Goal: Task Accomplishment & Management: Manage account settings

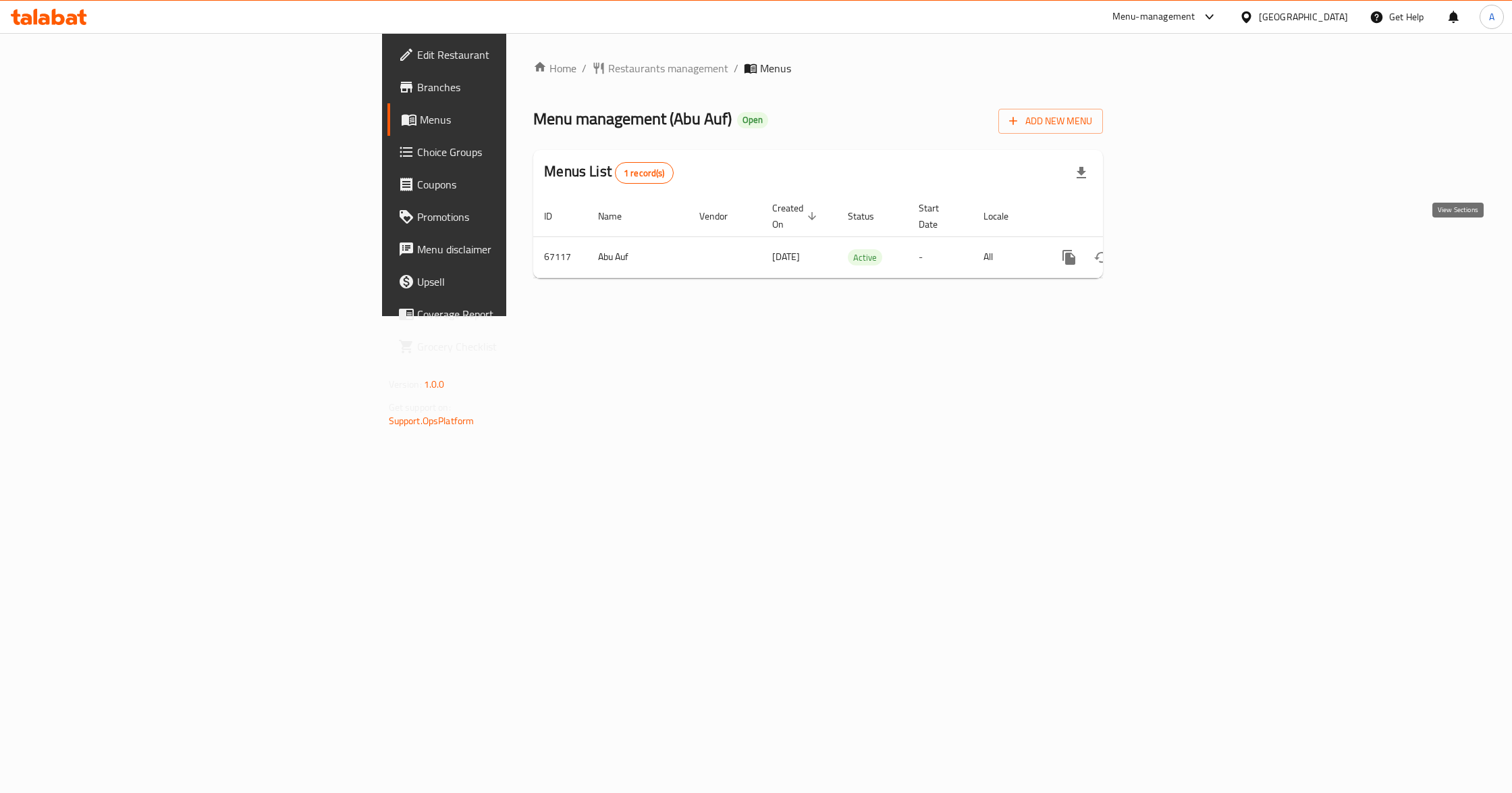
click at [1174, 249] on icon "enhanced table" at bounding box center [1166, 257] width 16 height 16
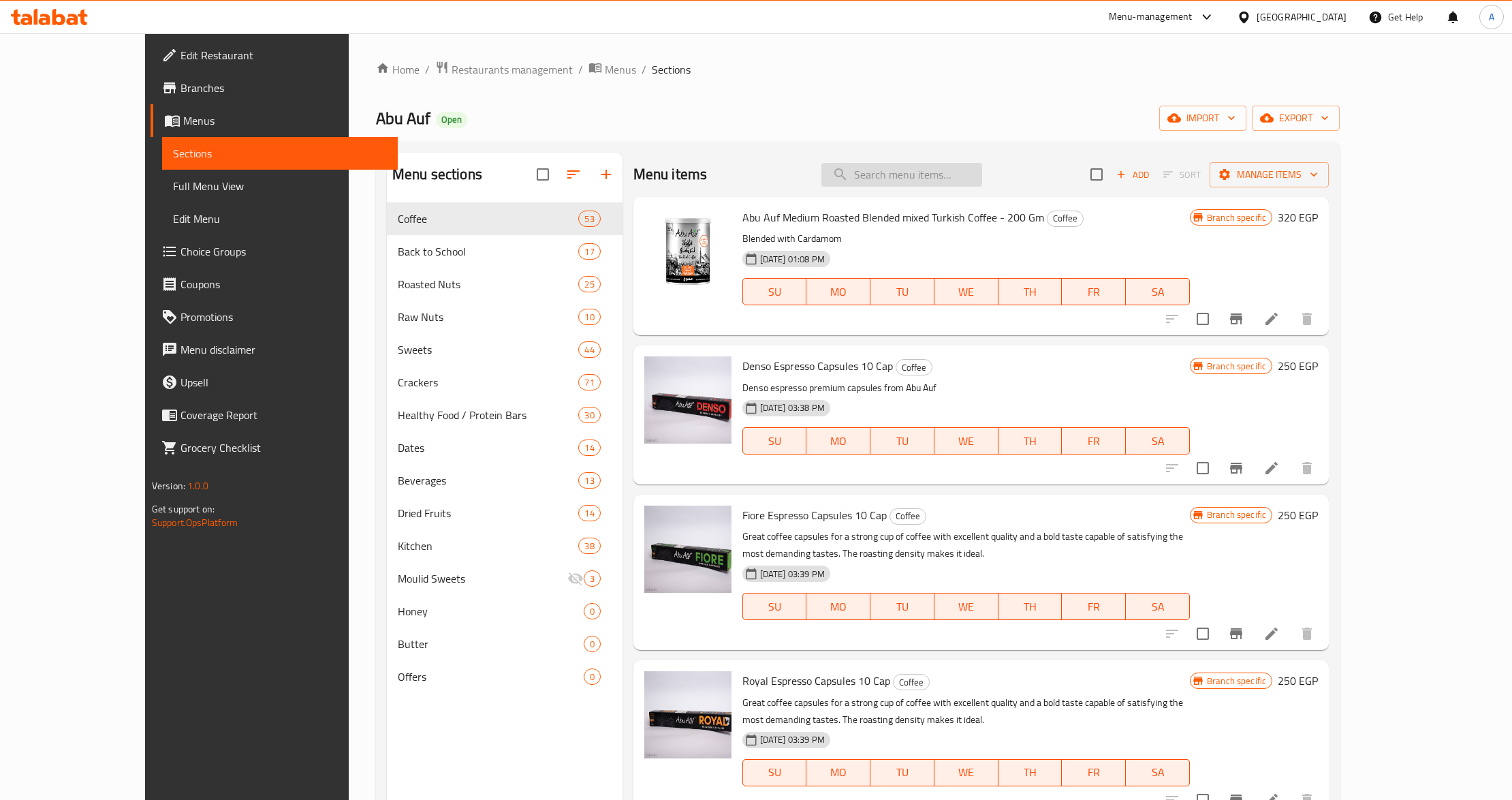
click at [937, 167] on input "search" at bounding box center [901, 174] width 161 height 24
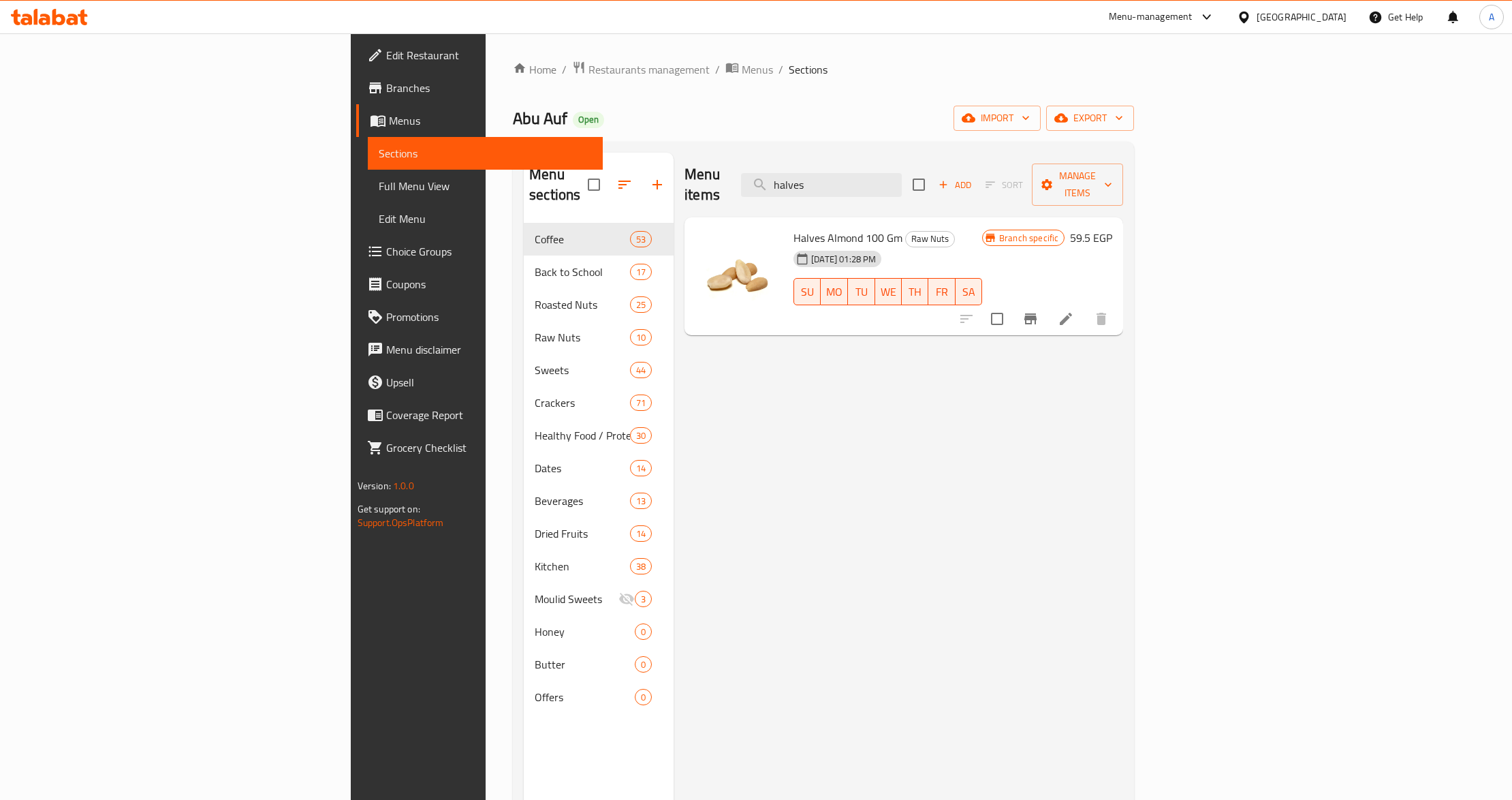
type input "halves"
click at [826, 480] on div "Menu items halves Add Sort Manage items Halves Almond 100 Gm Raw Nuts 18-07-202…" at bounding box center [898, 553] width 449 height 800
click at [902, 173] on input "halves" at bounding box center [821, 185] width 161 height 24
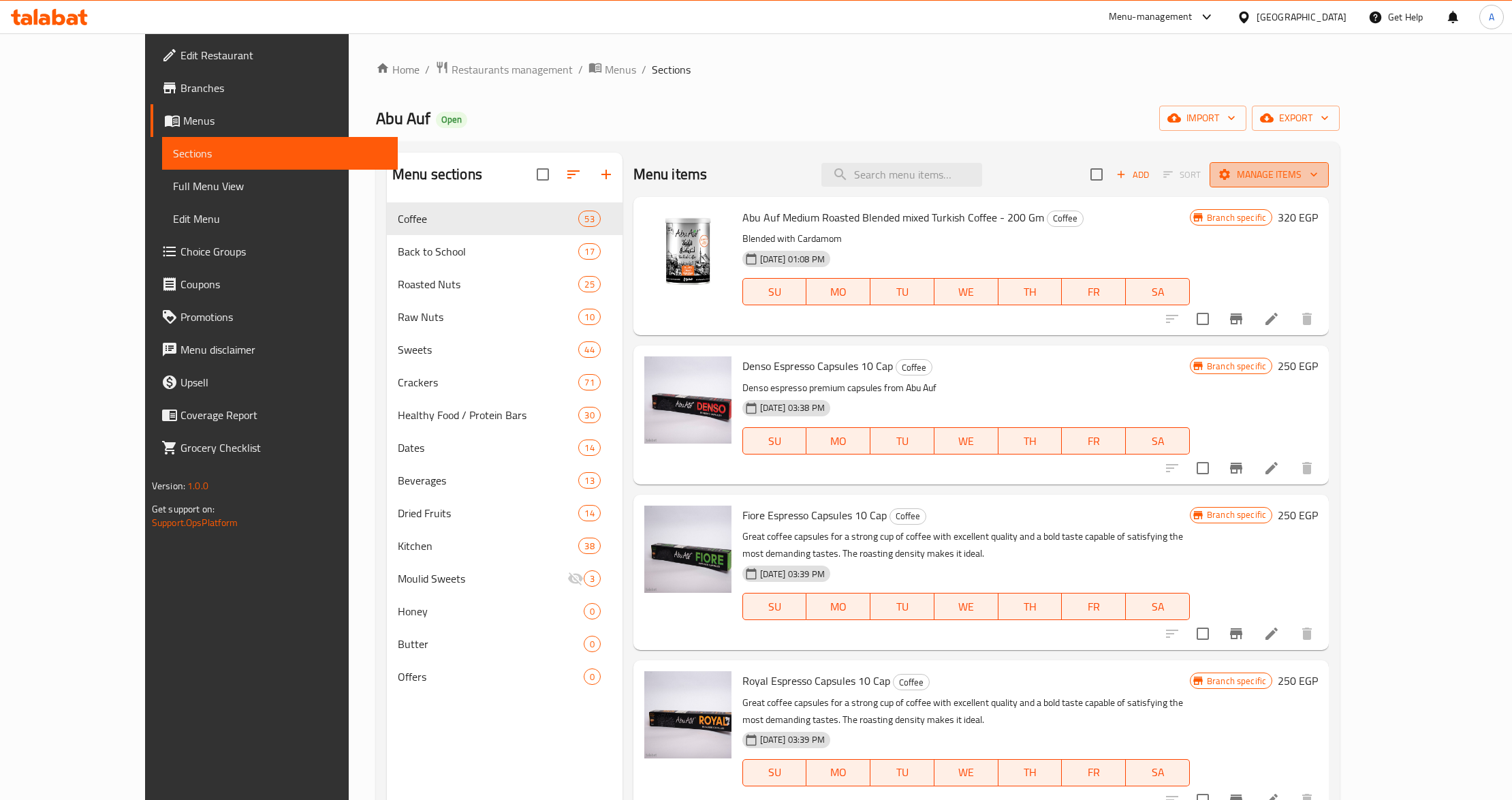
click at [1318, 174] on span "Manage items" at bounding box center [1269, 175] width 97 height 17
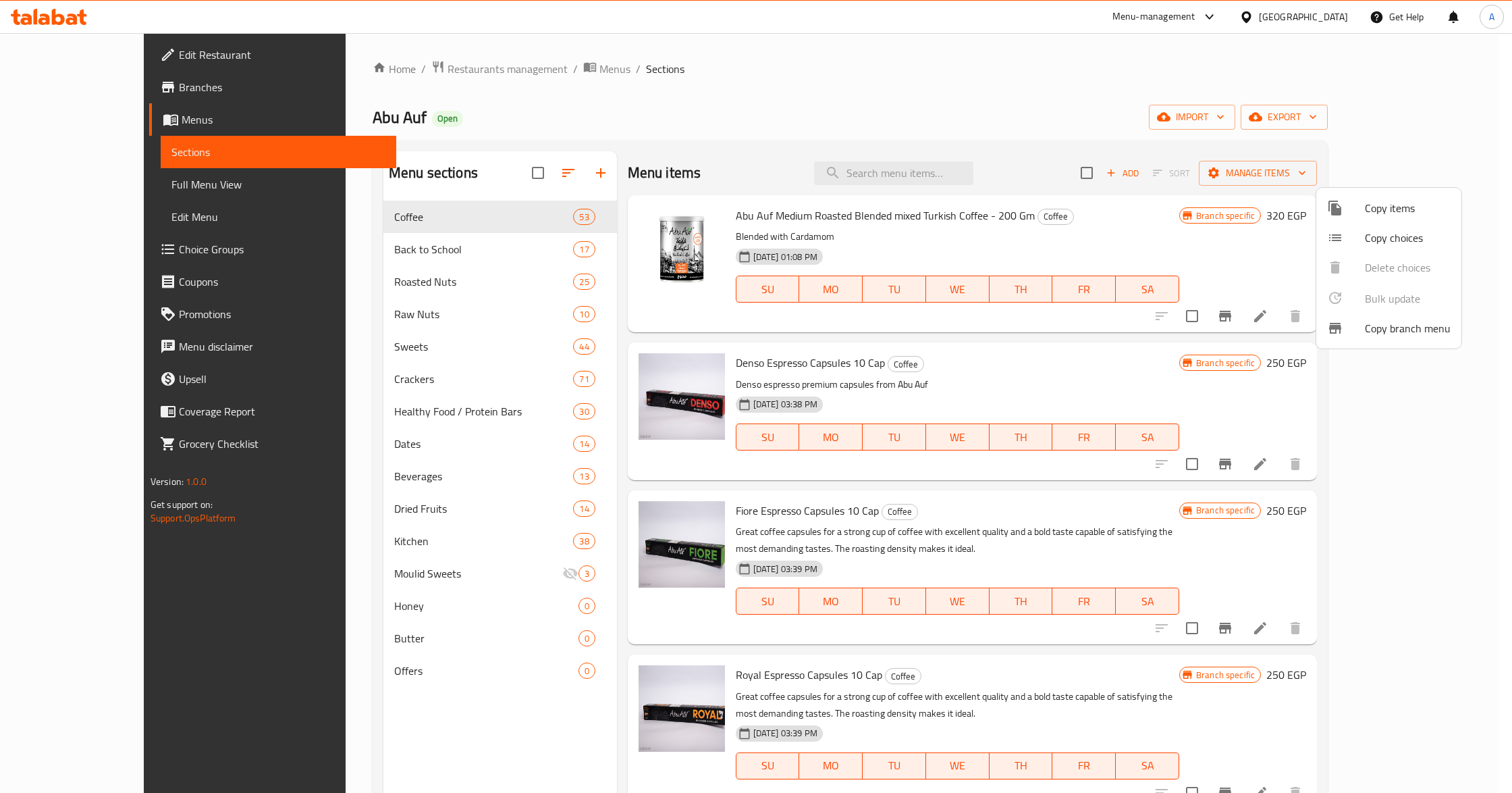
click at [1349, 116] on div at bounding box center [756, 396] width 1512 height 793
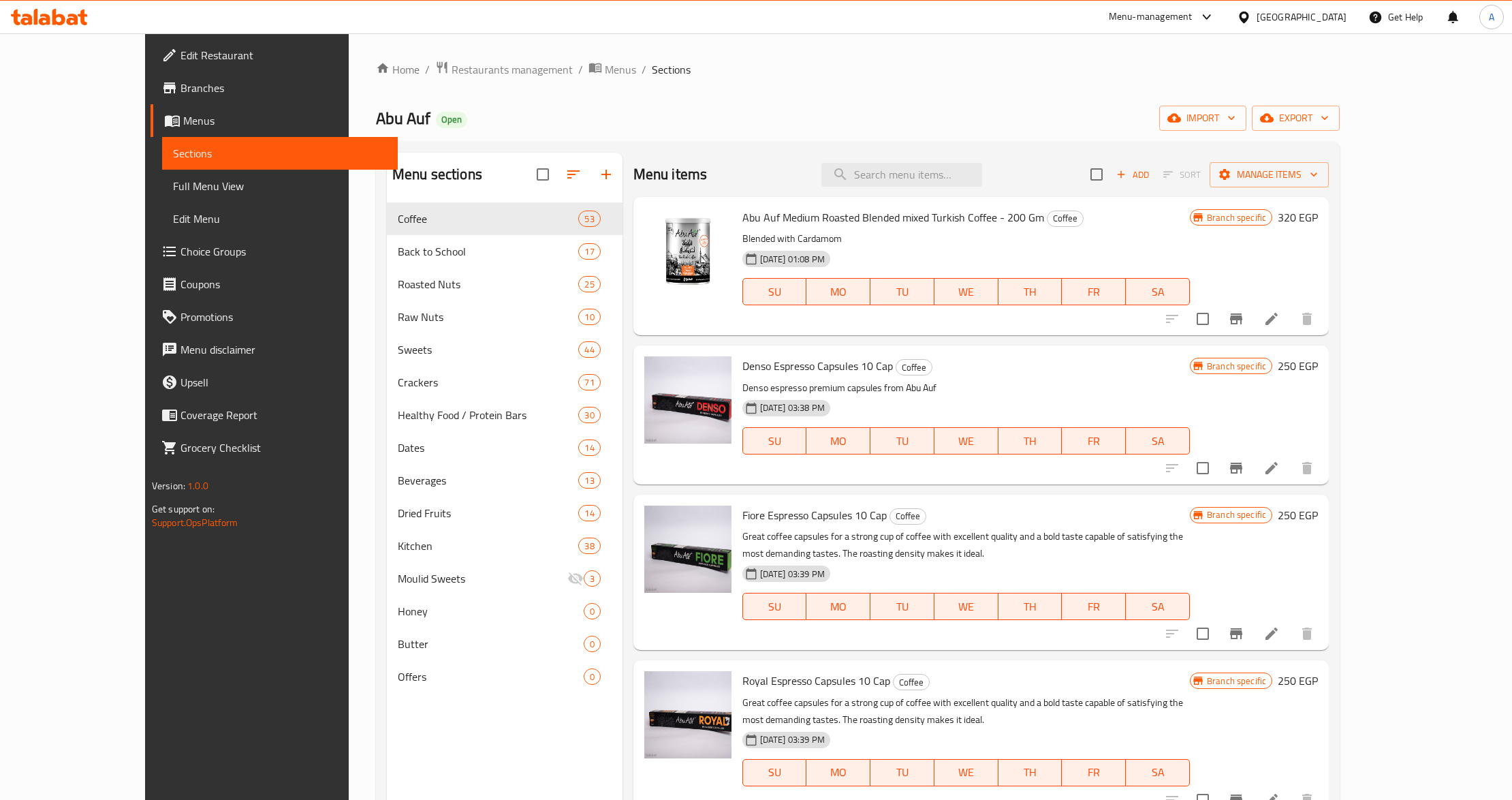
click at [1236, 117] on span "import" at bounding box center [1203, 118] width 65 height 17
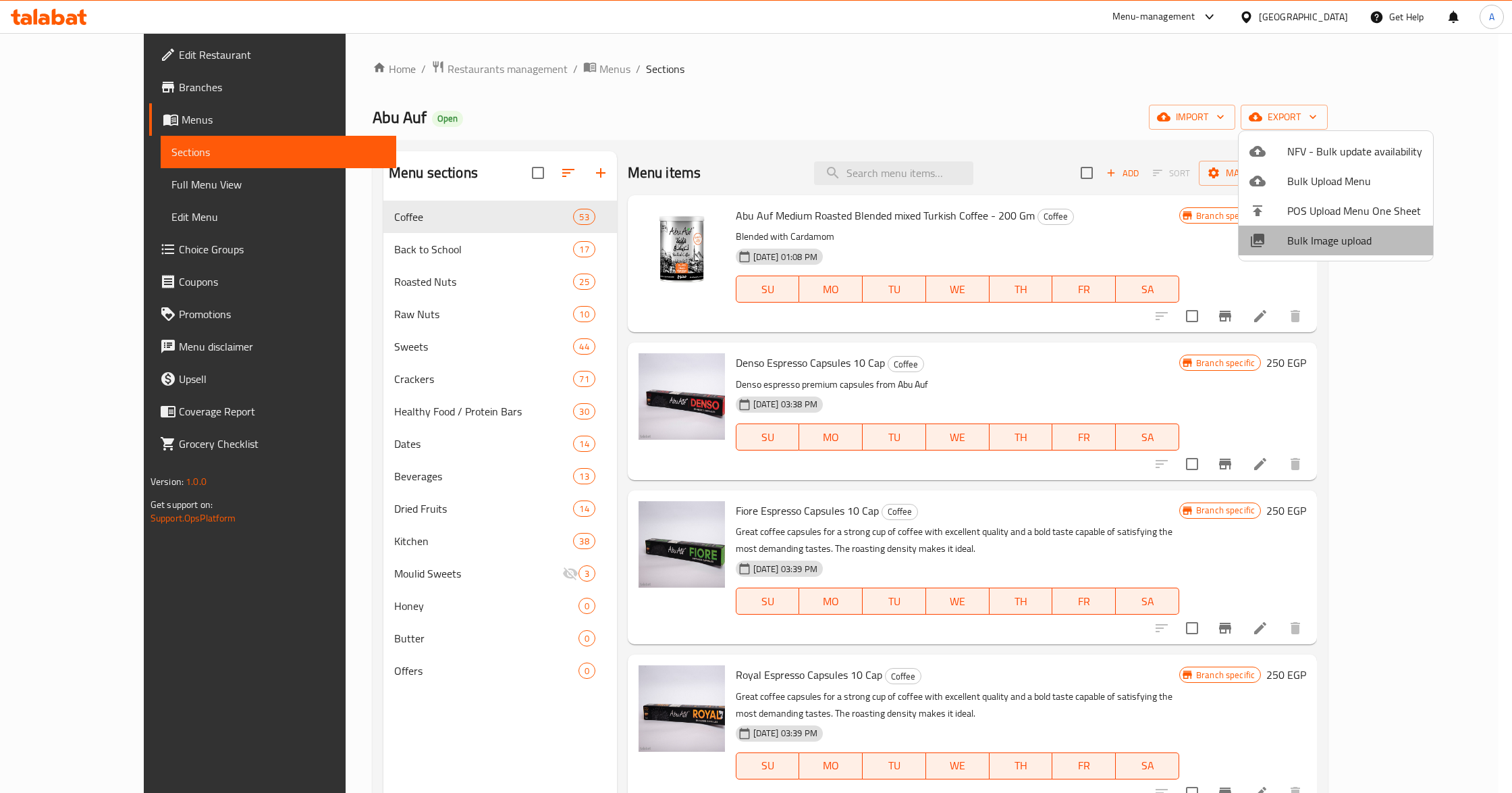
click at [1352, 247] on span "Bulk Image upload" at bounding box center [1355, 240] width 135 height 16
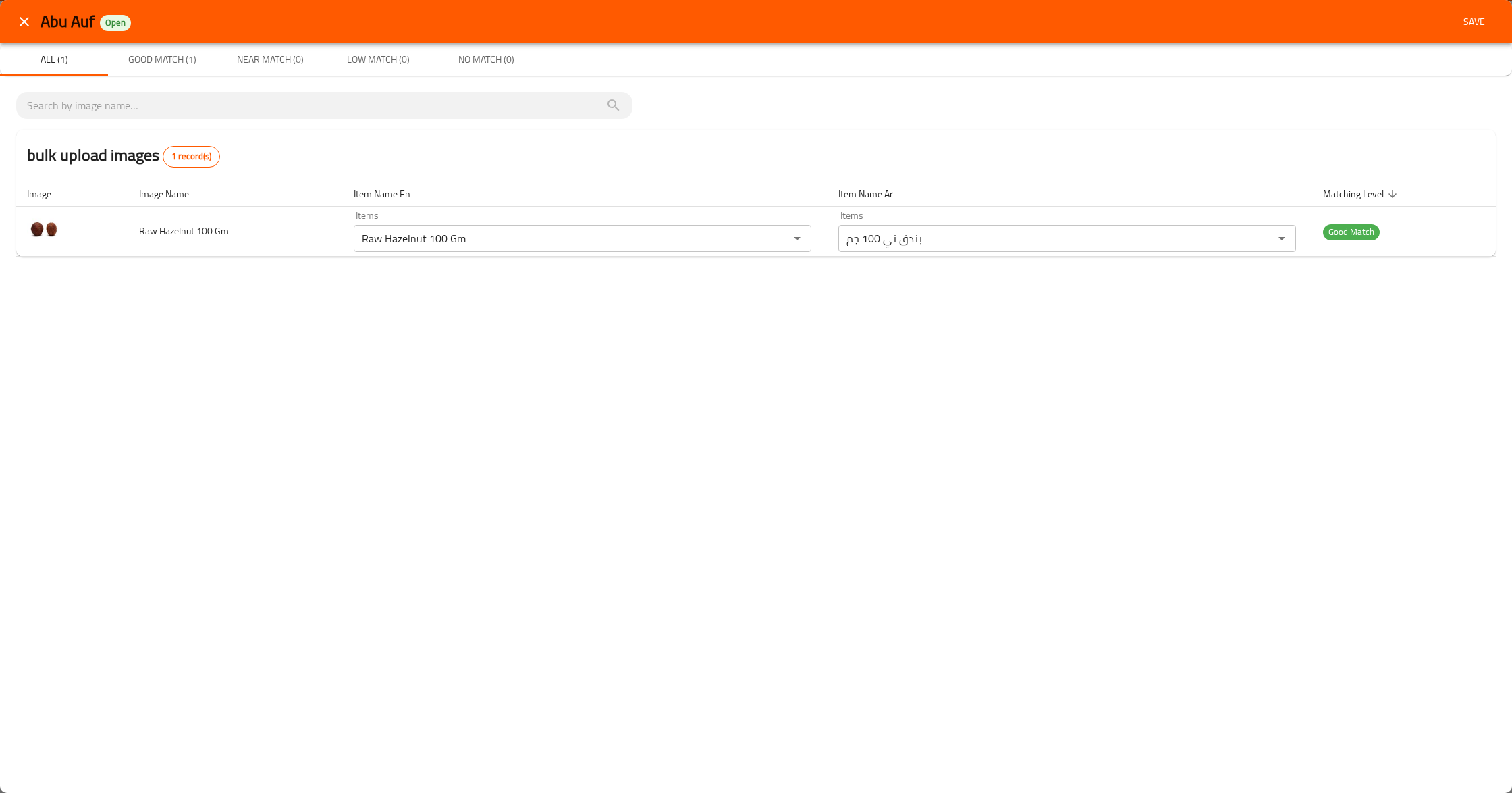
click at [31, 28] on icon "close" at bounding box center [24, 21] width 16 height 16
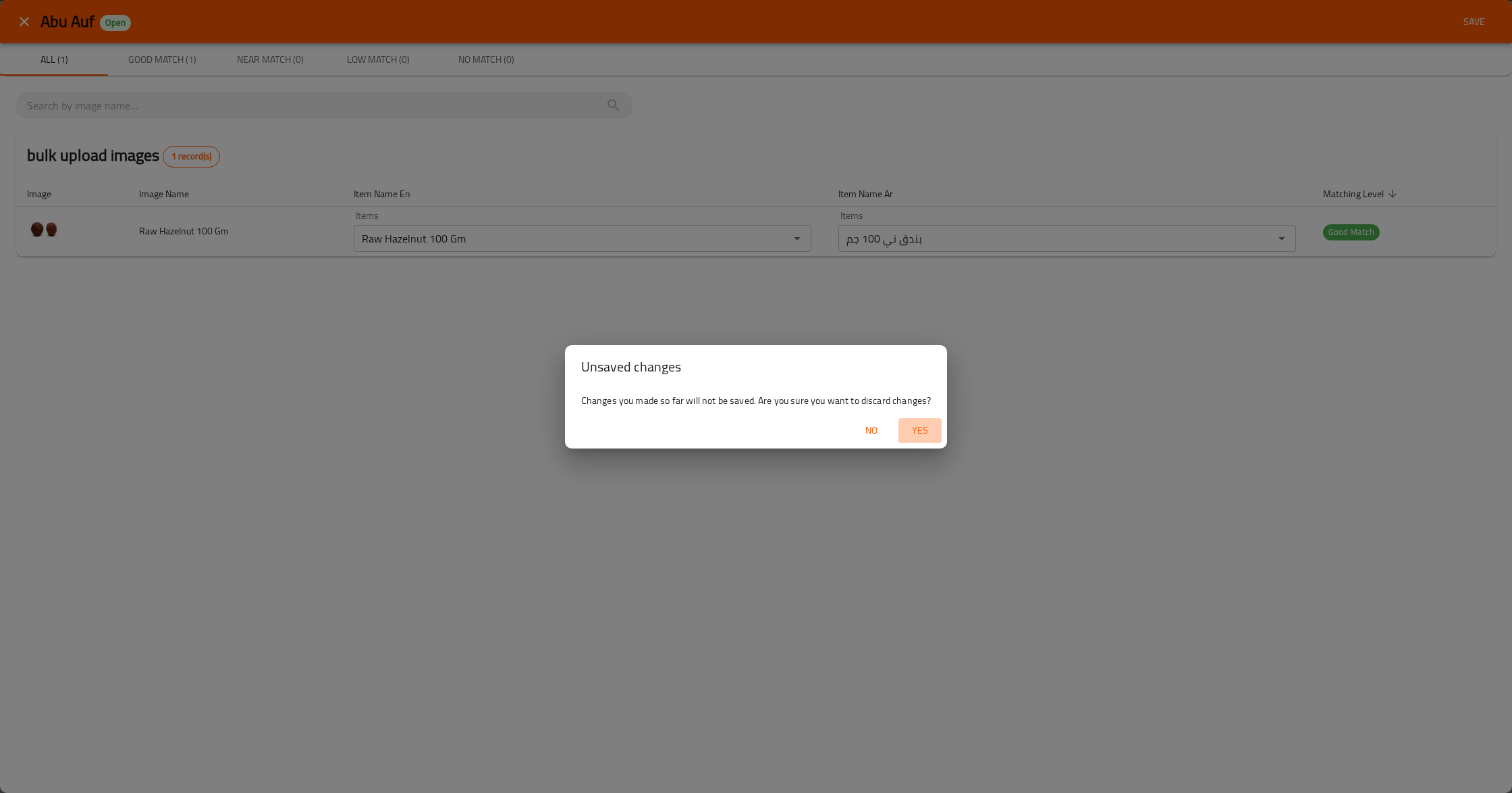
click at [922, 429] on span "Yes" at bounding box center [920, 430] width 32 height 17
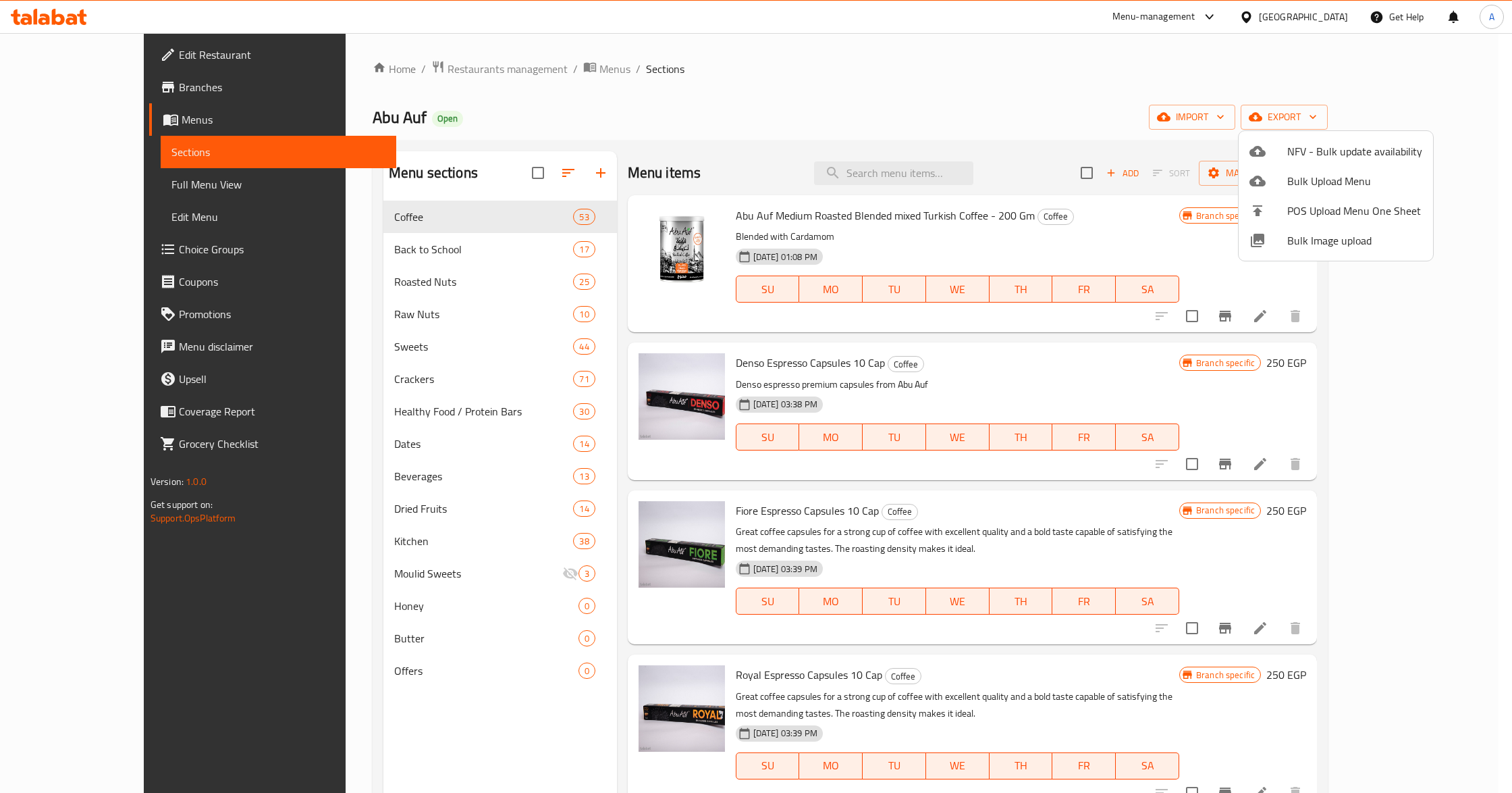
click at [1332, 241] on span "Bulk Image upload" at bounding box center [1355, 240] width 135 height 16
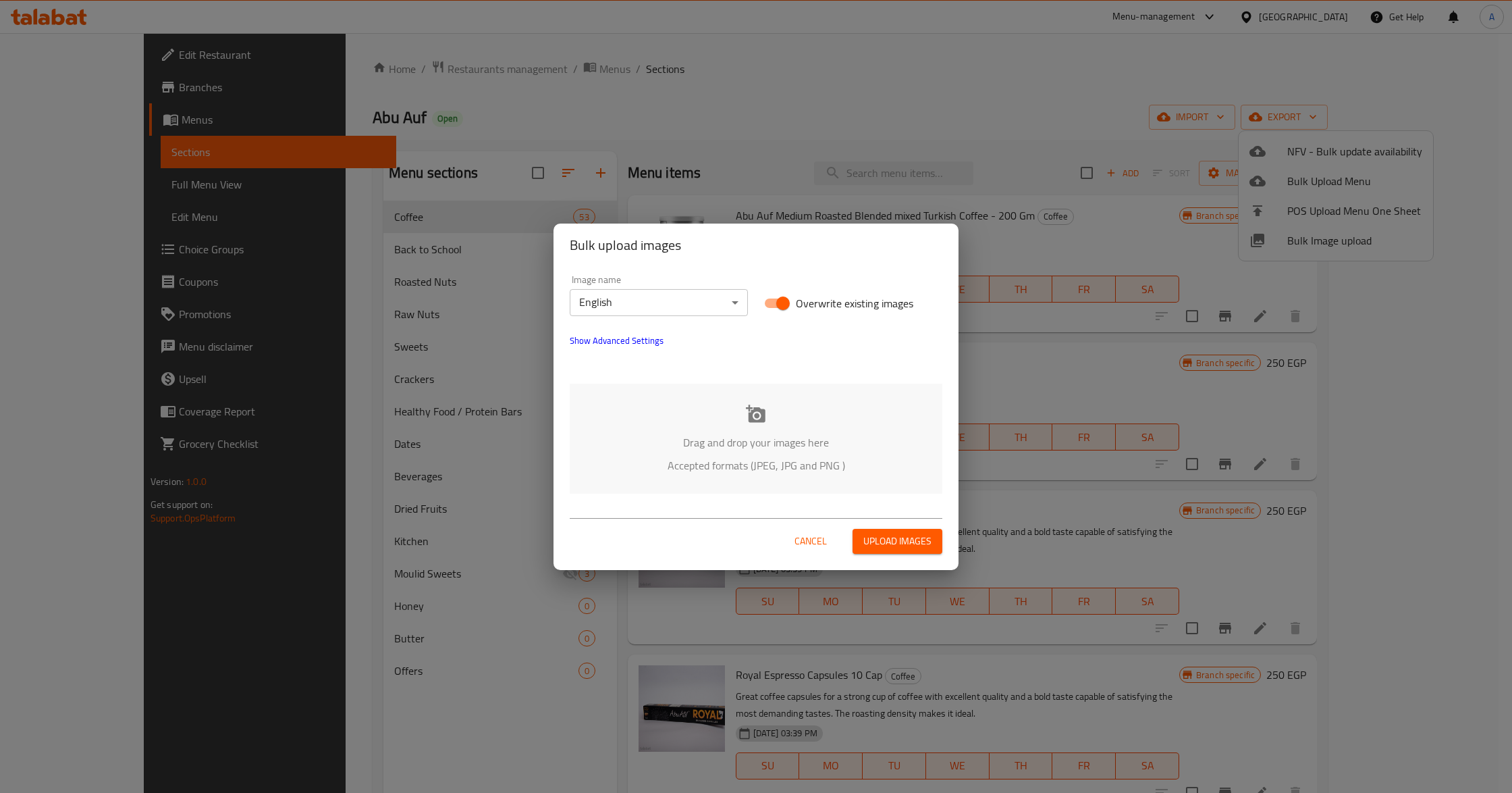
click at [719, 406] on div "Drag and drop your images here Accepted formats (JPEG, JPG and PNG )" at bounding box center [756, 438] width 373 height 110
click at [805, 544] on span "Cancel" at bounding box center [811, 541] width 32 height 17
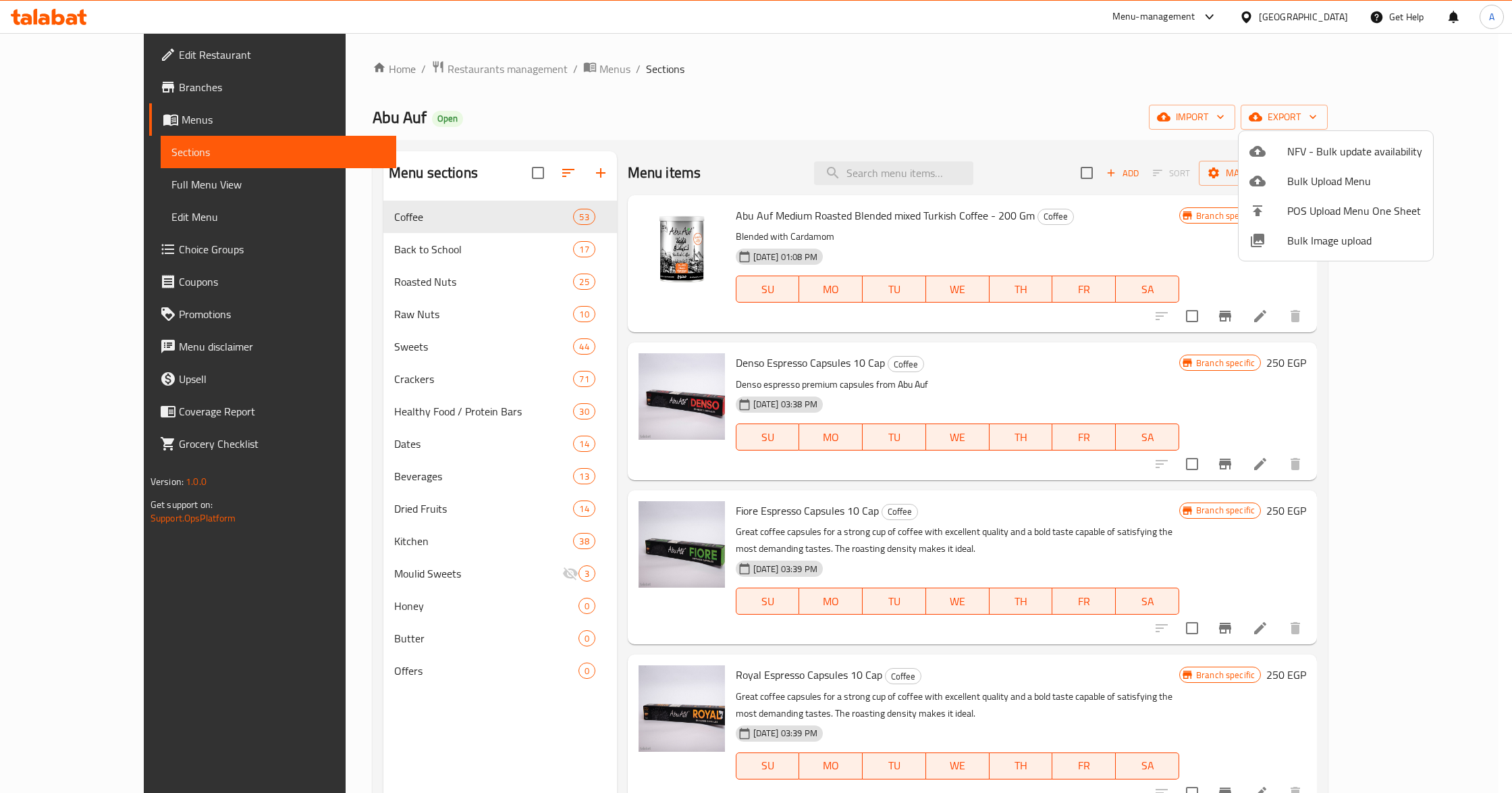
click at [1349, 236] on span "Bulk Image upload" at bounding box center [1355, 240] width 135 height 16
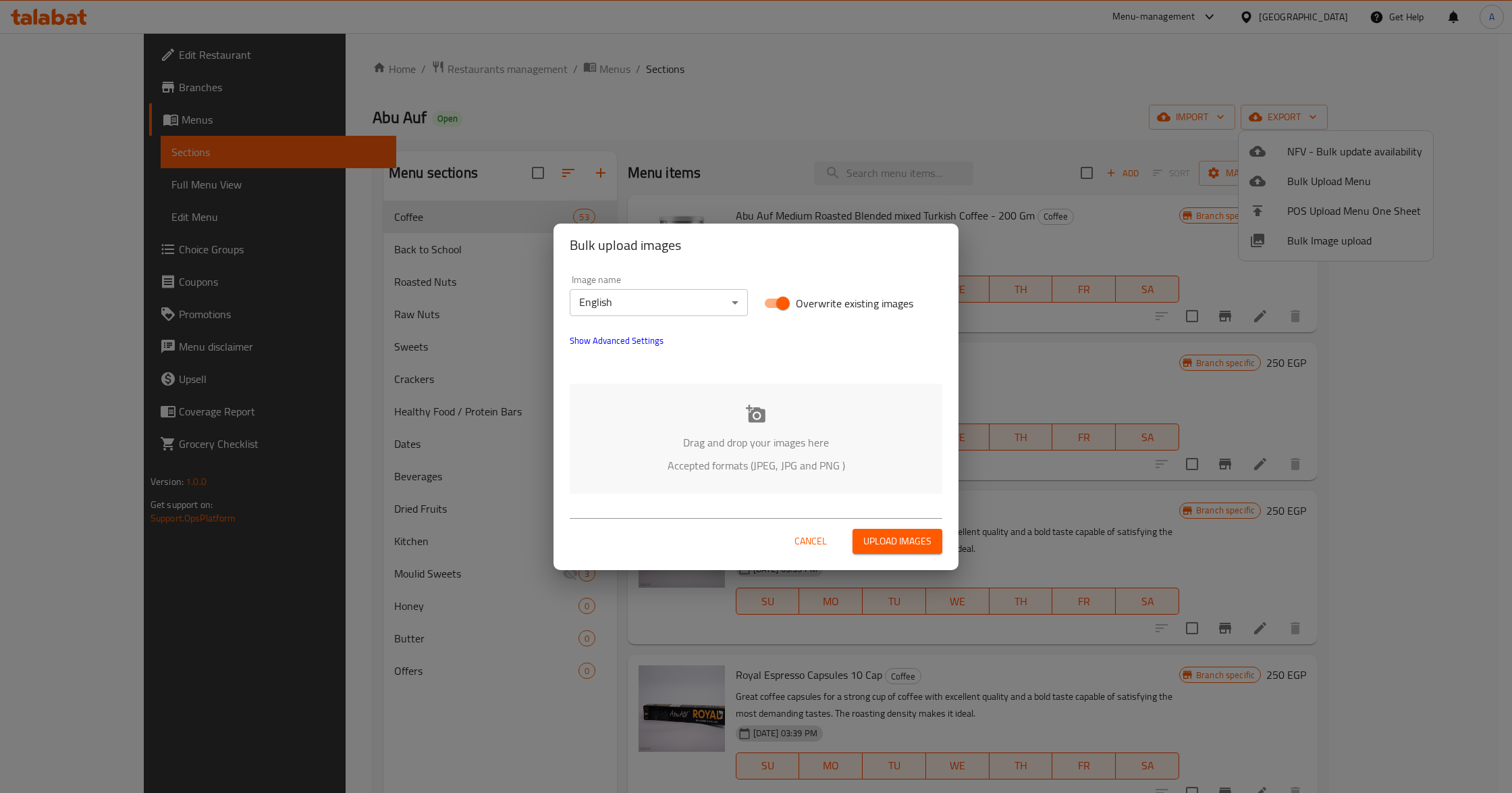
click at [752, 414] on icon at bounding box center [756, 413] width 20 height 17
click at [761, 414] on icon at bounding box center [756, 413] width 20 height 17
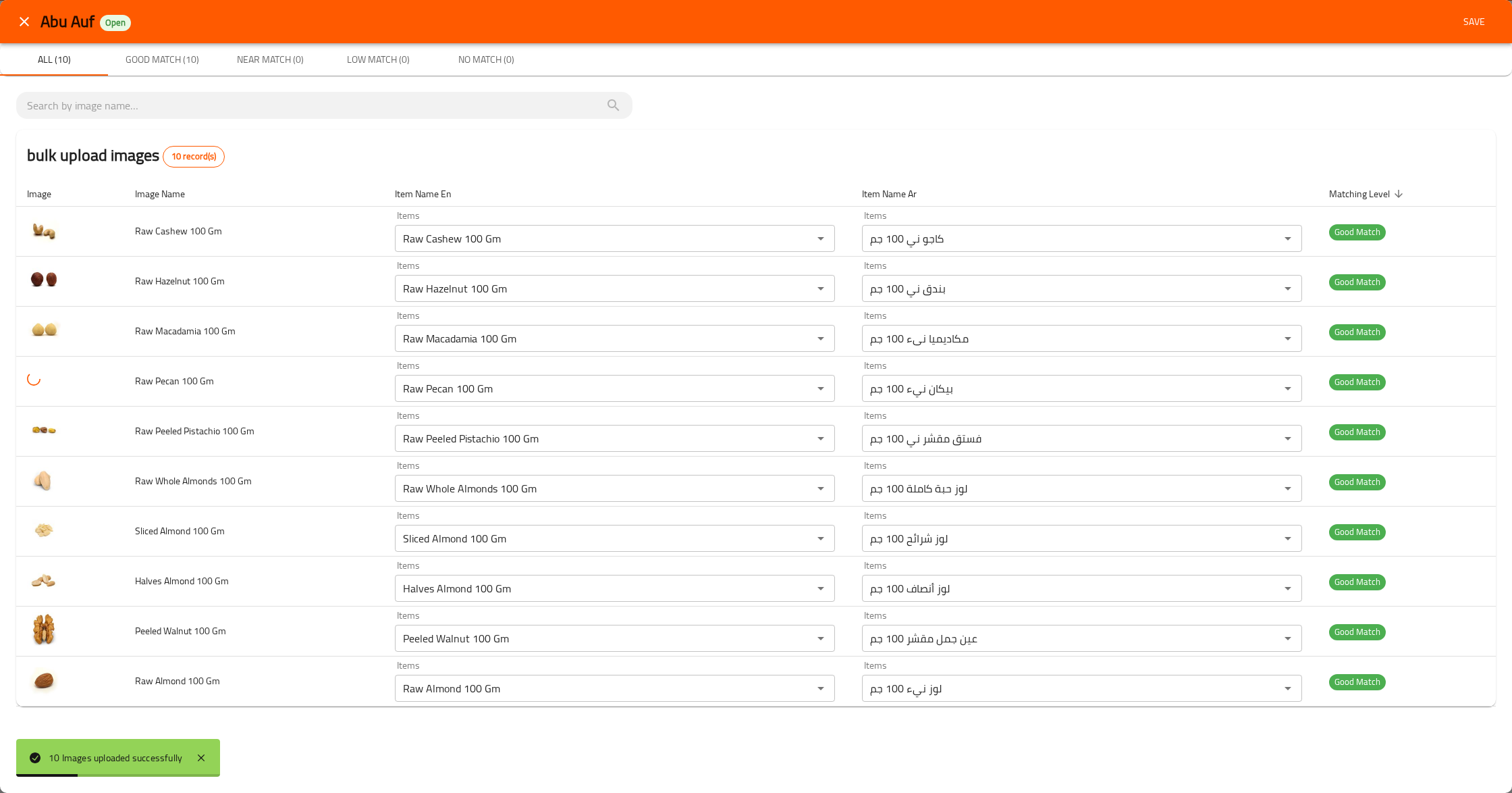
click at [274, 754] on div "Abu Auf Open Save All (10) Good Match (10) Near Match (0) Low Match (0) No Matc…" at bounding box center [756, 396] width 1512 height 793
click at [783, 754] on div "Abu Auf Open Save All (10) Good Match (10) Near Match (0) Low Match (0) No Matc…" at bounding box center [756, 396] width 1512 height 793
click at [1475, 13] on span "Save" at bounding box center [1474, 22] width 32 height 17
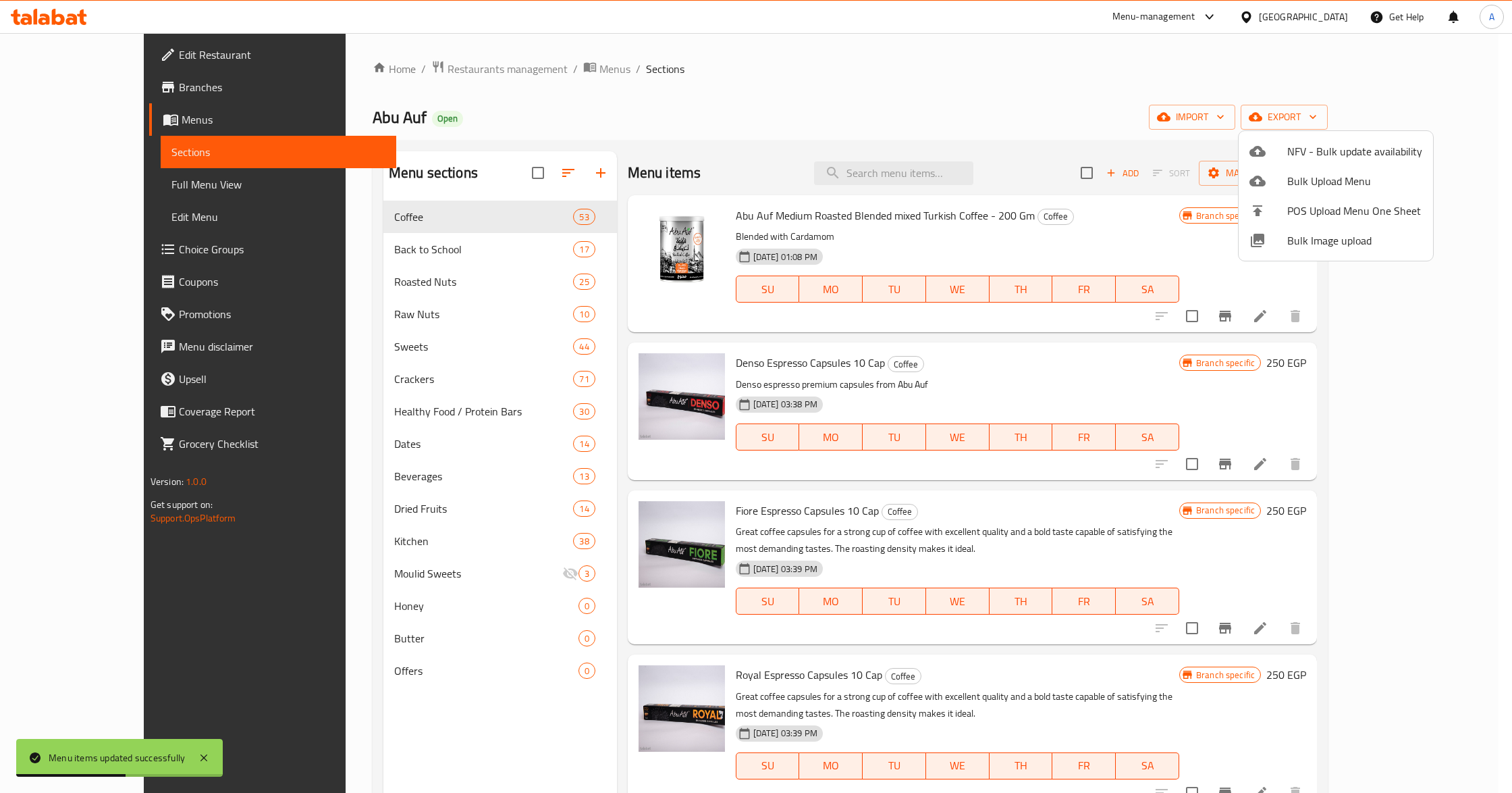
click at [66, 193] on div at bounding box center [756, 396] width 1512 height 793
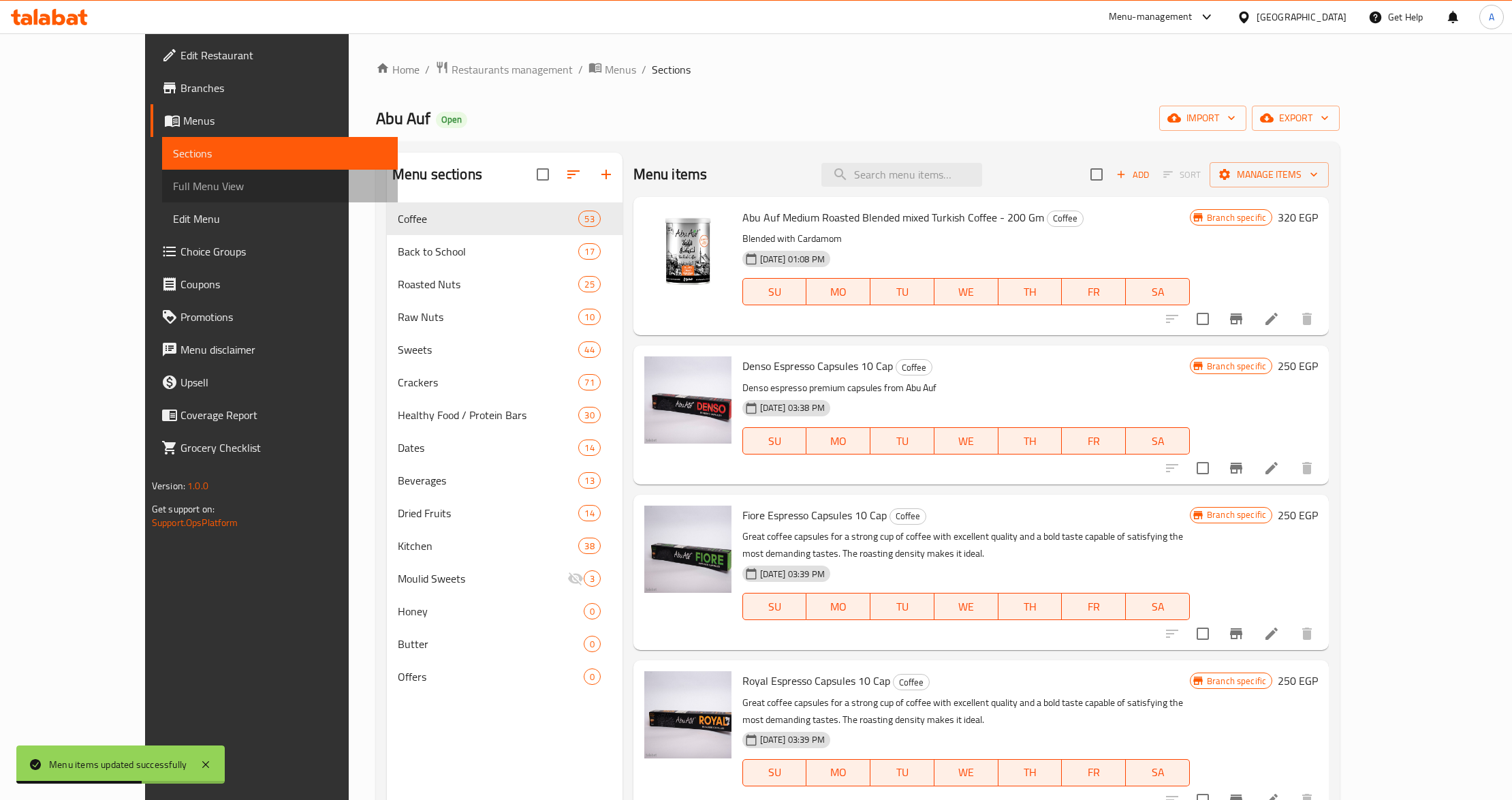
click at [173, 194] on span "Full Menu View" at bounding box center [280, 186] width 214 height 16
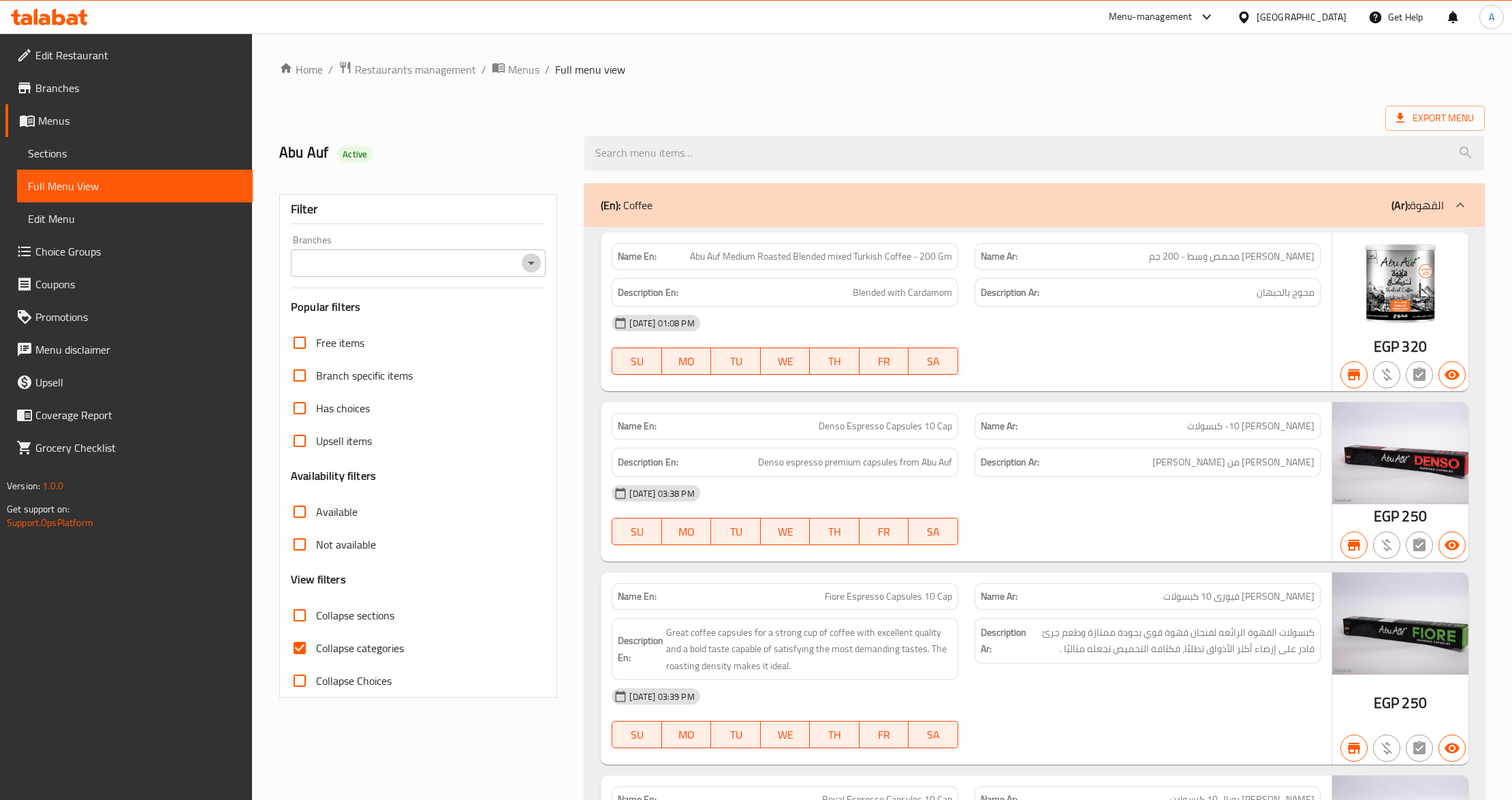
click at [532, 272] on button "Open" at bounding box center [531, 263] width 19 height 19
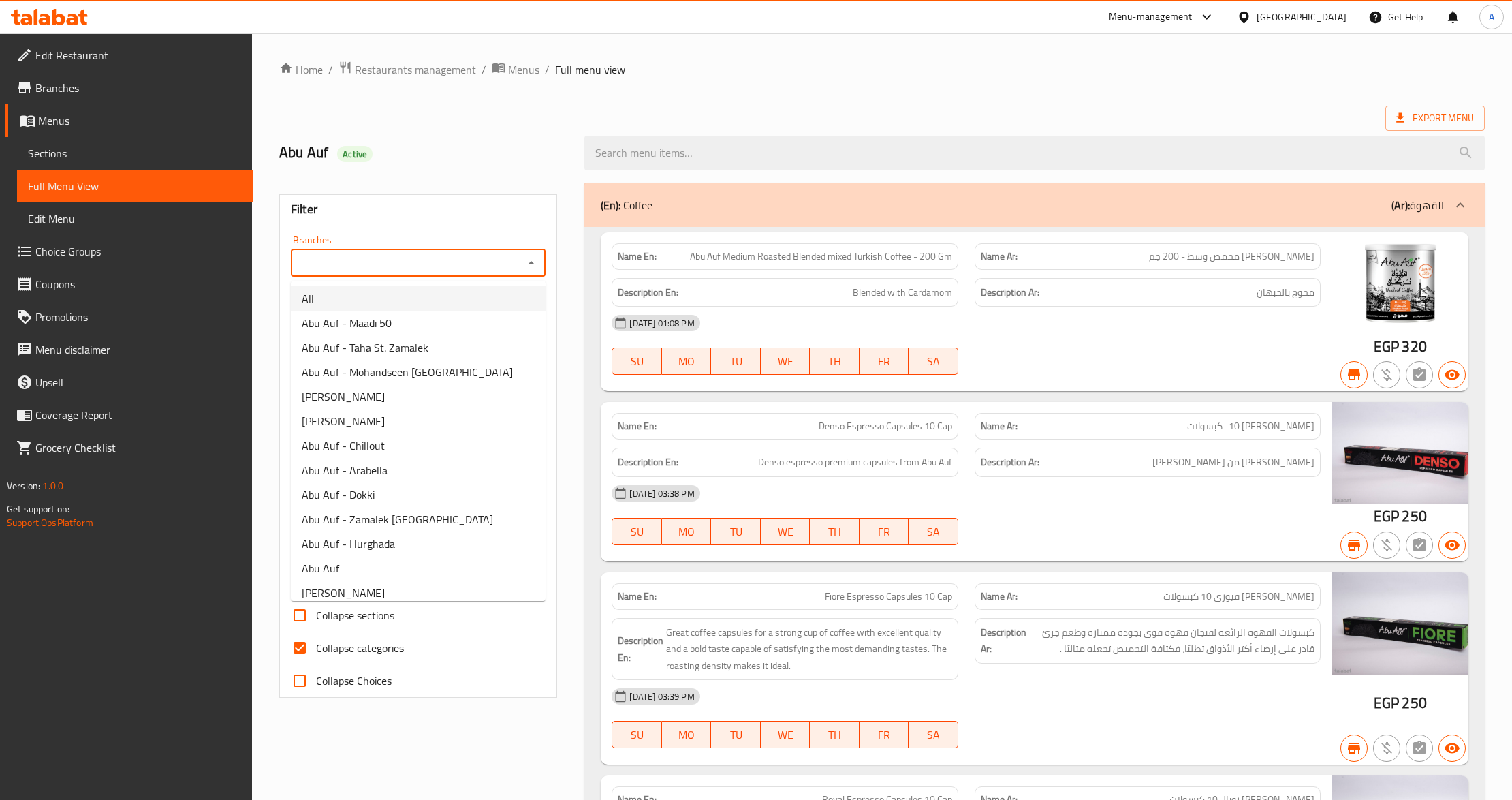
click at [470, 300] on li "All" at bounding box center [418, 297] width 255 height 24
type input "All"
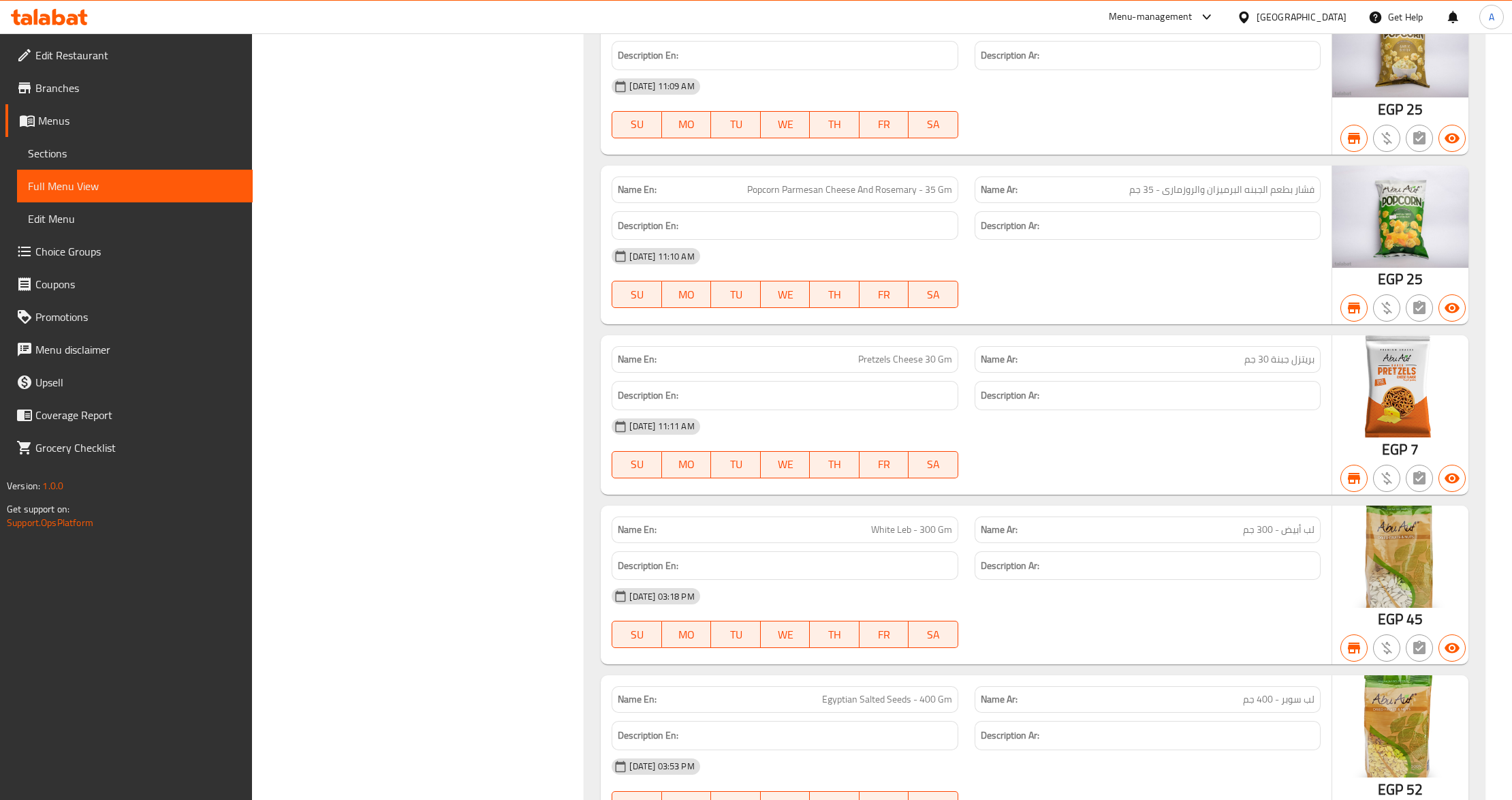
scroll to position [27165, 0]
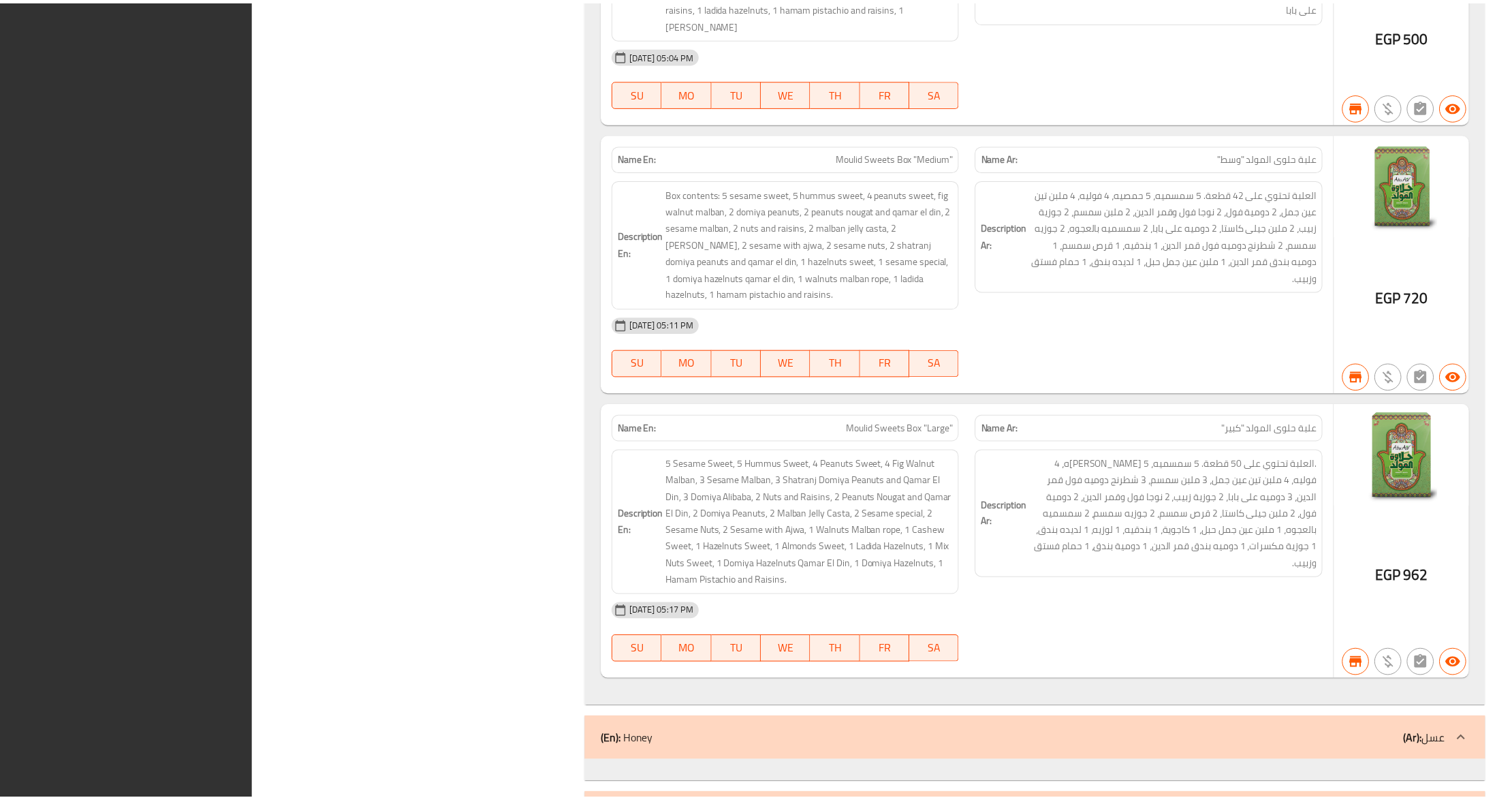
scroll to position [58664, 0]
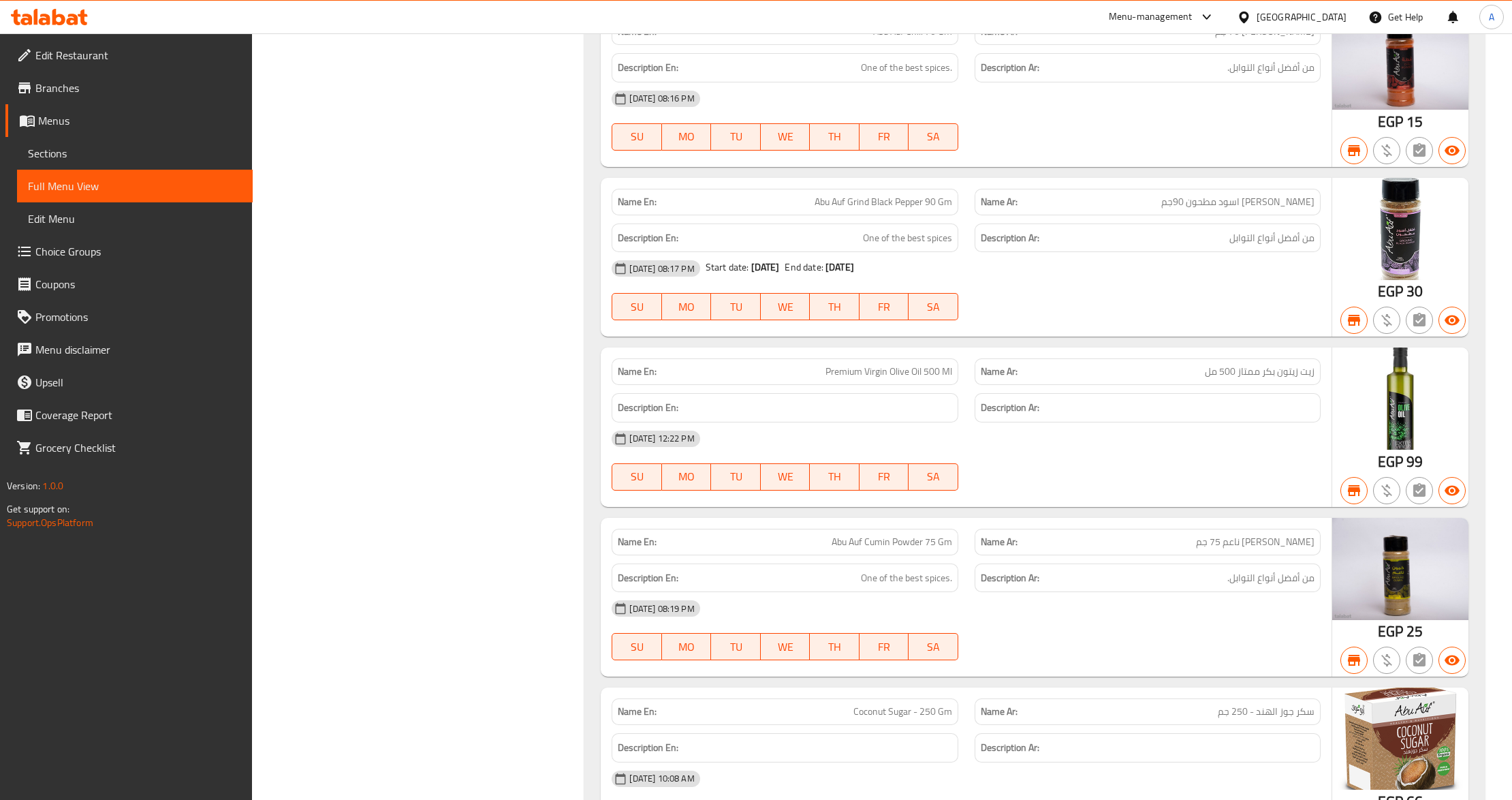
scroll to position [56757, 0]
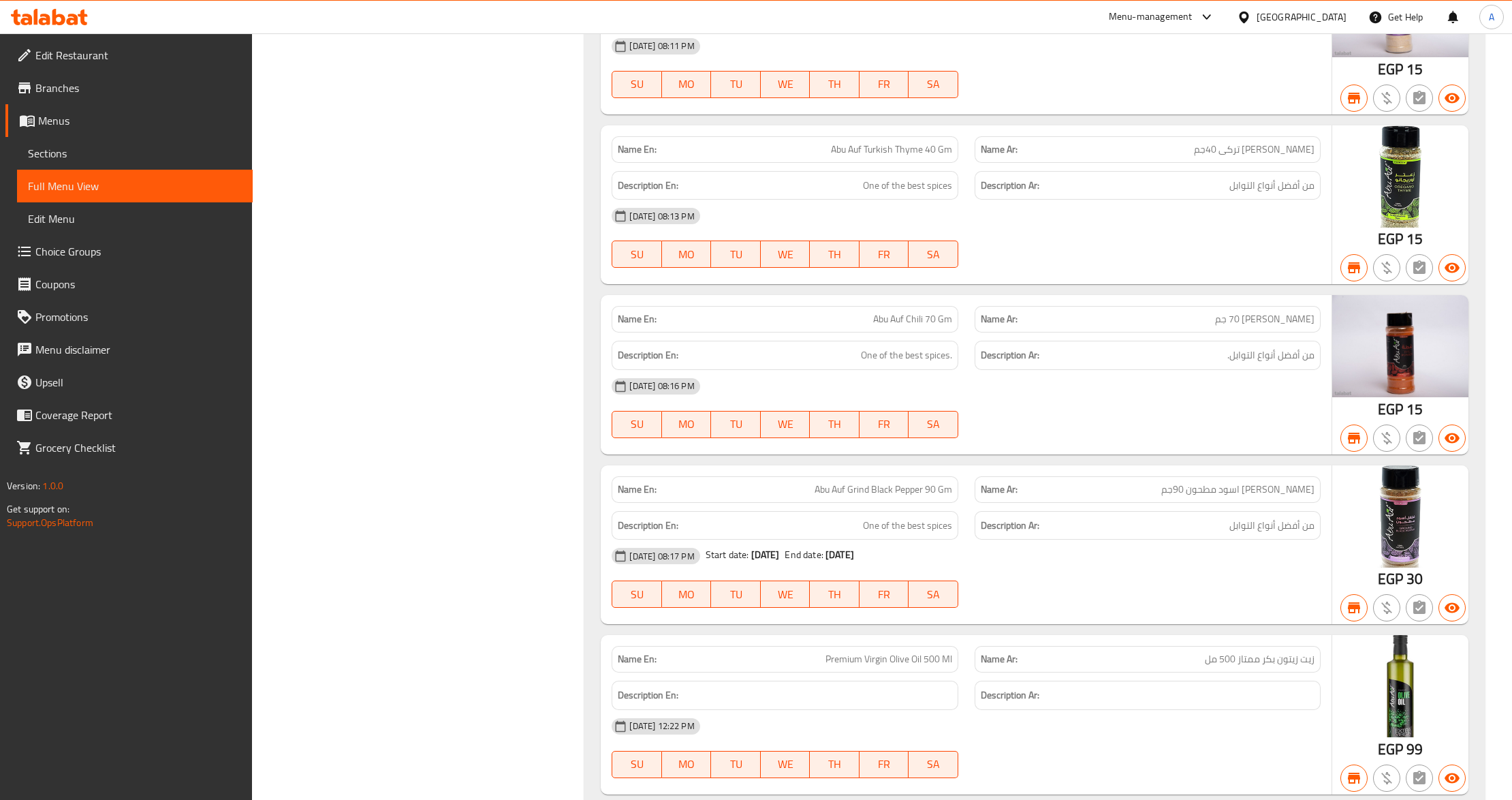
click at [74, 96] on span "Branches" at bounding box center [139, 88] width 206 height 16
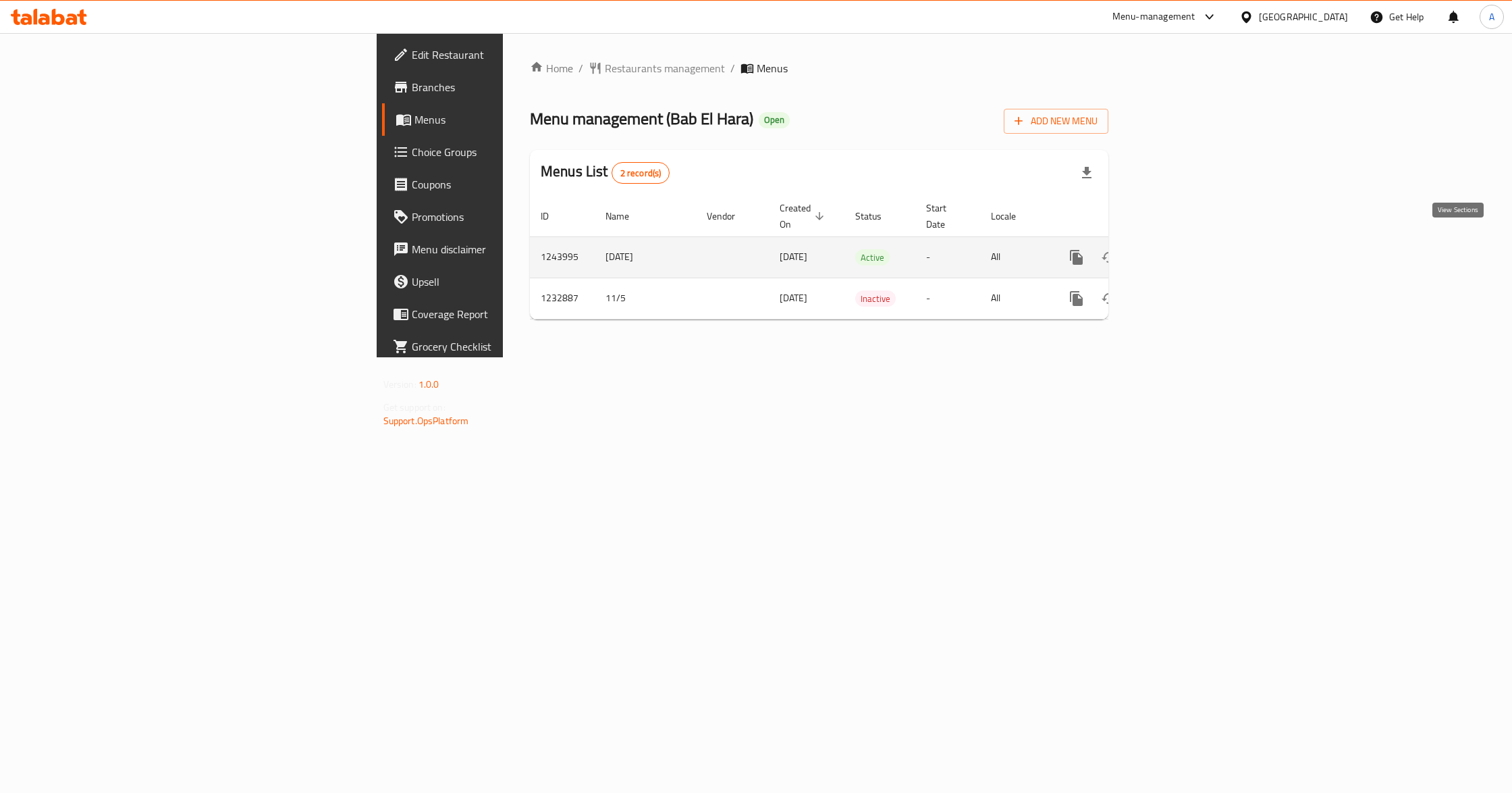
click at [1182, 249] on icon "enhanced table" at bounding box center [1173, 257] width 16 height 16
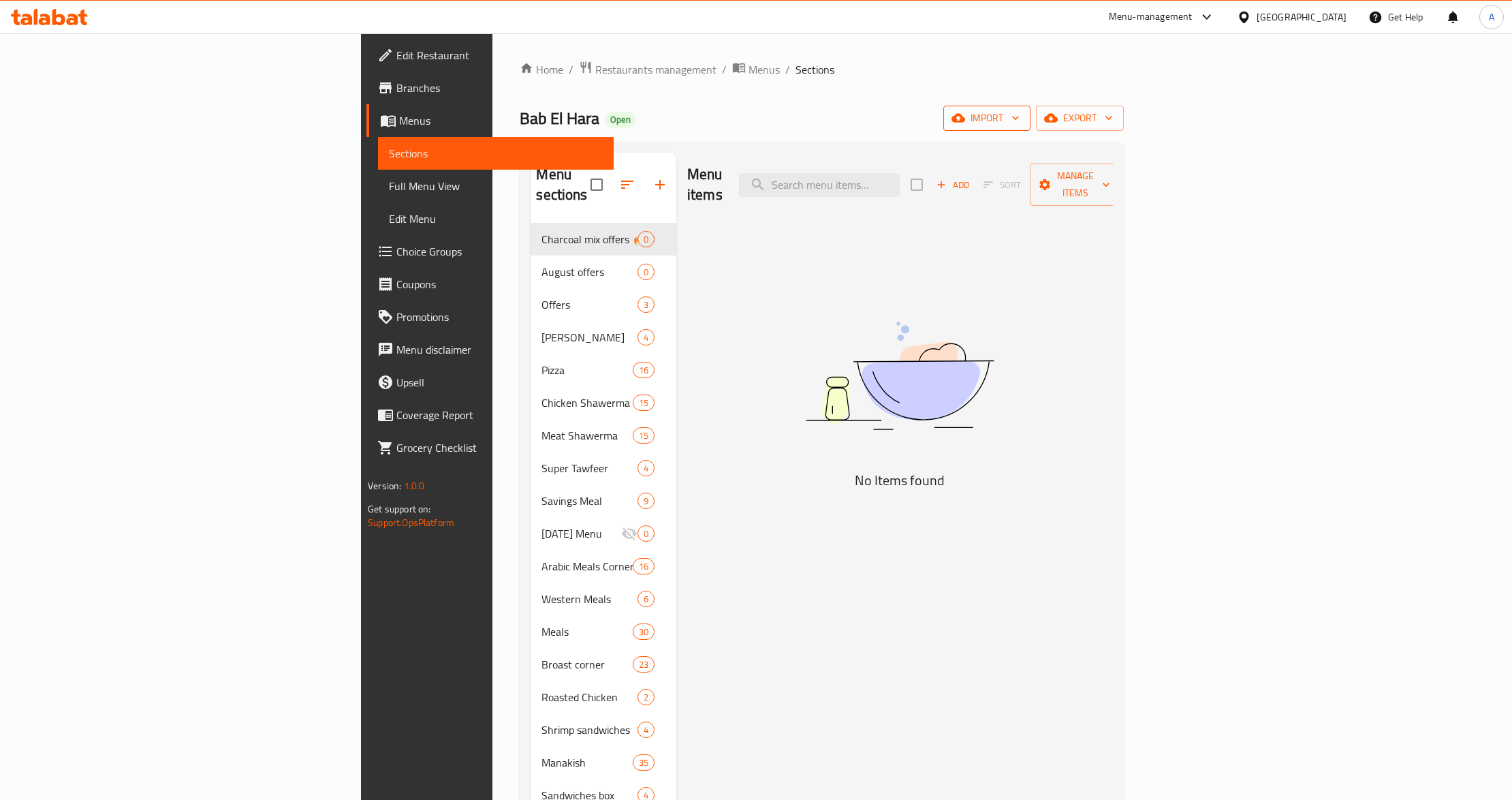
click at [1019, 123] on span "import" at bounding box center [987, 118] width 65 height 17
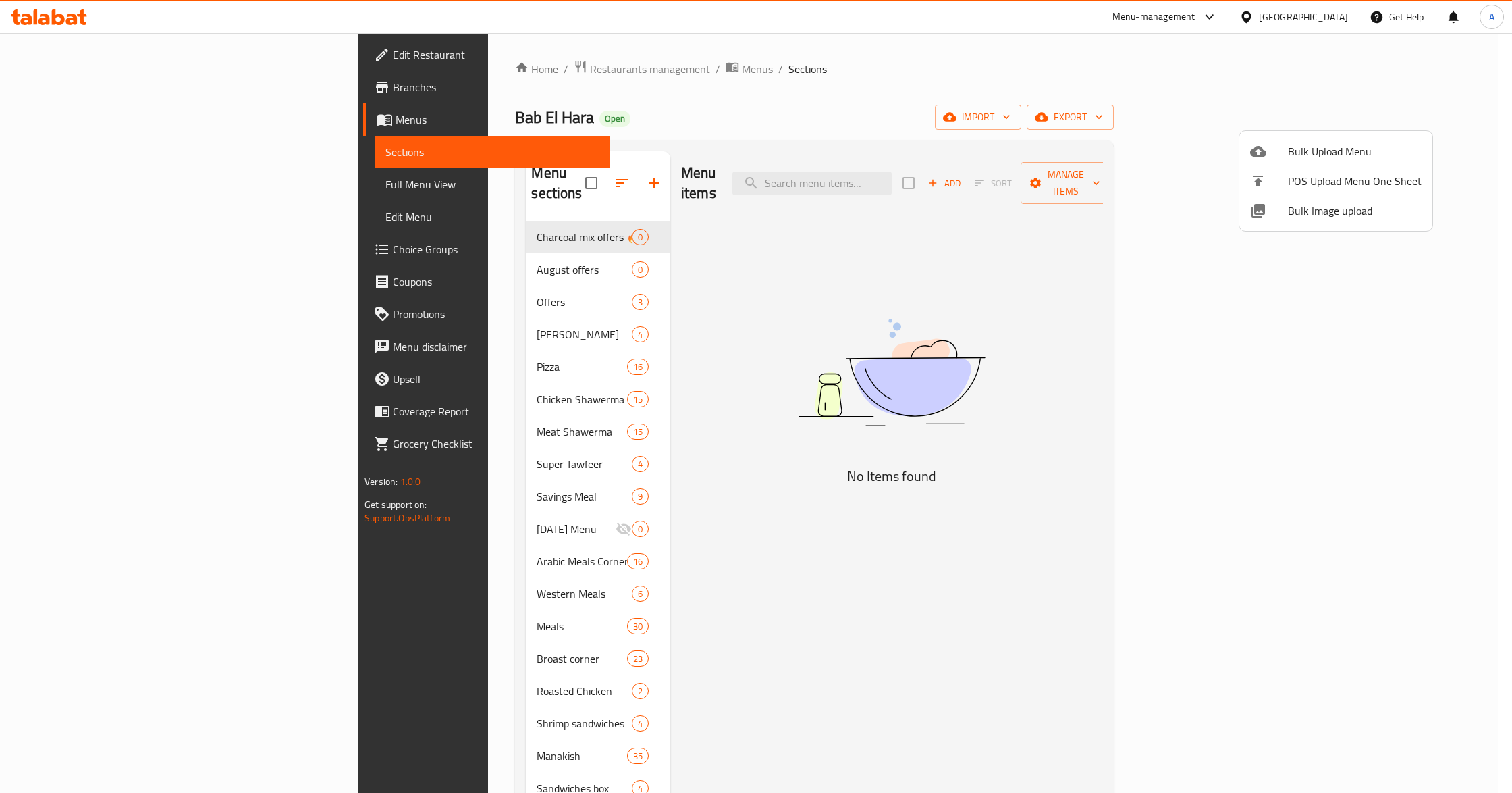
click at [1365, 215] on span "Bulk Image upload" at bounding box center [1355, 210] width 134 height 16
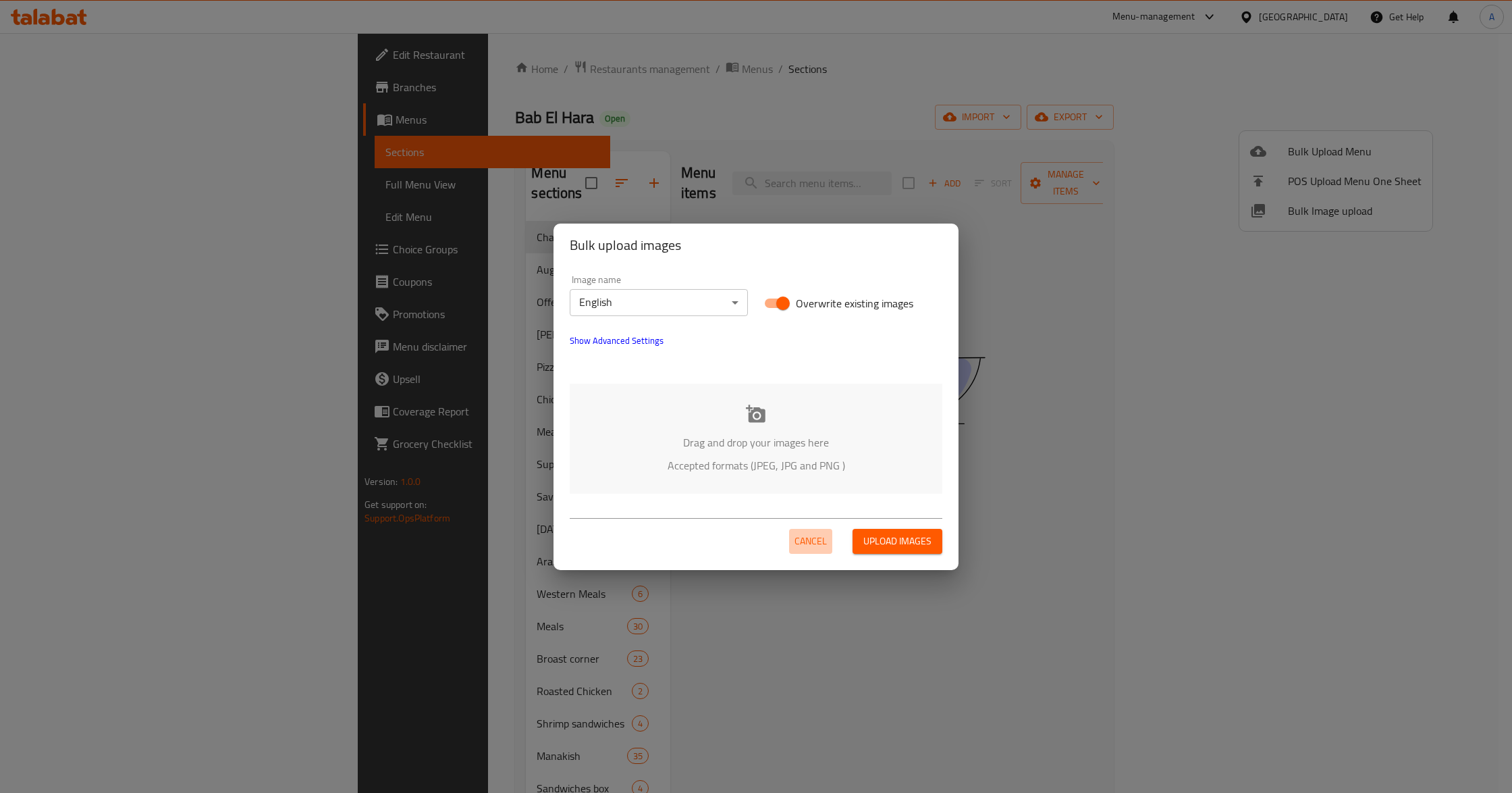
click at [812, 547] on span "Cancel" at bounding box center [811, 541] width 32 height 17
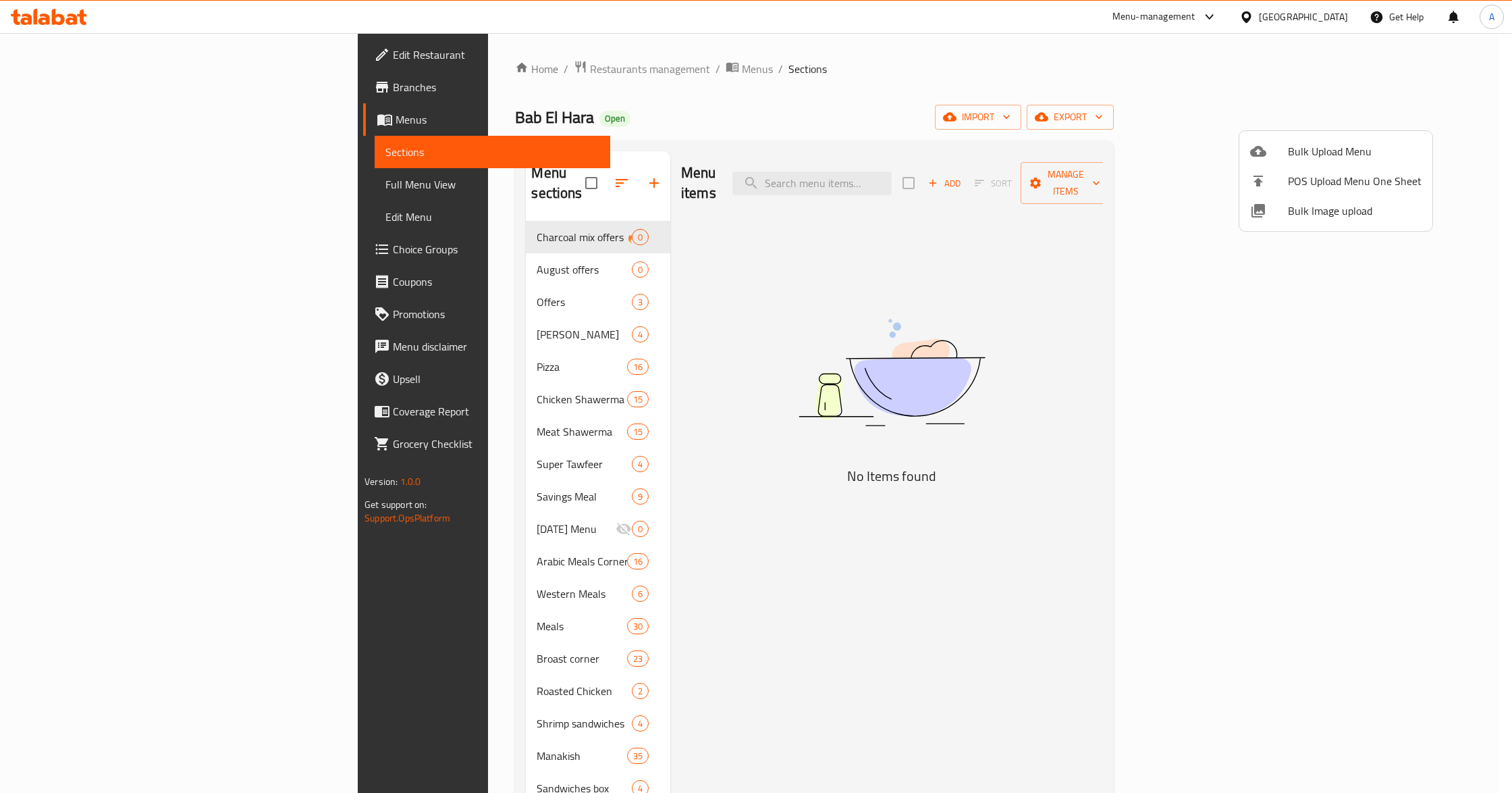
click at [922, 177] on div at bounding box center [756, 396] width 1512 height 793
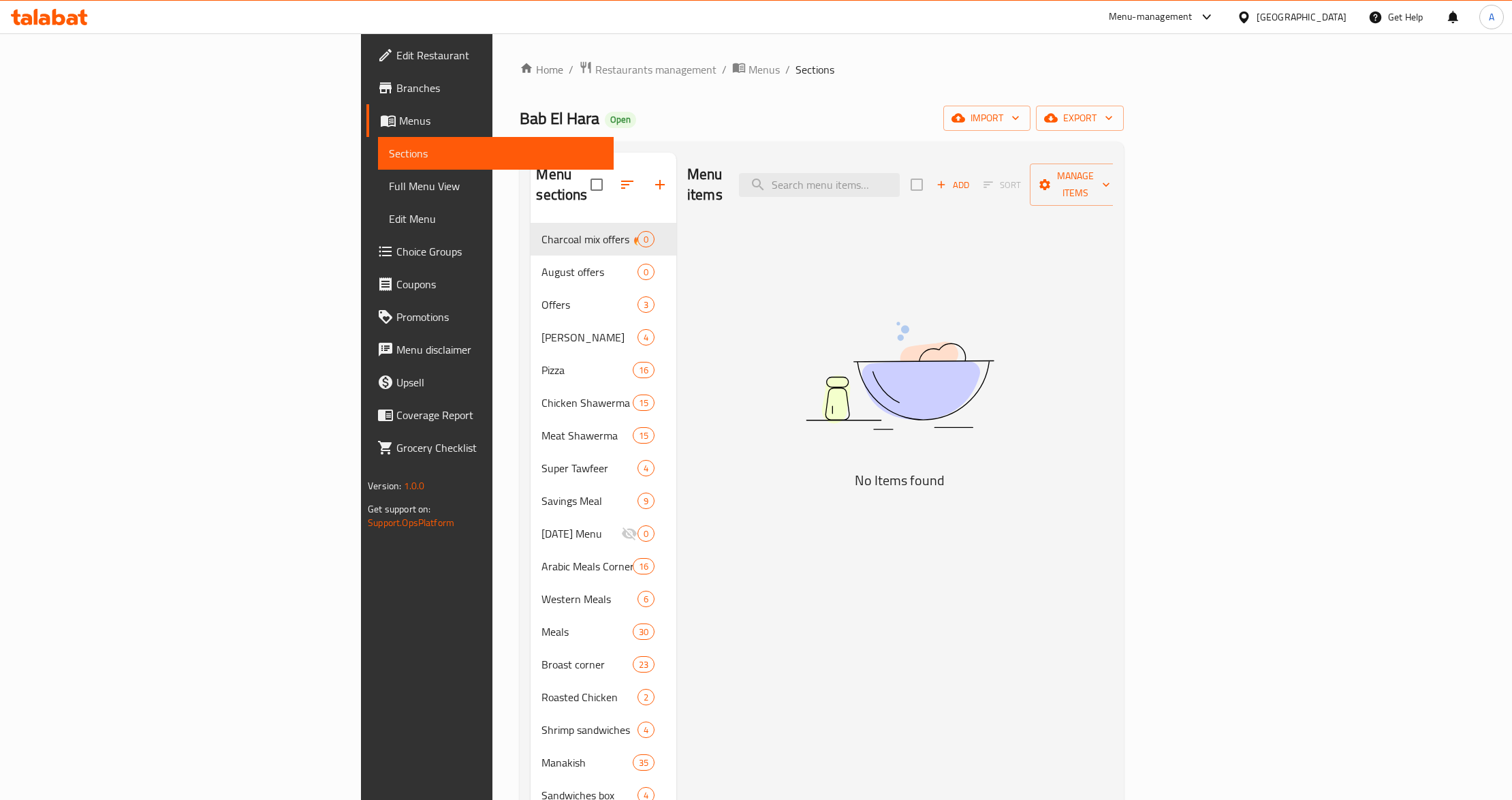
click at [900, 178] on input "search" at bounding box center [819, 185] width 161 height 24
paste input "ميكس طرب وسجق"
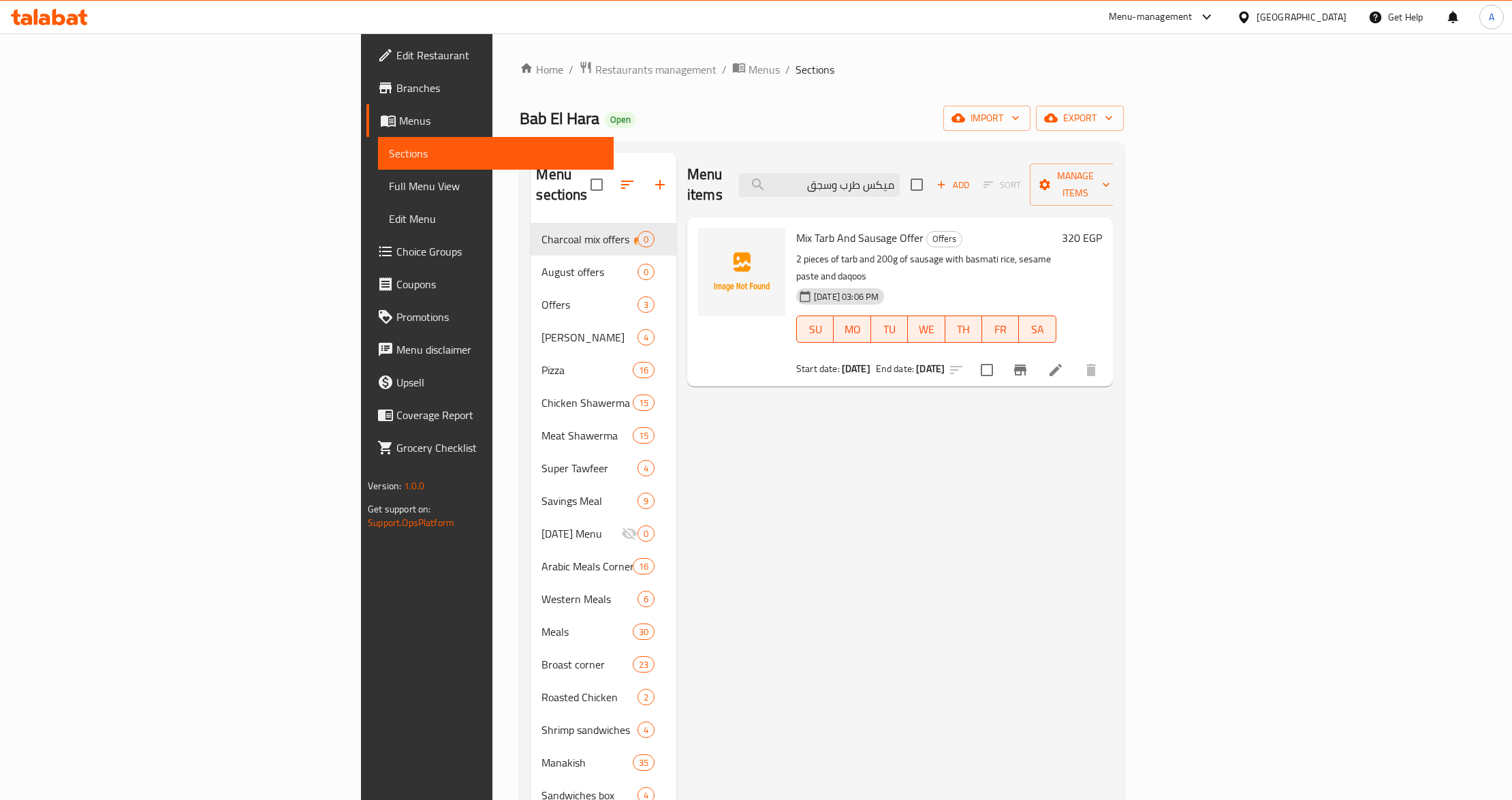
type input "ميكس طرب وسجق"
click at [1251, 22] on icon at bounding box center [1243, 17] width 14 height 14
click at [1184, 355] on div "United Arab Emirates" at bounding box center [1198, 357] width 90 height 15
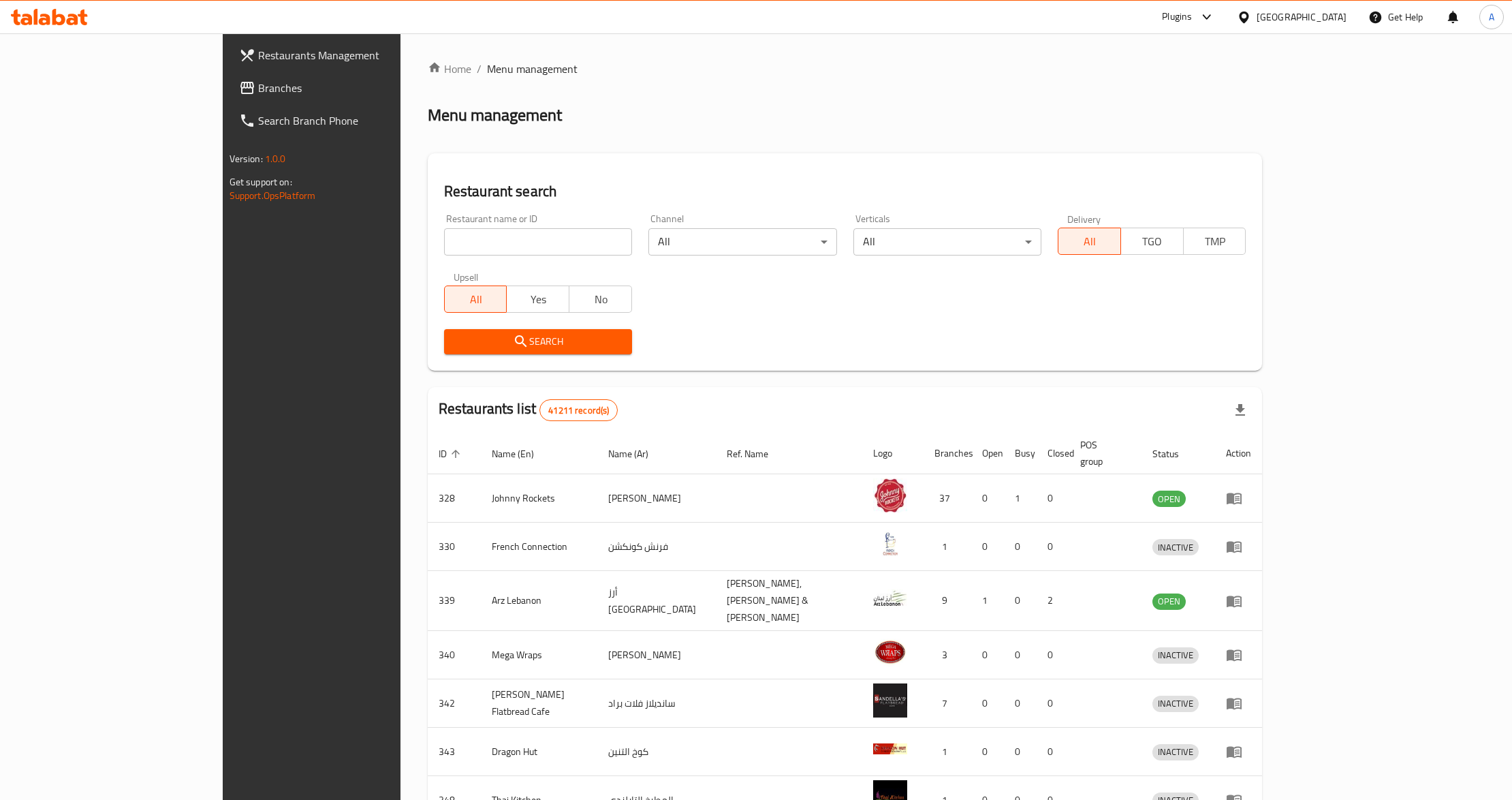
click at [475, 239] on input "search" at bounding box center [537, 242] width 188 height 27
paste input "3219"
type input "3219"
click at [455, 333] on span "Search" at bounding box center [538, 342] width 167 height 17
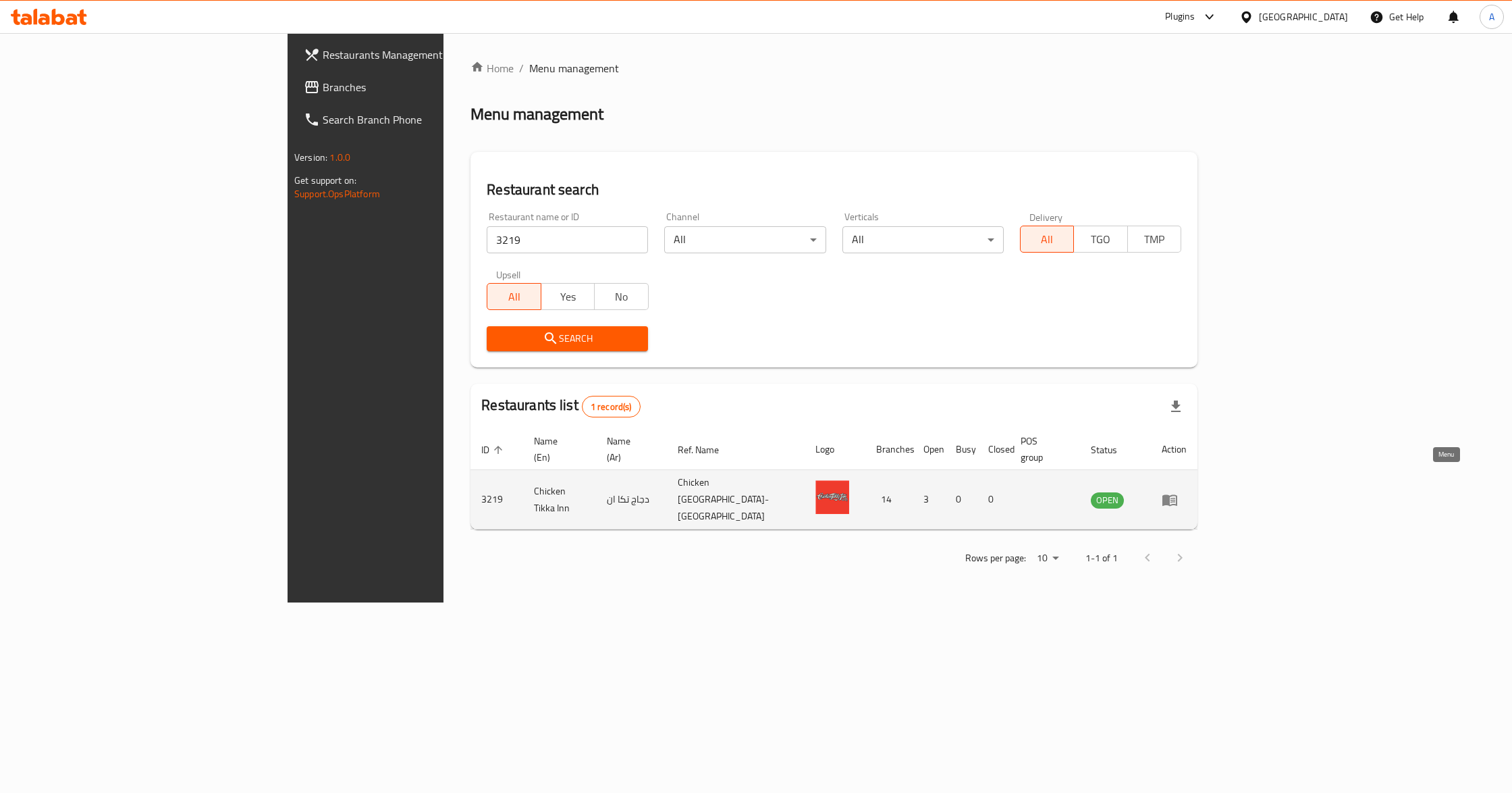
click at [1177, 494] on icon "enhanced table" at bounding box center [1170, 500] width 15 height 11
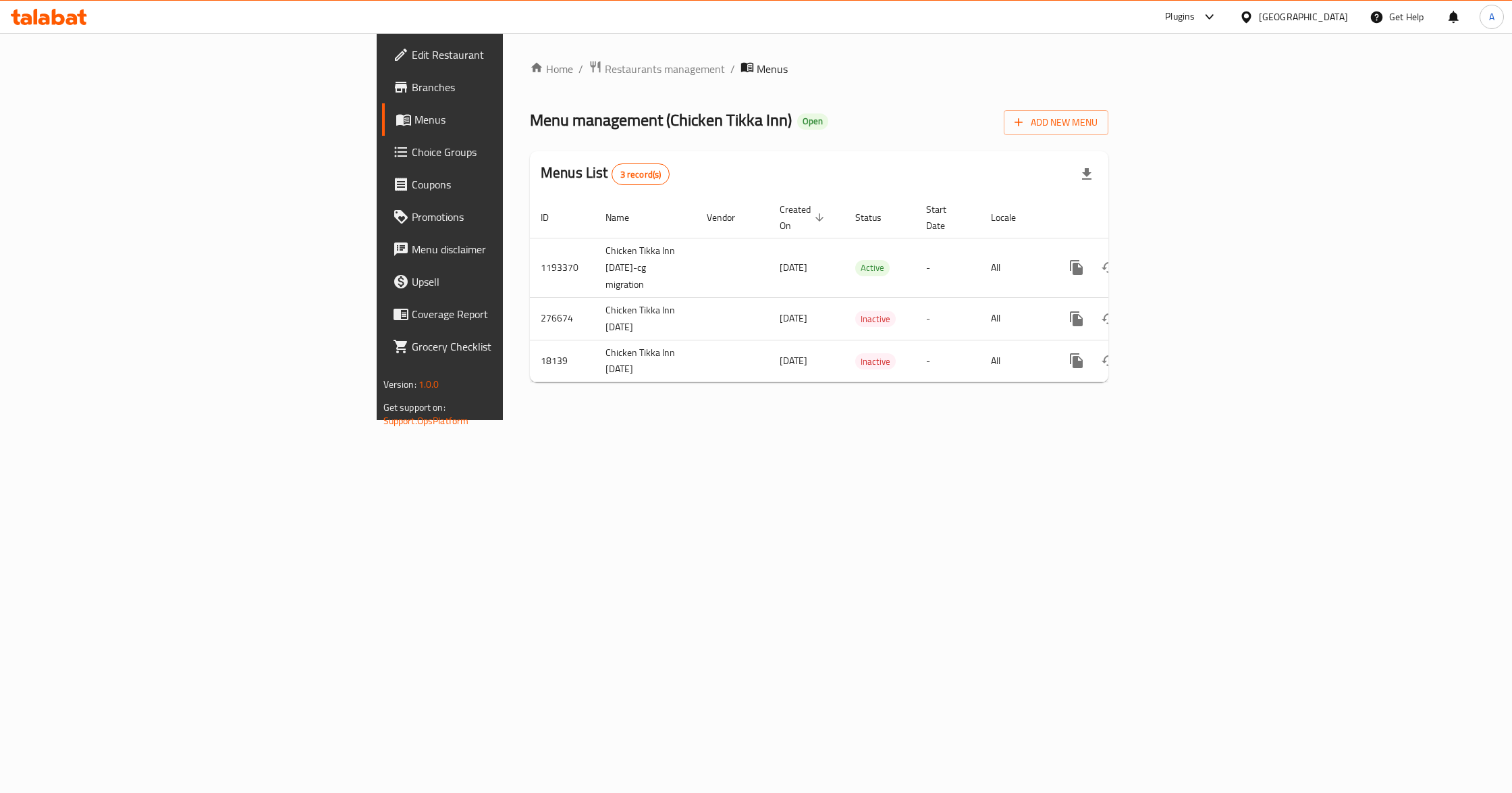
click at [414, 119] on span "Menus" at bounding box center [516, 119] width 204 height 16
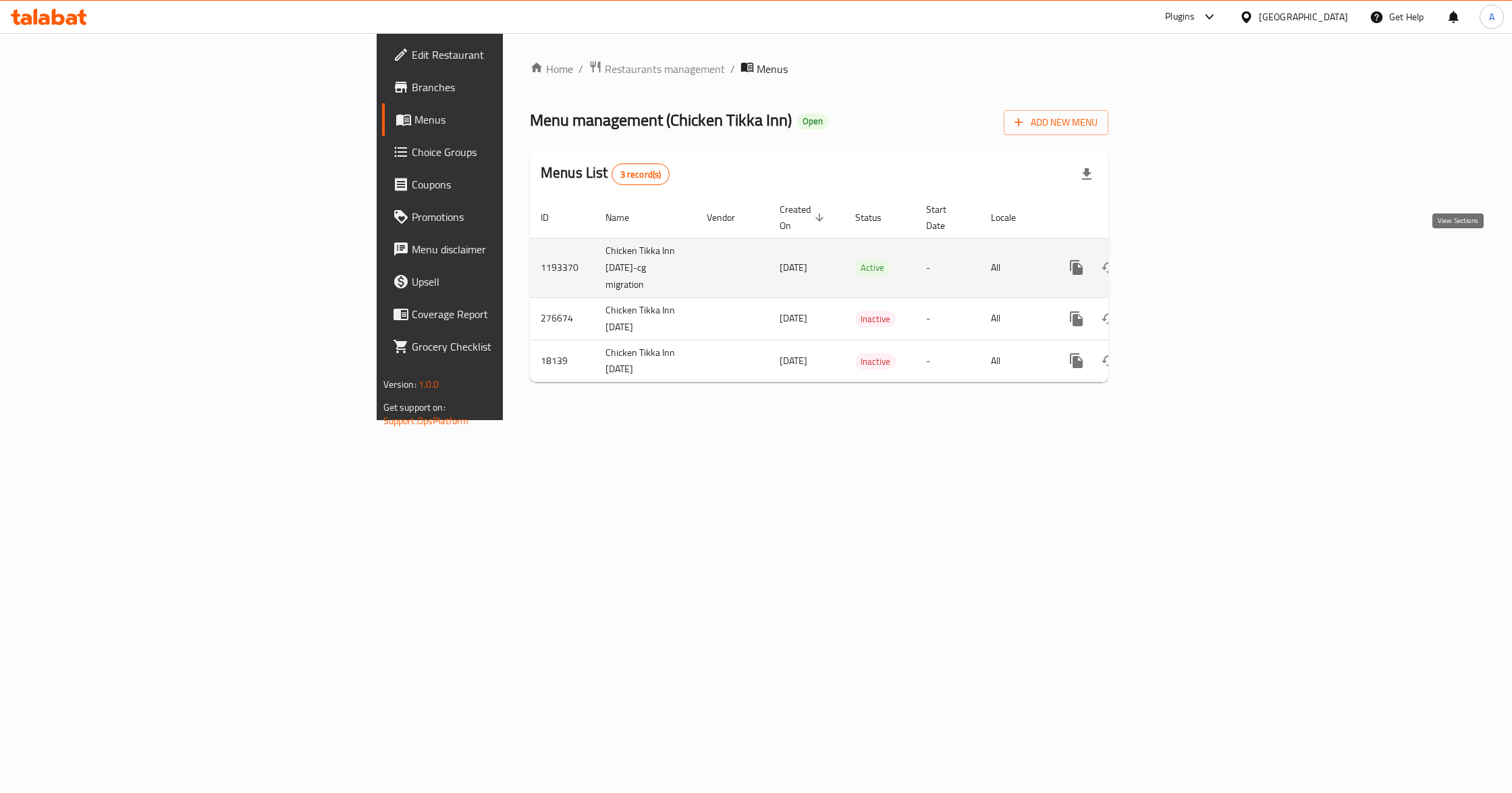
click at [1182, 260] on icon "enhanced table" at bounding box center [1173, 267] width 16 height 16
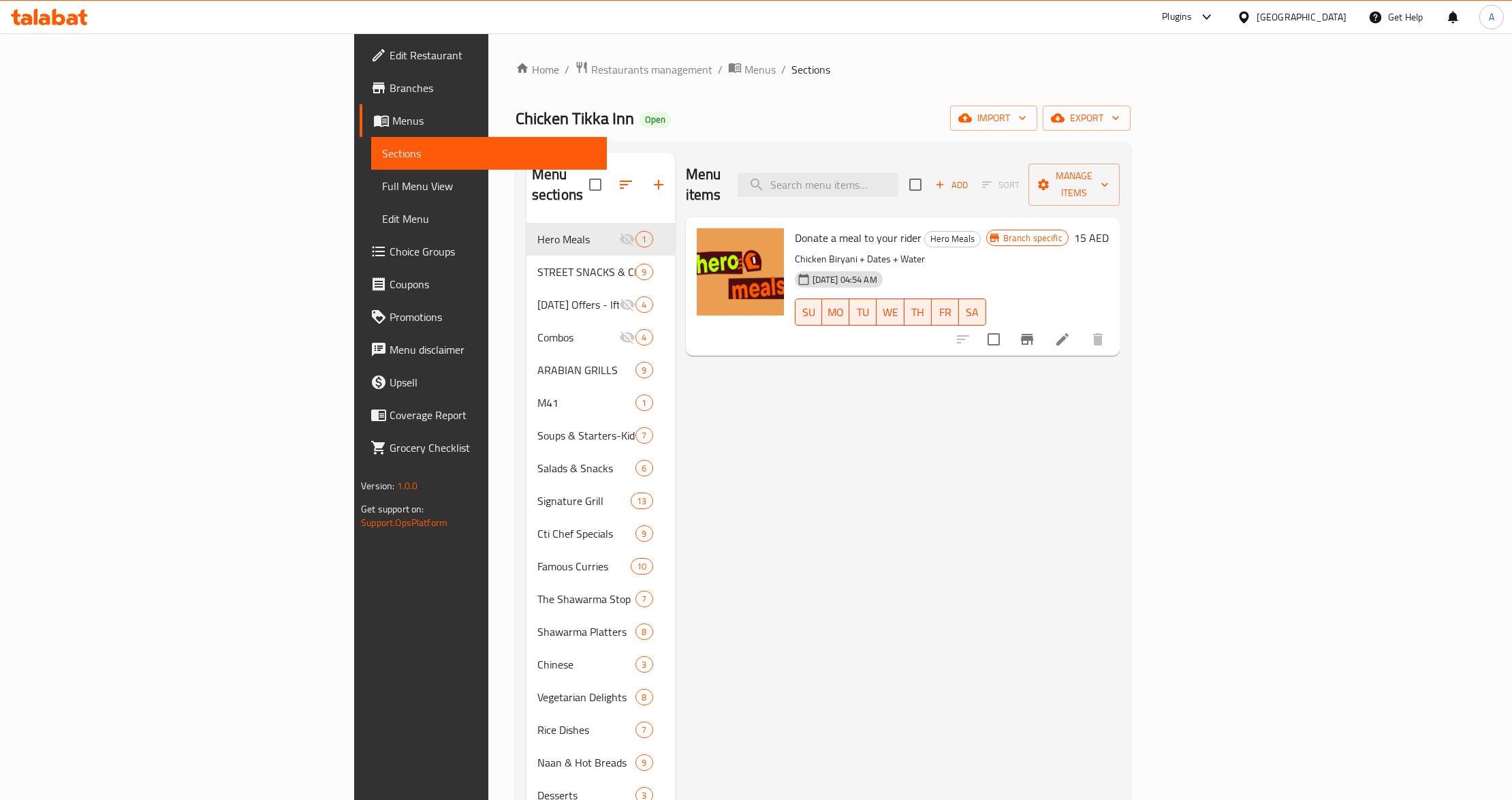
click at [932, 450] on div "Menu items Add Sort Manage items Donate a meal to your rider Hero Meals Chicken…" at bounding box center [897, 553] width 445 height 800
click at [1026, 121] on span "import" at bounding box center [993, 118] width 65 height 17
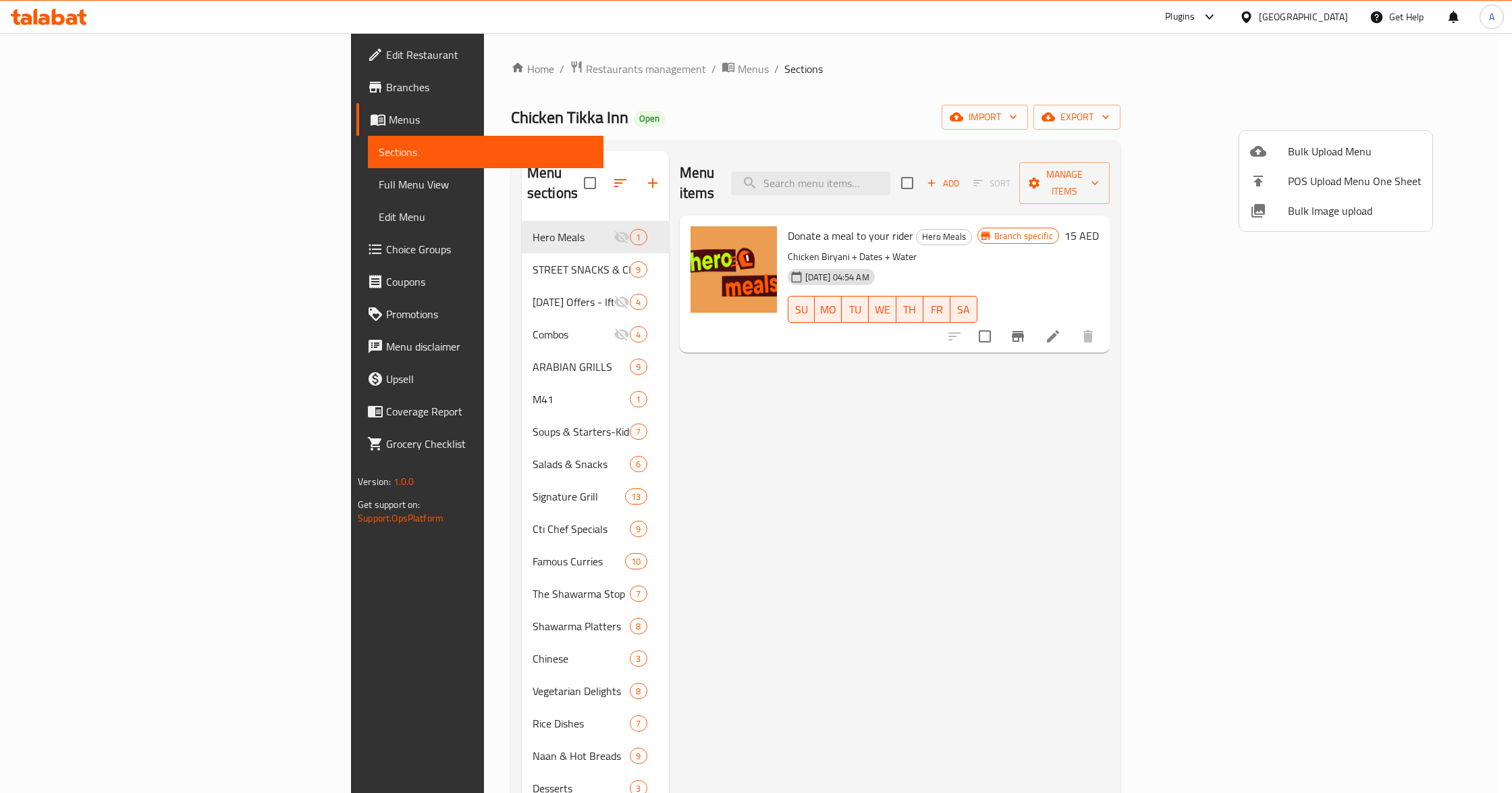
click at [120, 93] on div at bounding box center [756, 396] width 1512 height 793
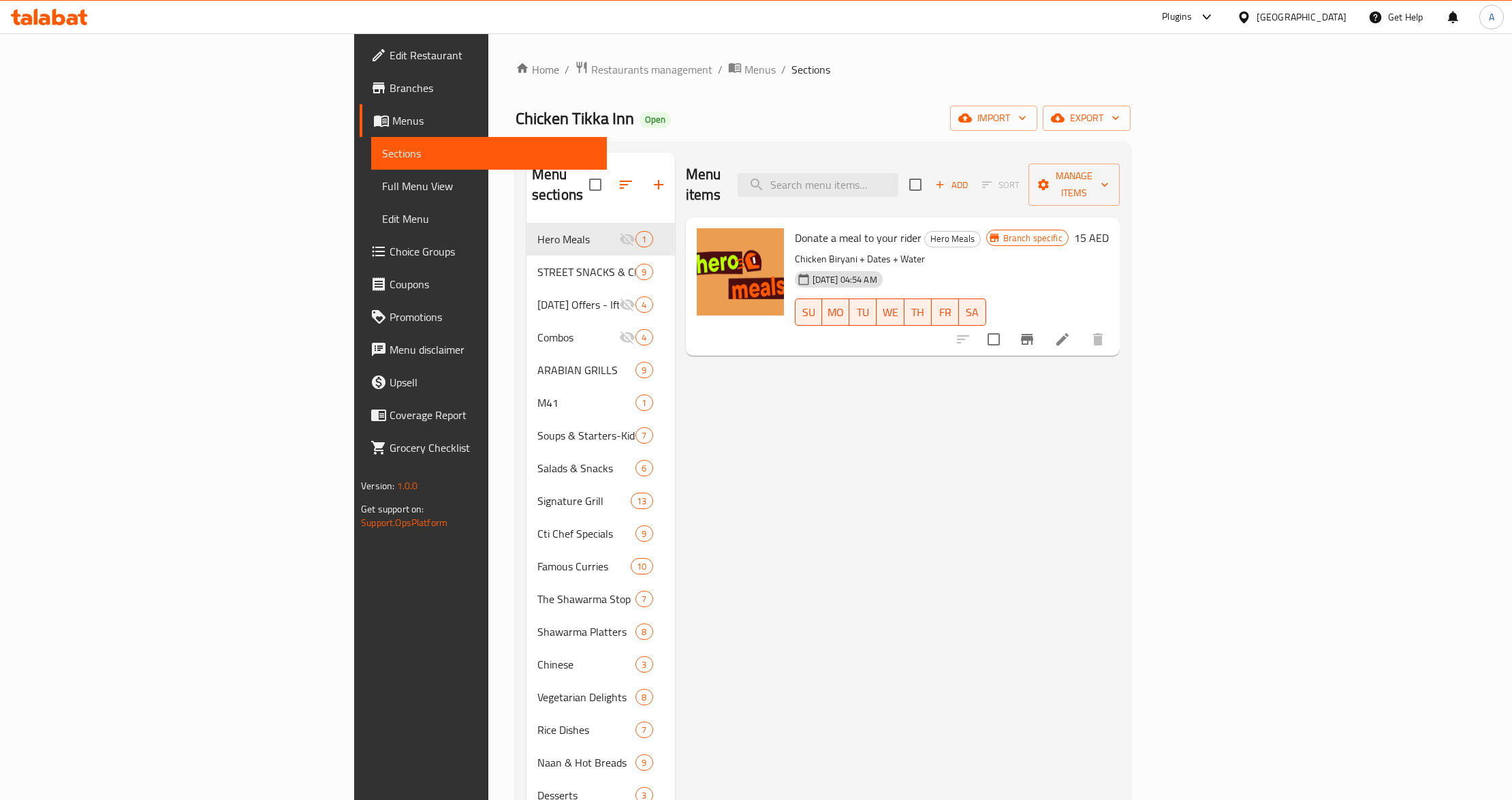
click at [390, 93] on span "Branches" at bounding box center [493, 88] width 206 height 16
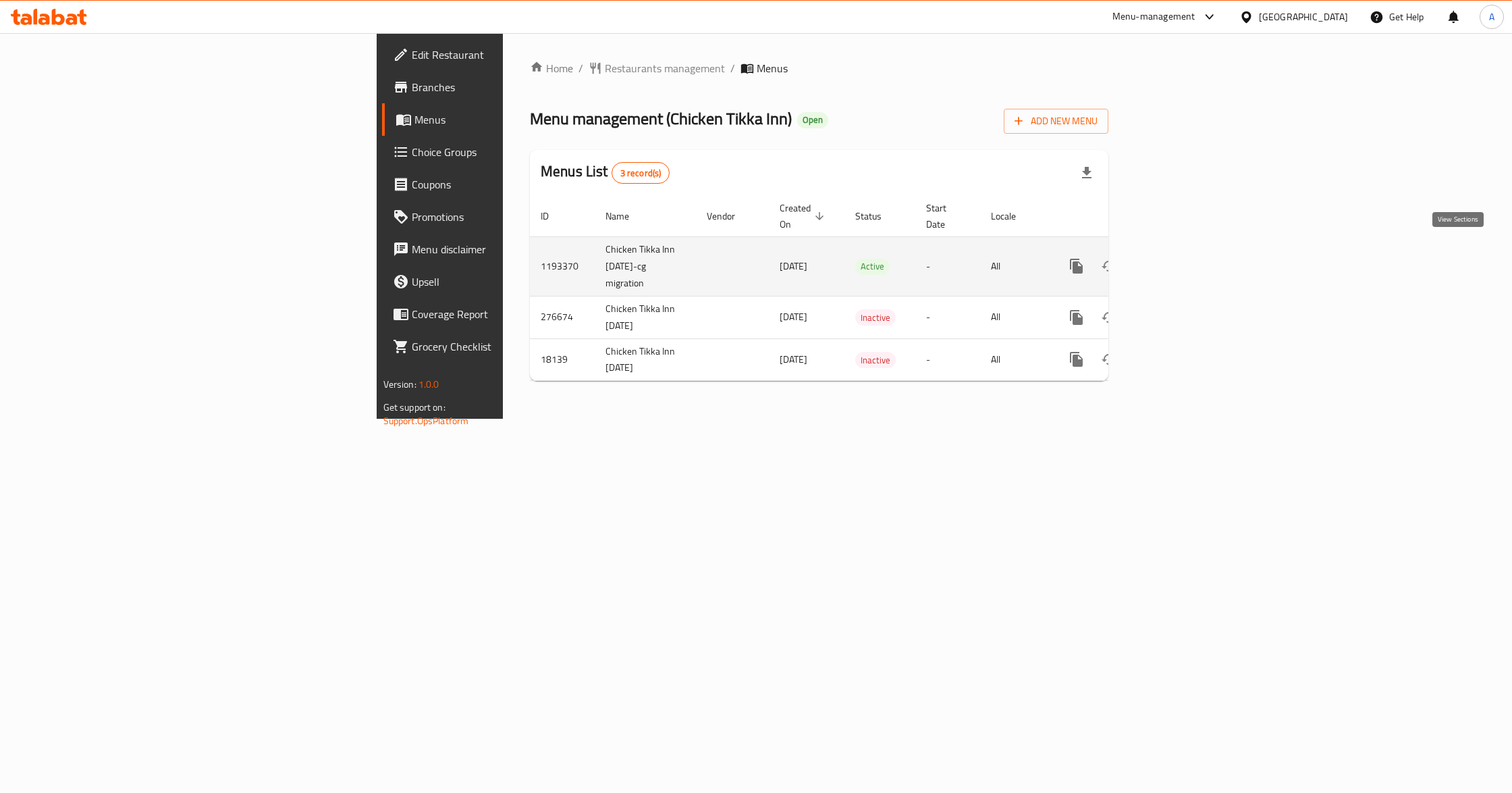
click at [1180, 260] on icon "enhanced table" at bounding box center [1173, 265] width 12 height 12
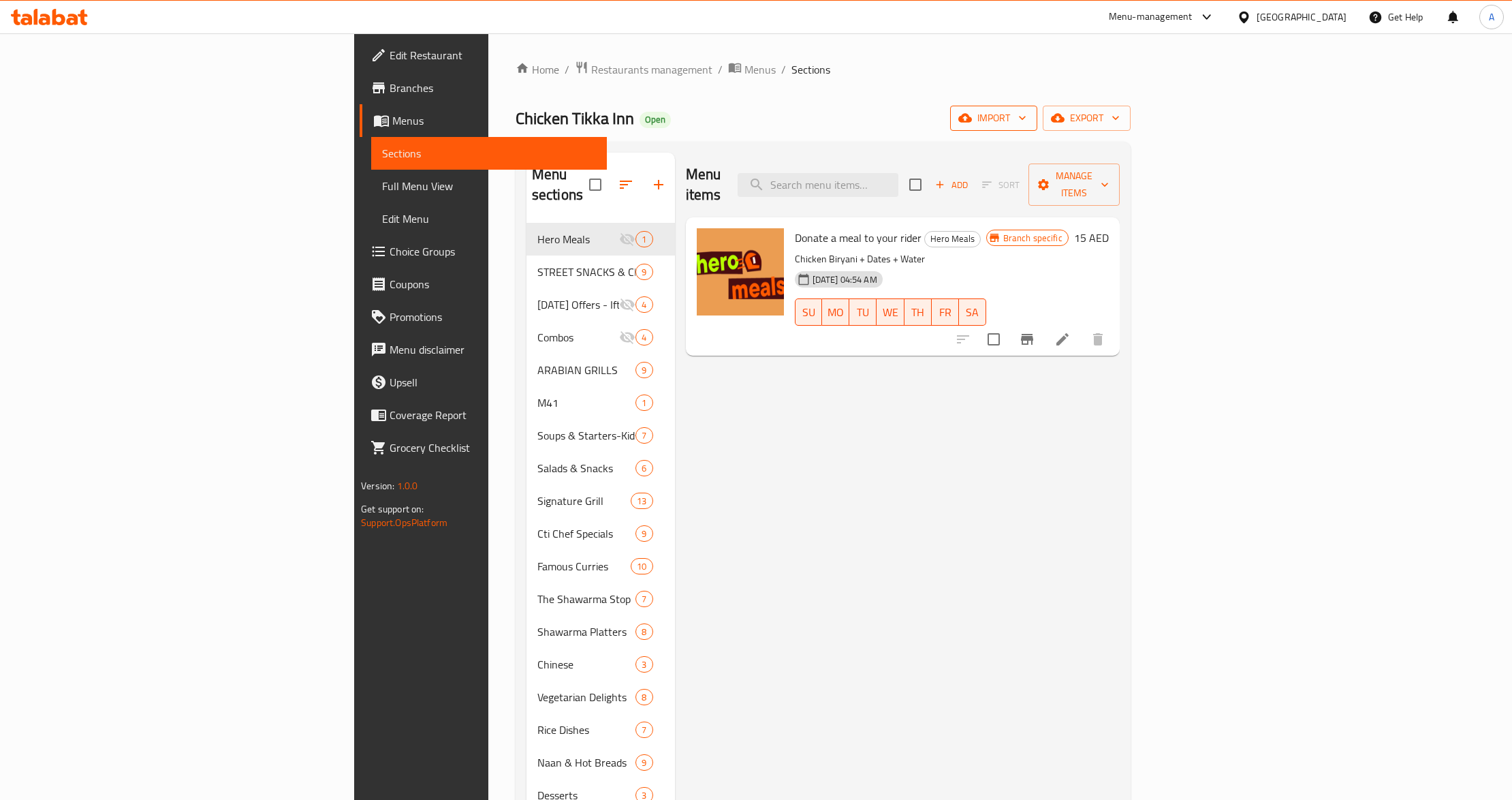
click at [1026, 127] on span "import" at bounding box center [993, 118] width 65 height 17
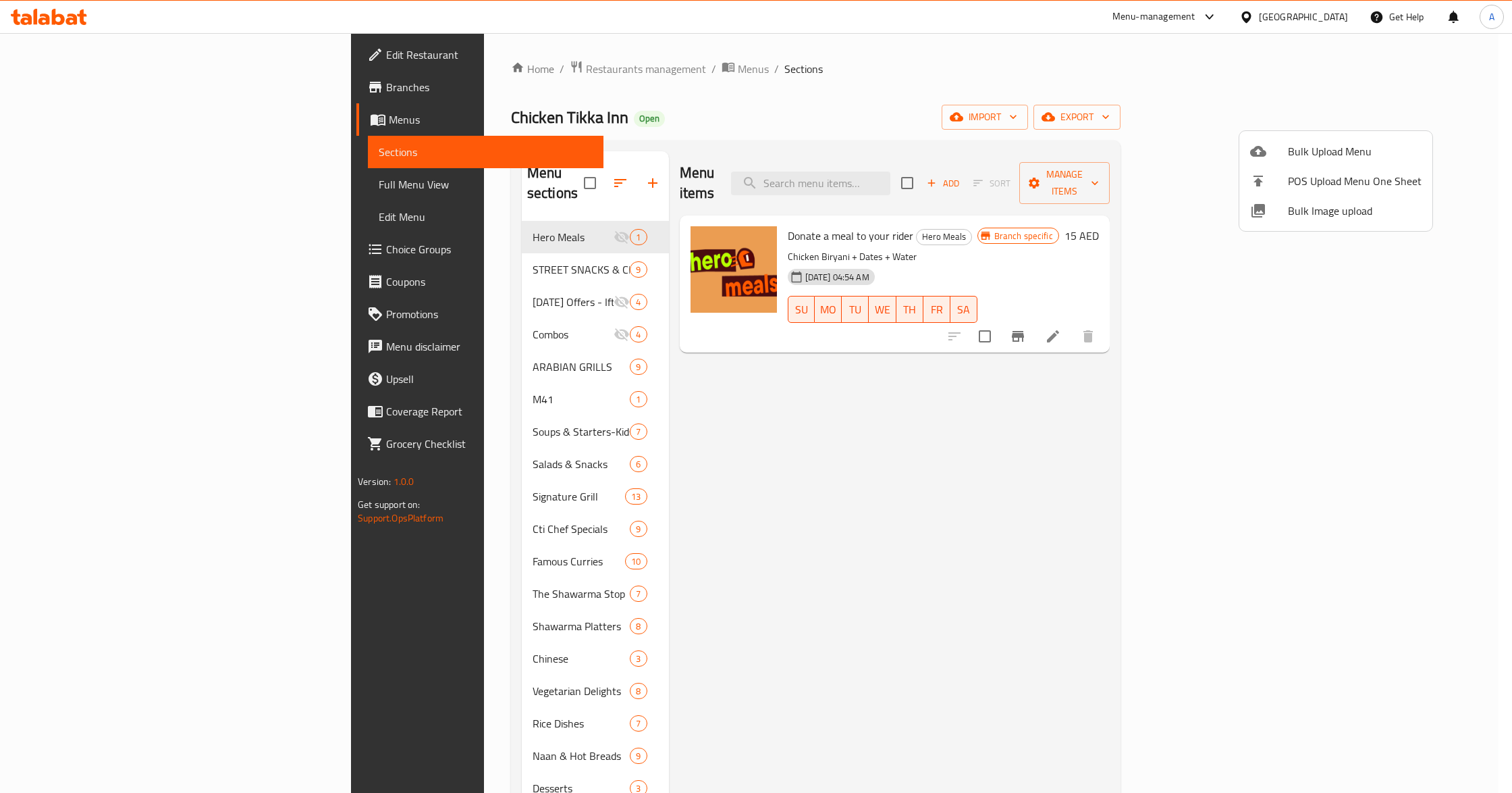
click at [1310, 206] on span "Bulk Image upload" at bounding box center [1355, 210] width 134 height 16
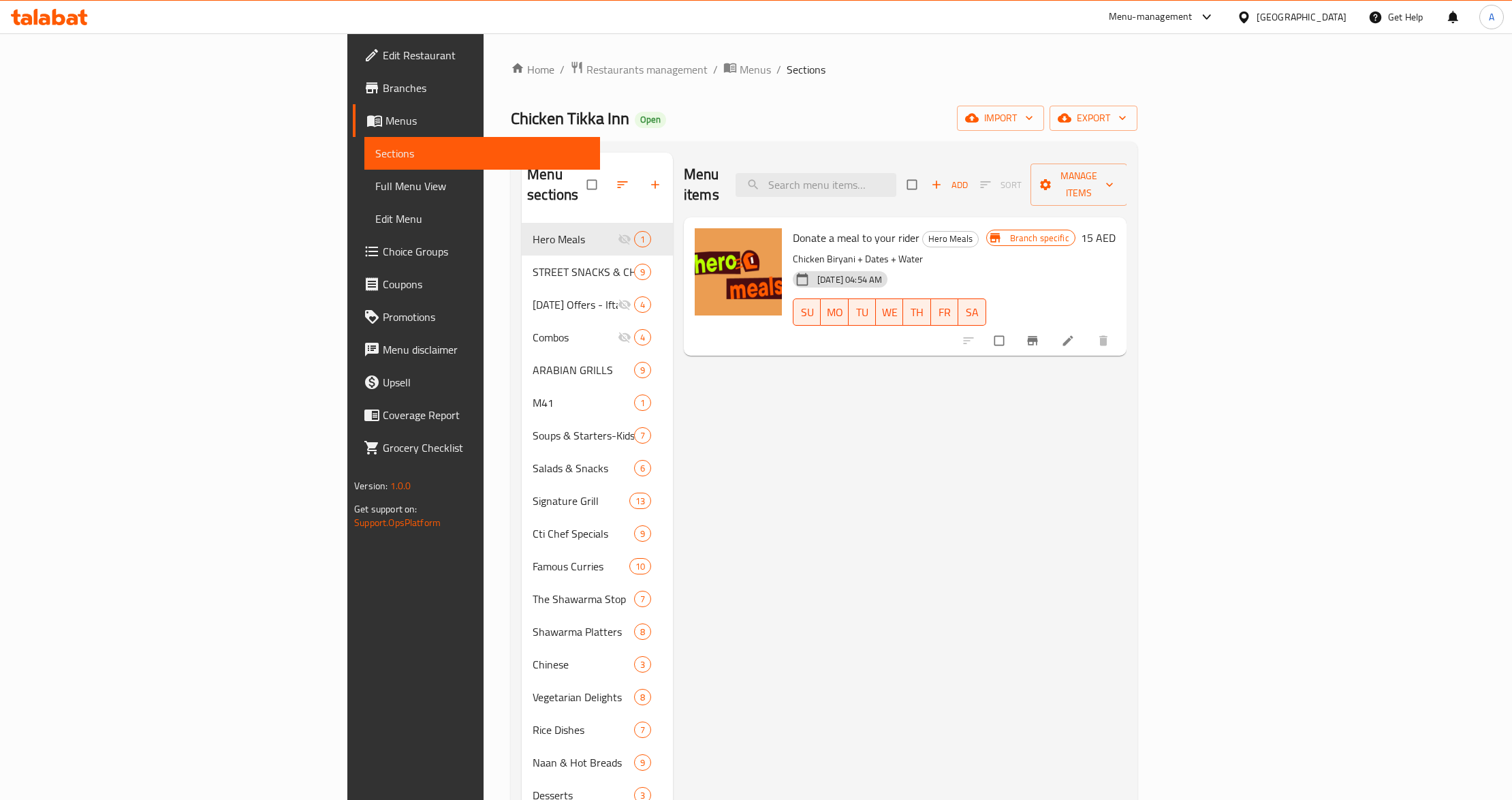
click at [383, 95] on span "Branches" at bounding box center [486, 88] width 206 height 16
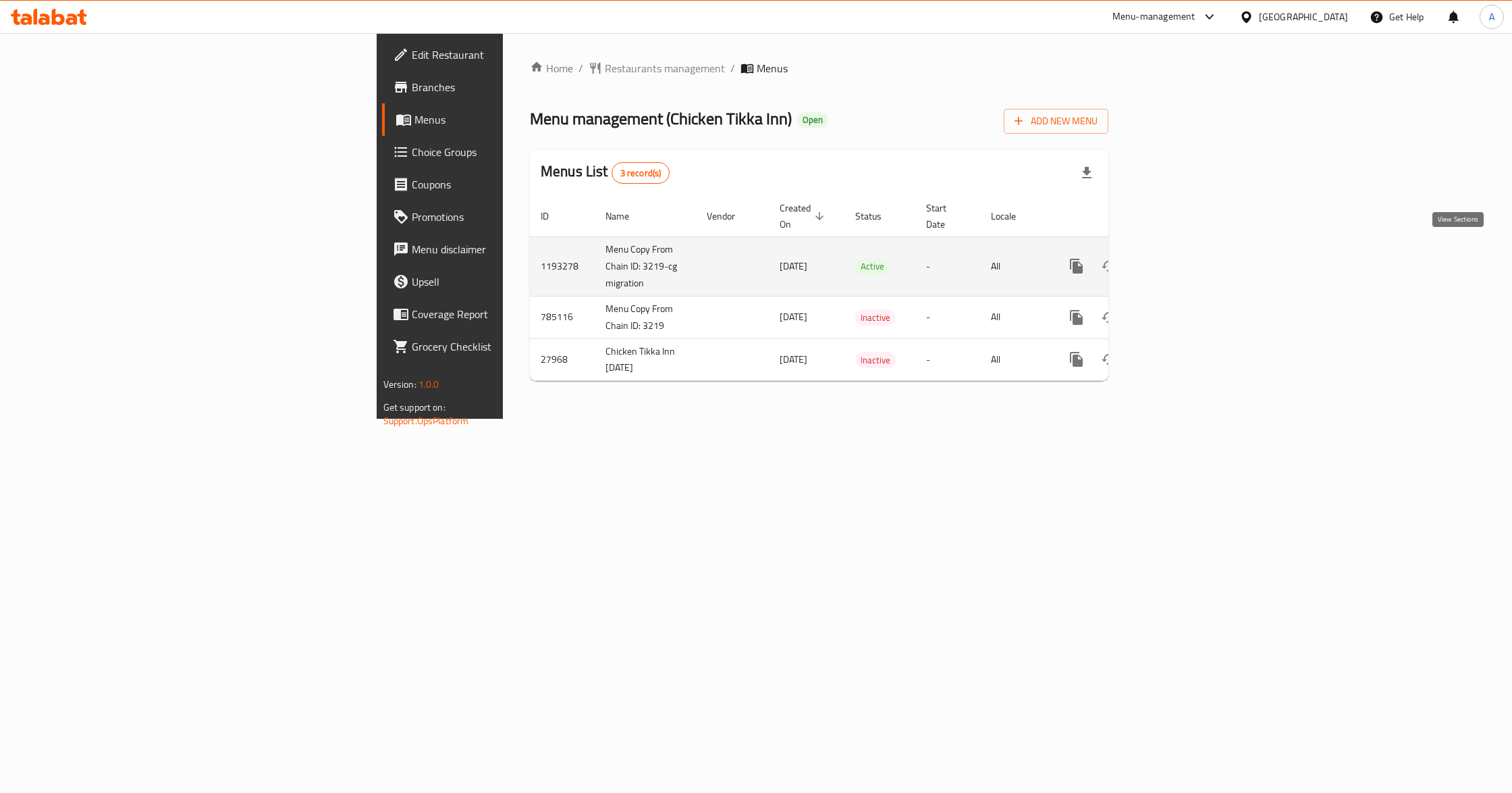
click at [1182, 258] on icon "enhanced table" at bounding box center [1173, 265] width 16 height 16
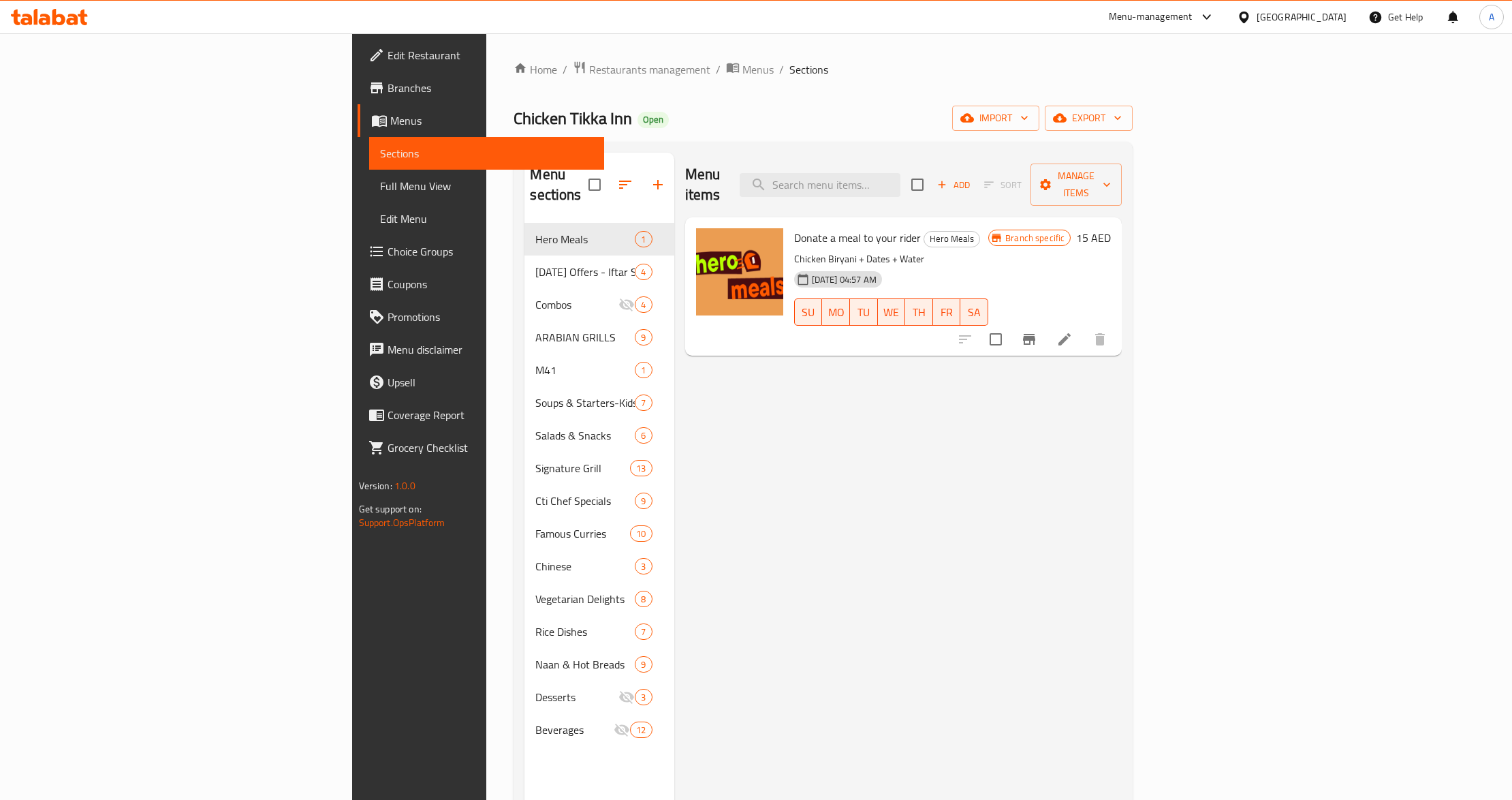
click at [388, 96] on span "Branches" at bounding box center [491, 88] width 206 height 16
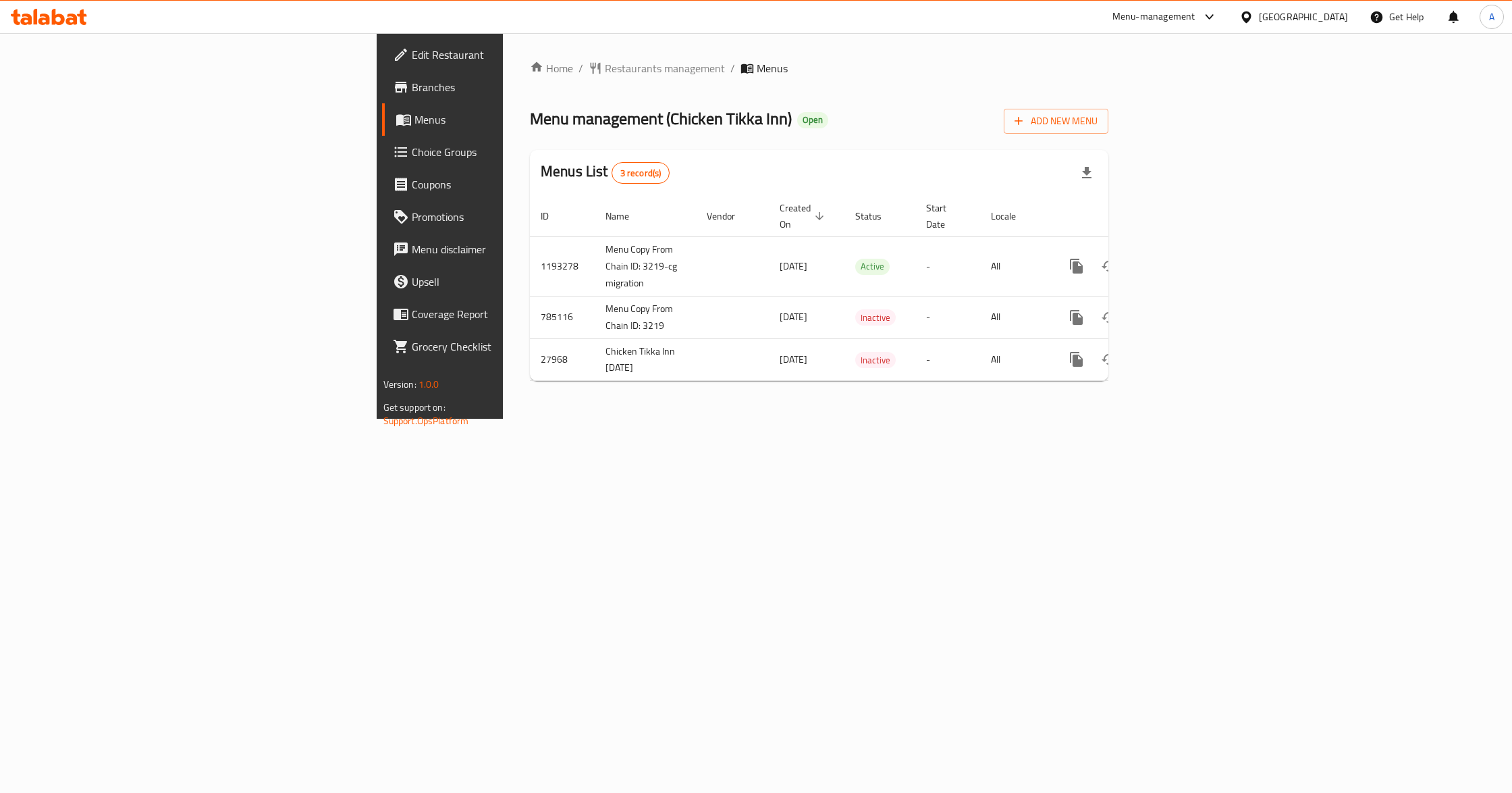
click at [414, 122] on span "Menus" at bounding box center [516, 119] width 204 height 16
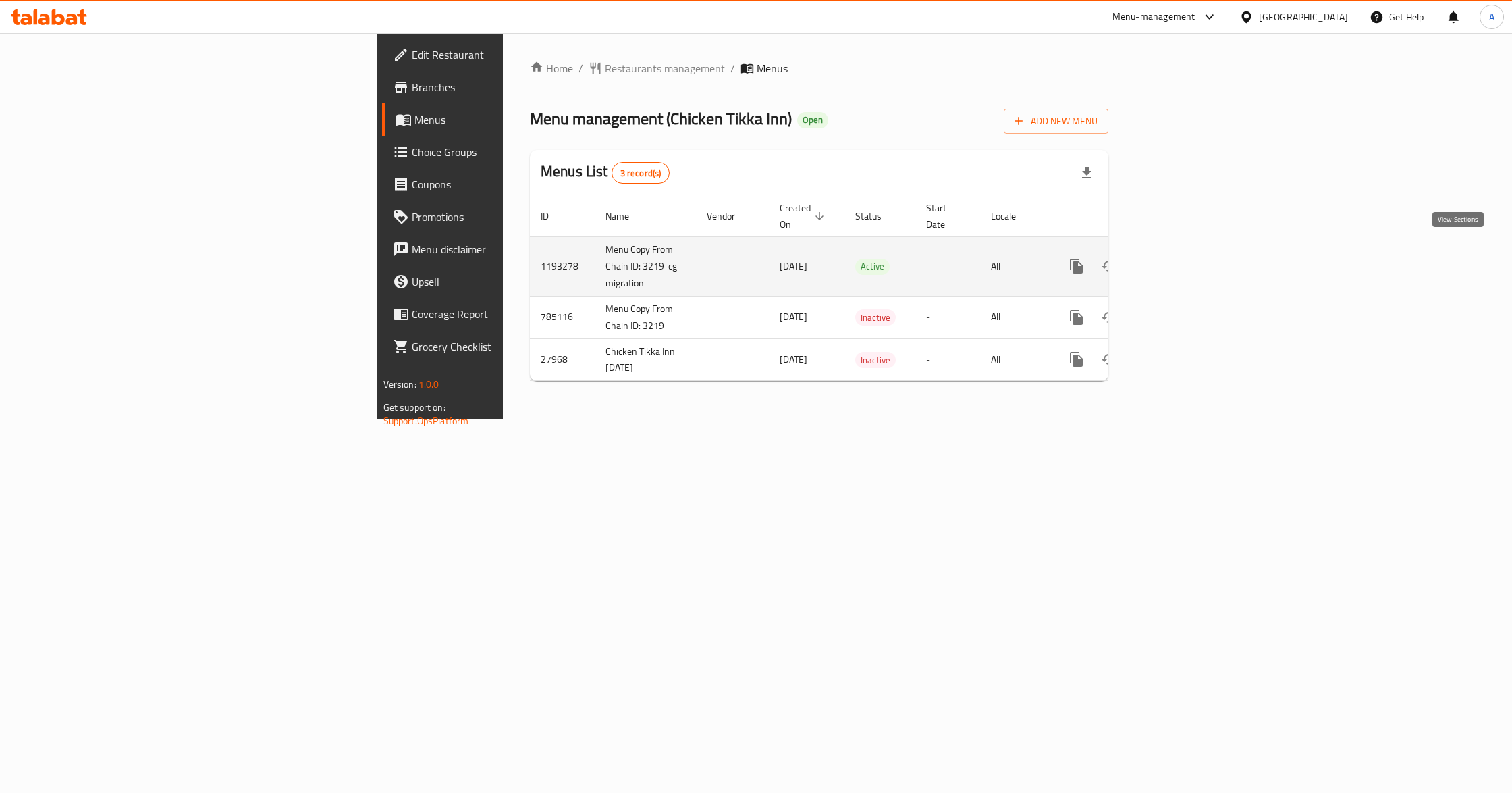
click at [1180, 260] on icon "enhanced table" at bounding box center [1173, 265] width 12 height 12
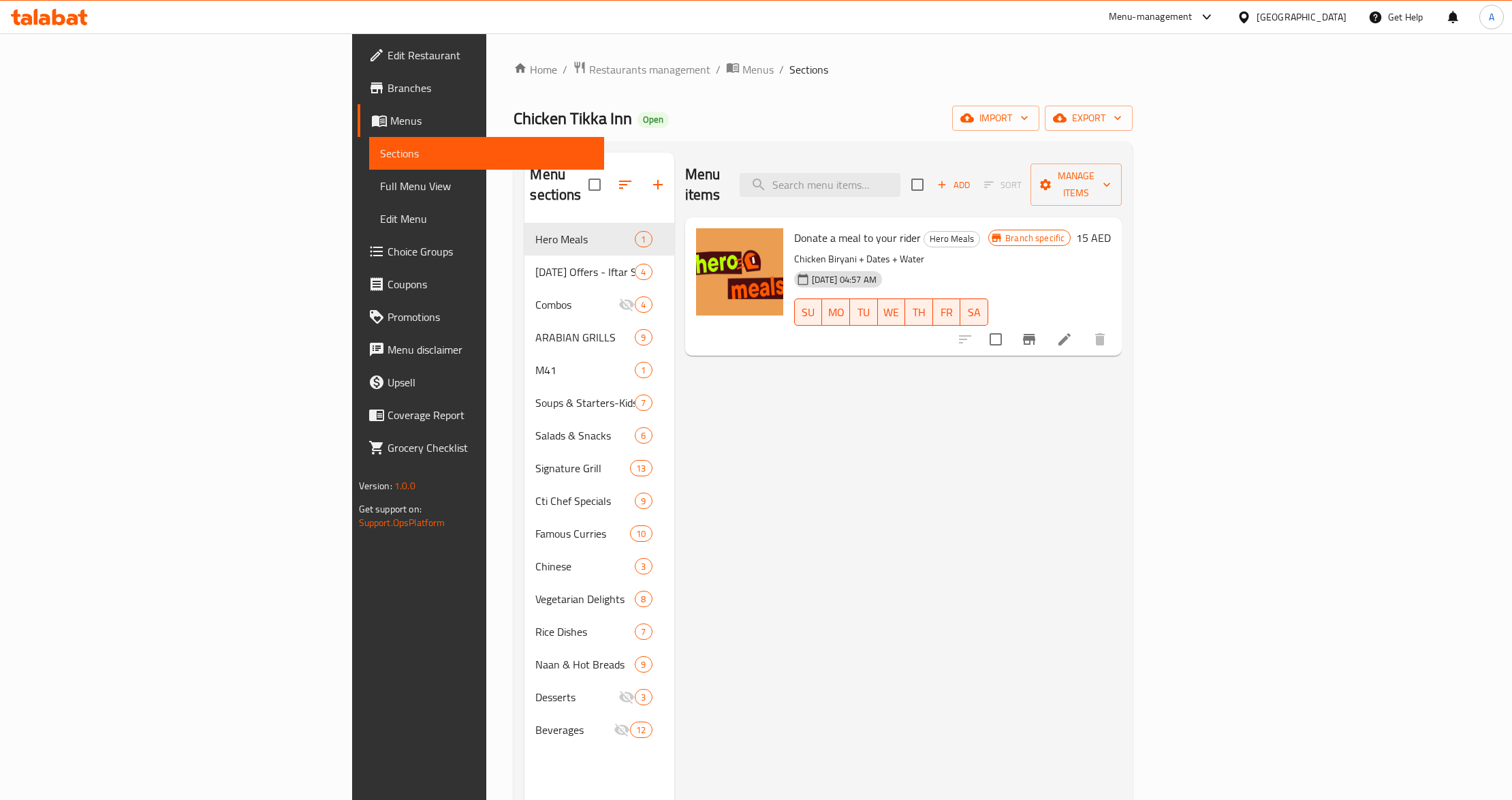
click at [725, 496] on div "Menu items Add Sort Manage items Donate a meal to your rider Hero Meals Chicken…" at bounding box center [899, 553] width 448 height 800
click at [1031, 121] on icon "button" at bounding box center [1024, 117] width 13 height 13
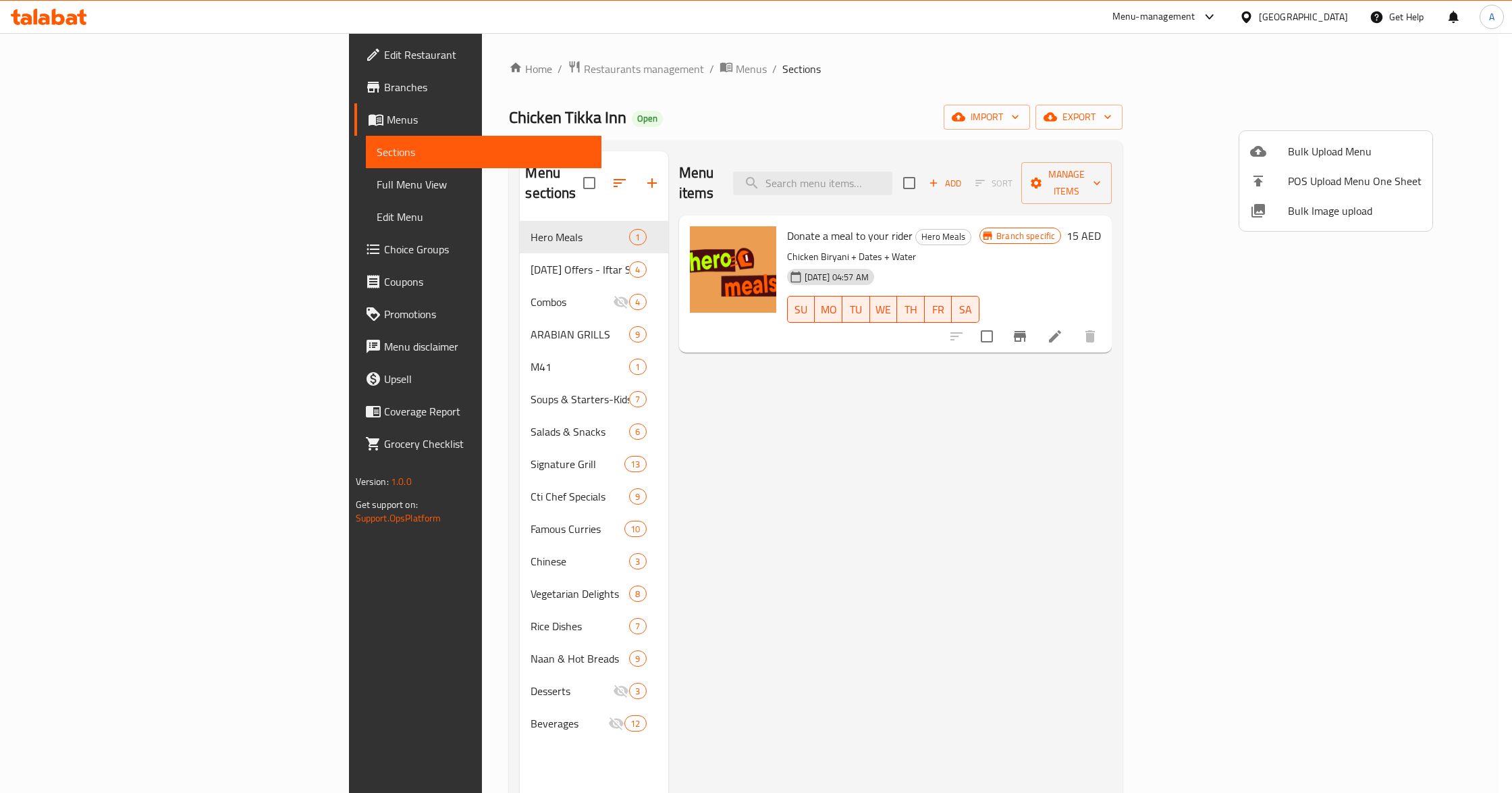
click at [1372, 214] on span "Bulk Image upload" at bounding box center [1355, 210] width 134 height 16
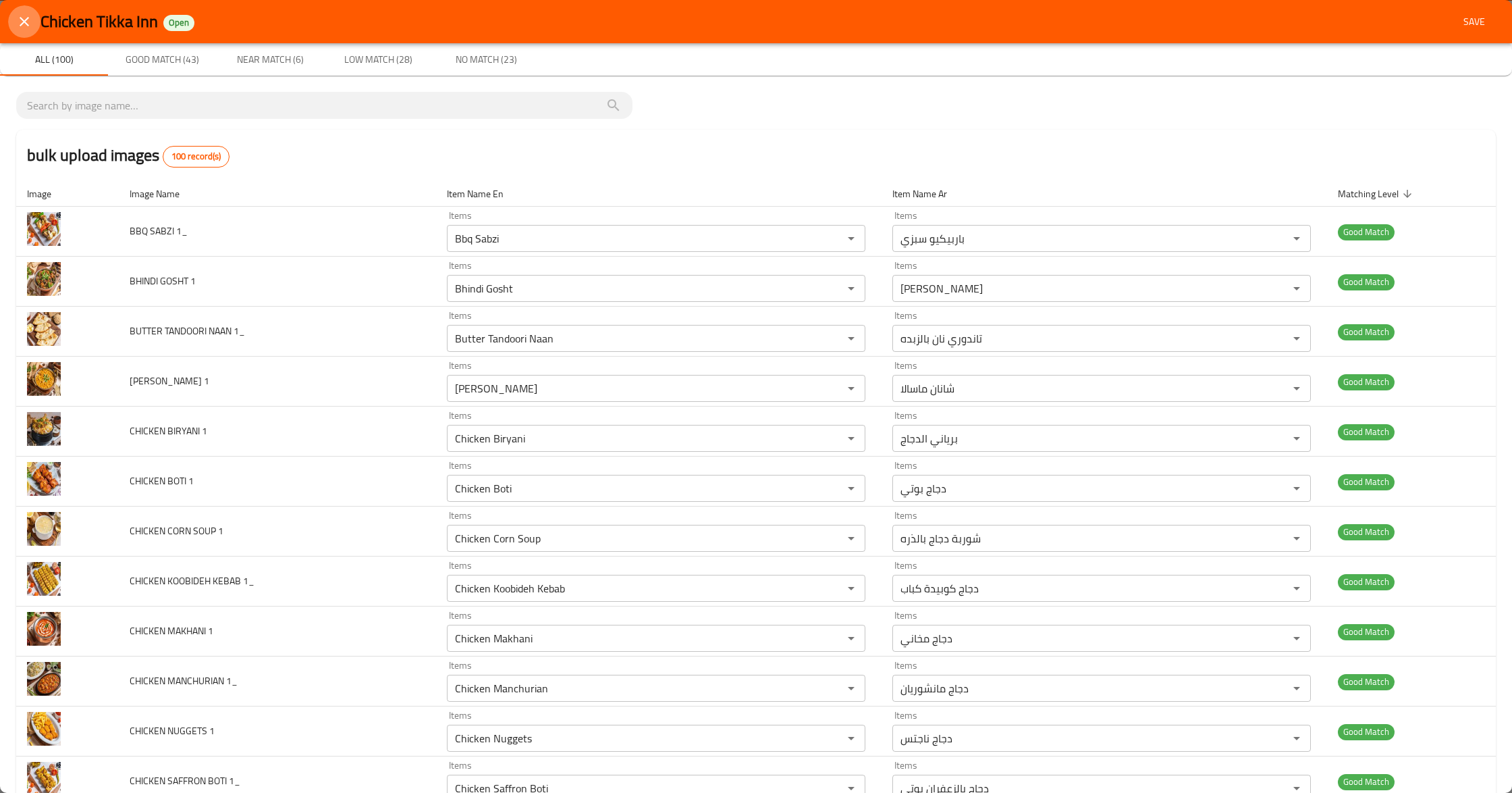
click at [28, 23] on icon "close" at bounding box center [24, 21] width 16 height 16
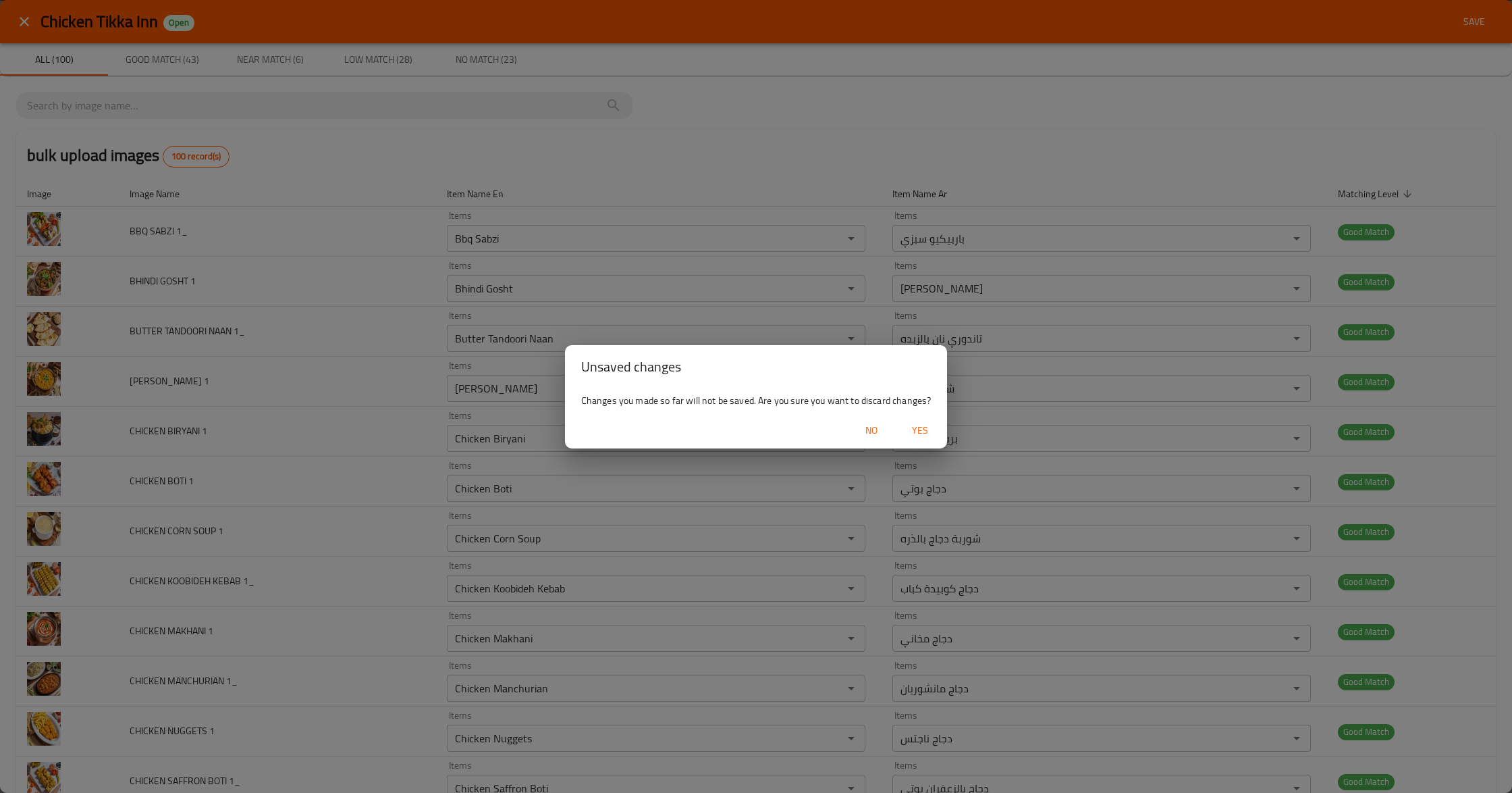
click at [919, 428] on span "Yes" at bounding box center [920, 430] width 32 height 17
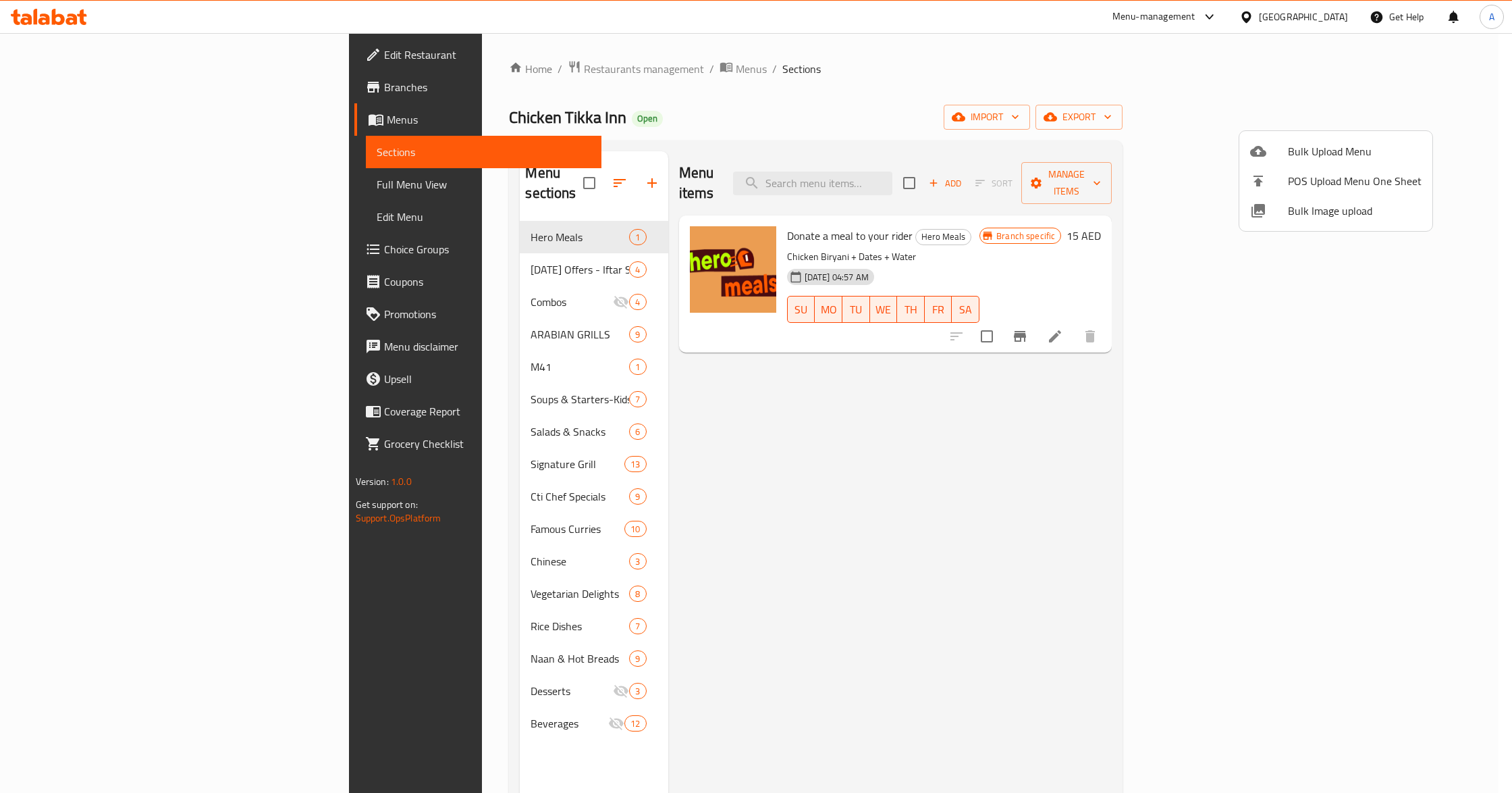
click at [425, 69] on div at bounding box center [756, 396] width 1512 height 793
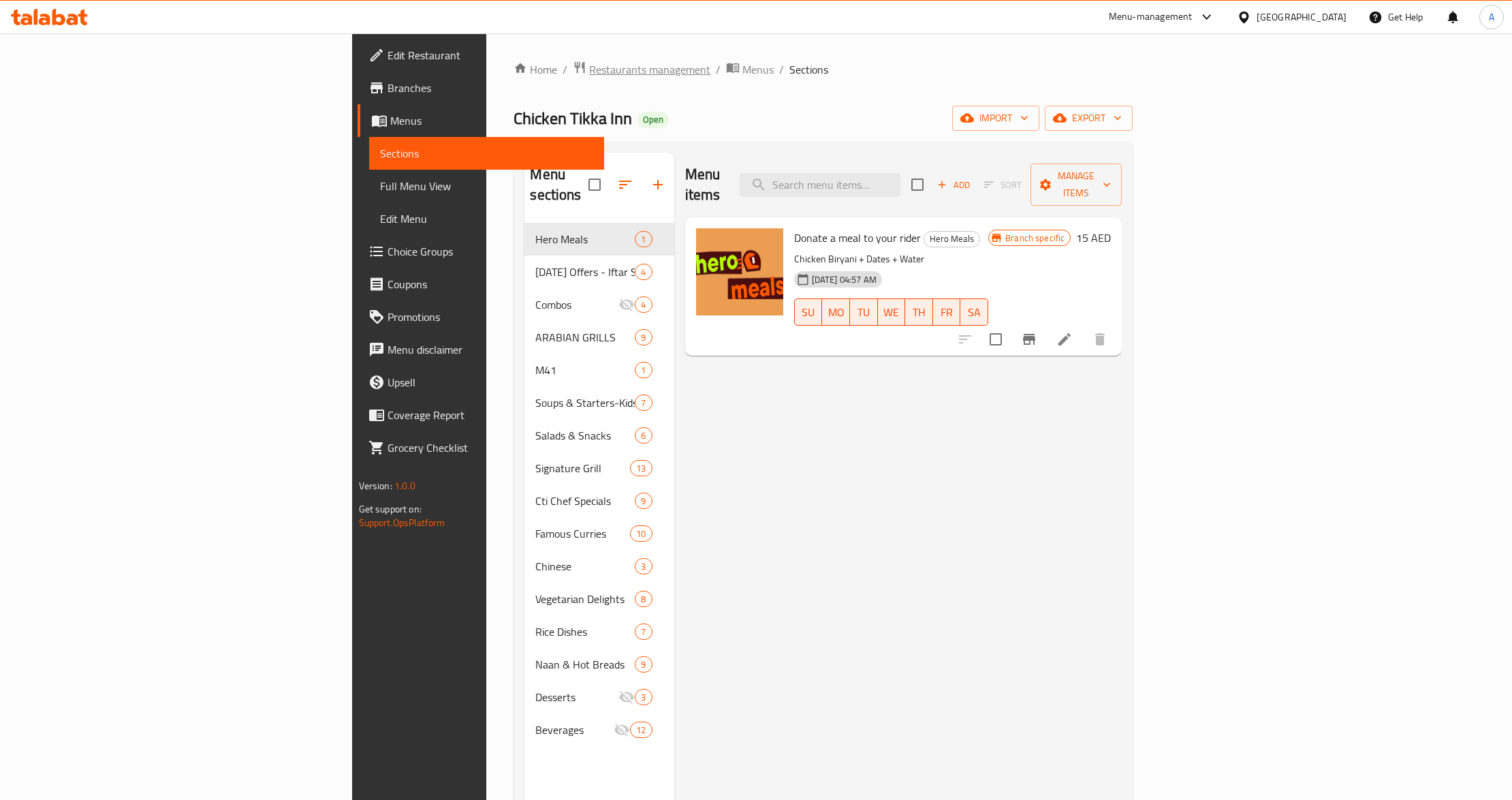
click at [589, 69] on span "Restaurants management" at bounding box center [650, 69] width 121 height 16
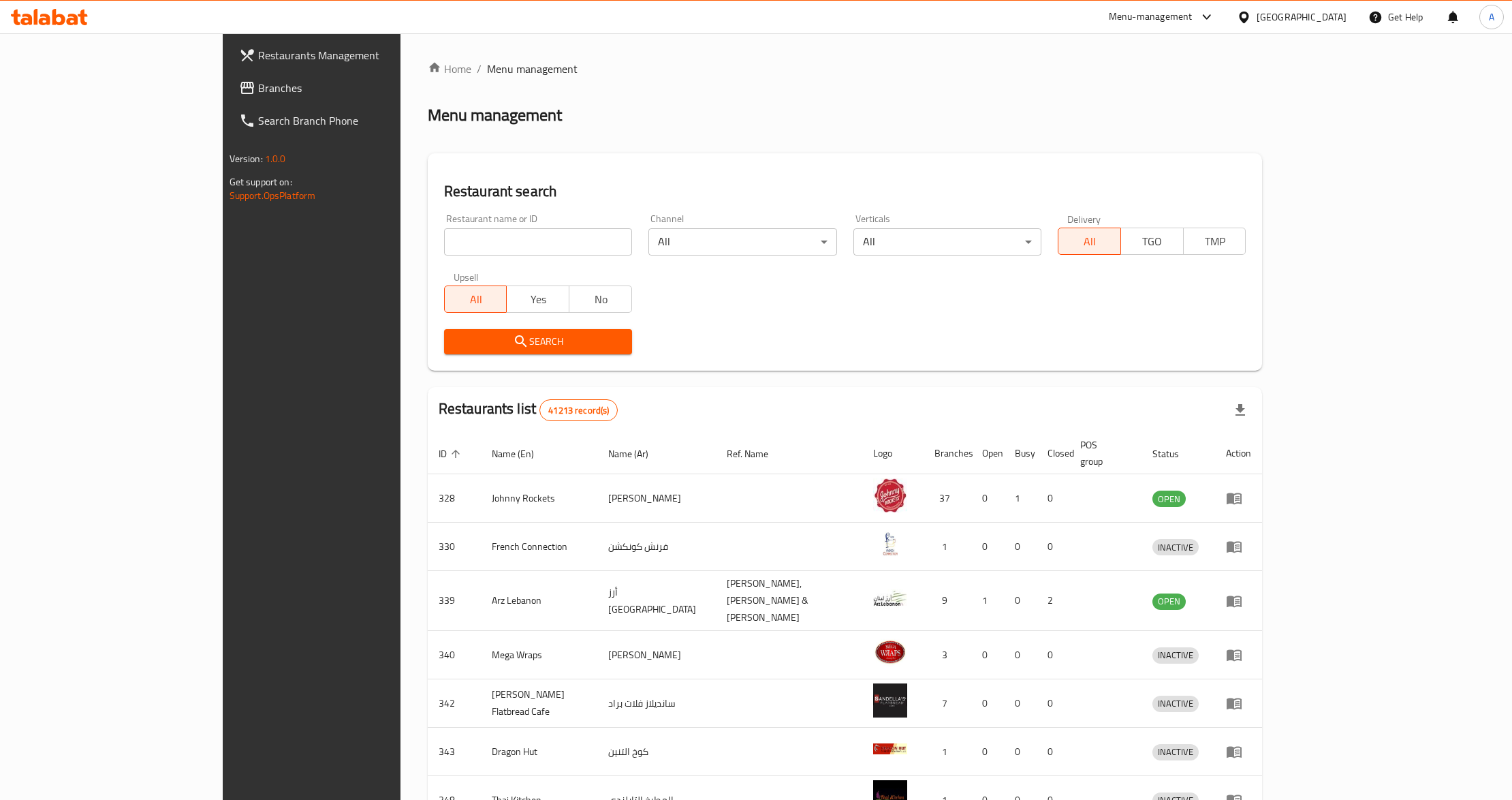
click at [515, 181] on h2 "Restaurant search" at bounding box center [845, 191] width 803 height 20
click at [1253, 17] on div at bounding box center [1246, 17] width 20 height 15
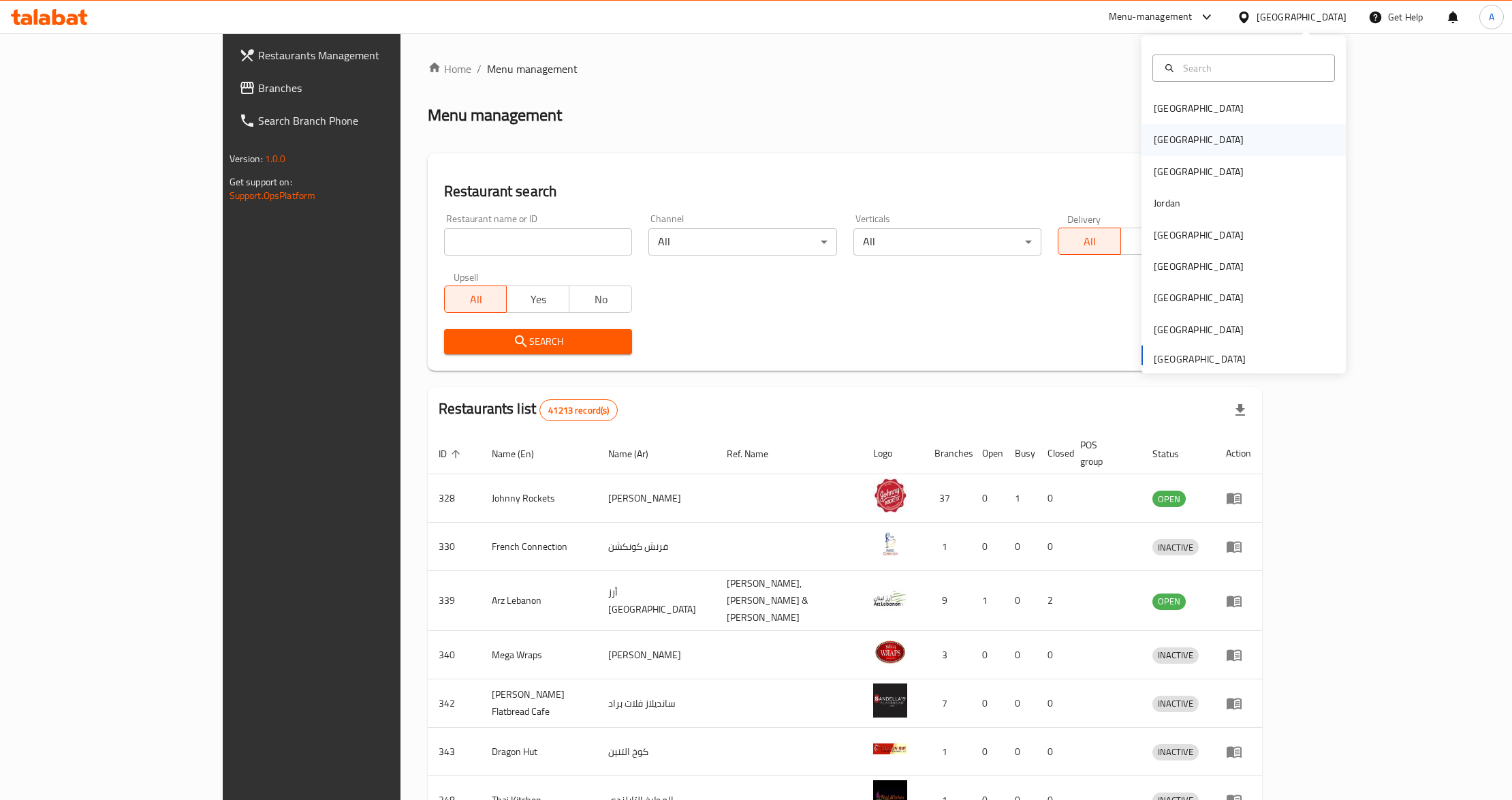
click at [1164, 144] on div "[GEOGRAPHIC_DATA]" at bounding box center [1198, 140] width 90 height 15
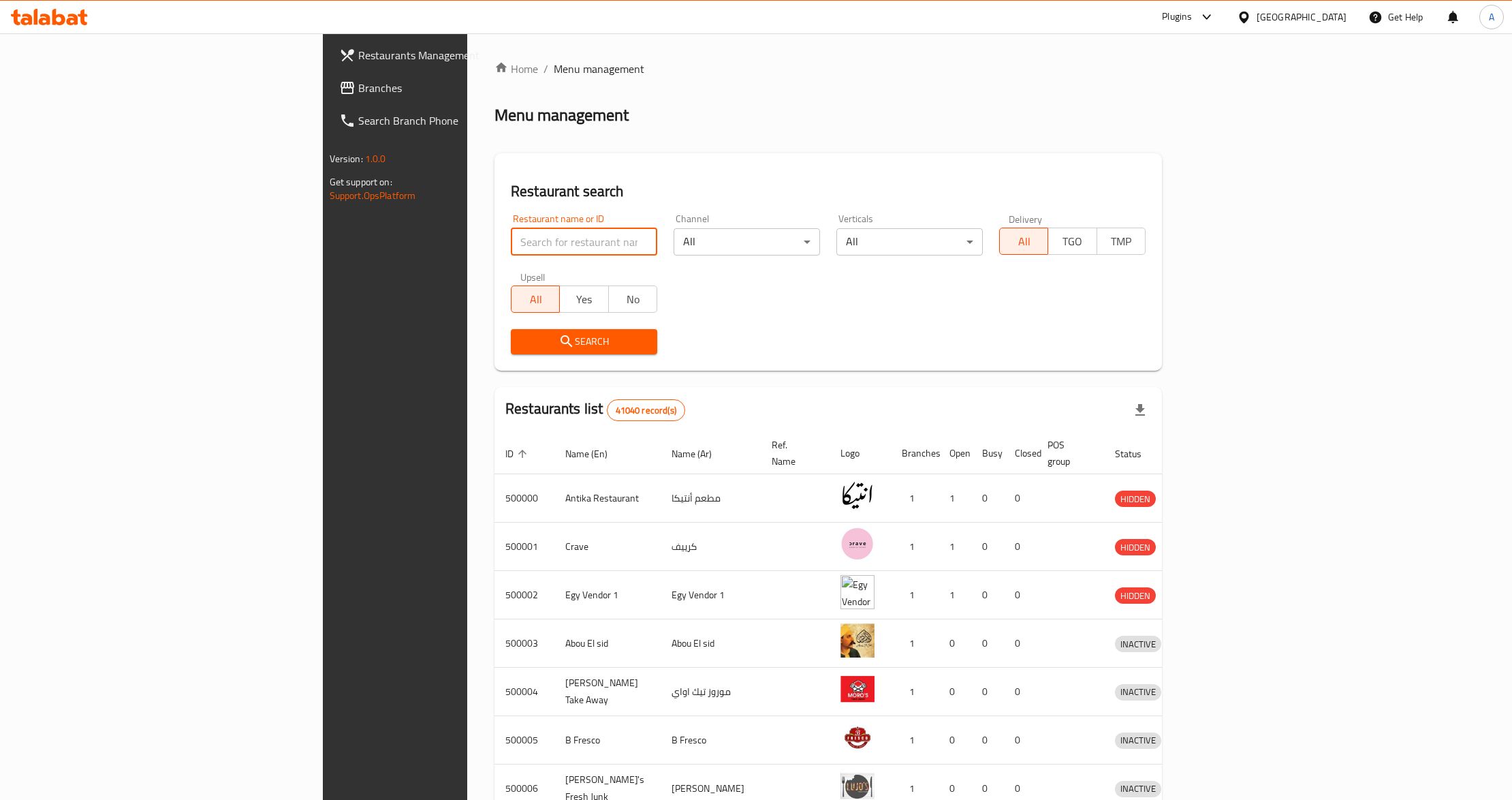
paste input "669718"
type input "669718"
click at [558, 333] on icon "submit" at bounding box center [566, 341] width 16 height 16
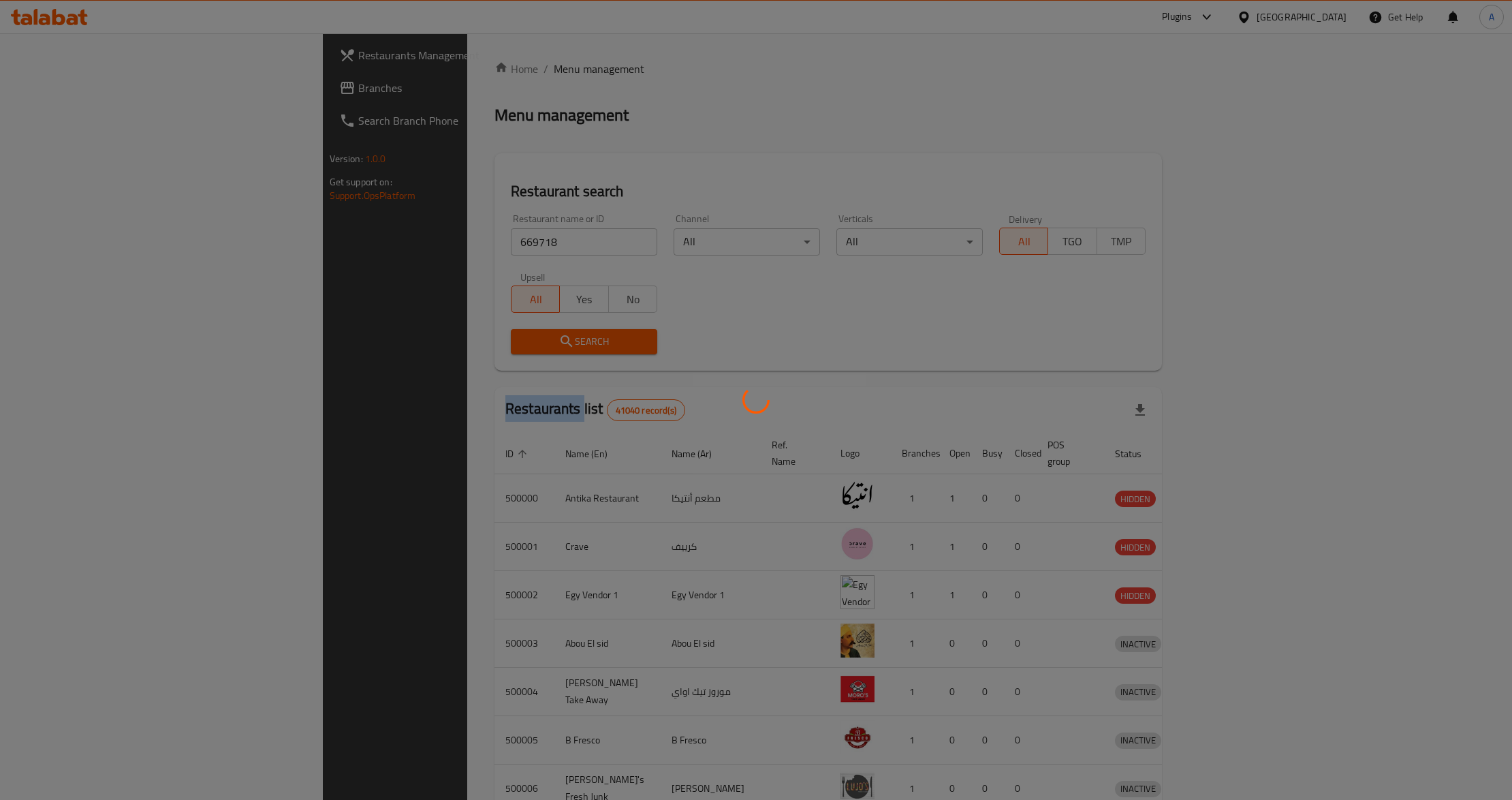
click at [413, 332] on div at bounding box center [756, 400] width 1512 height 800
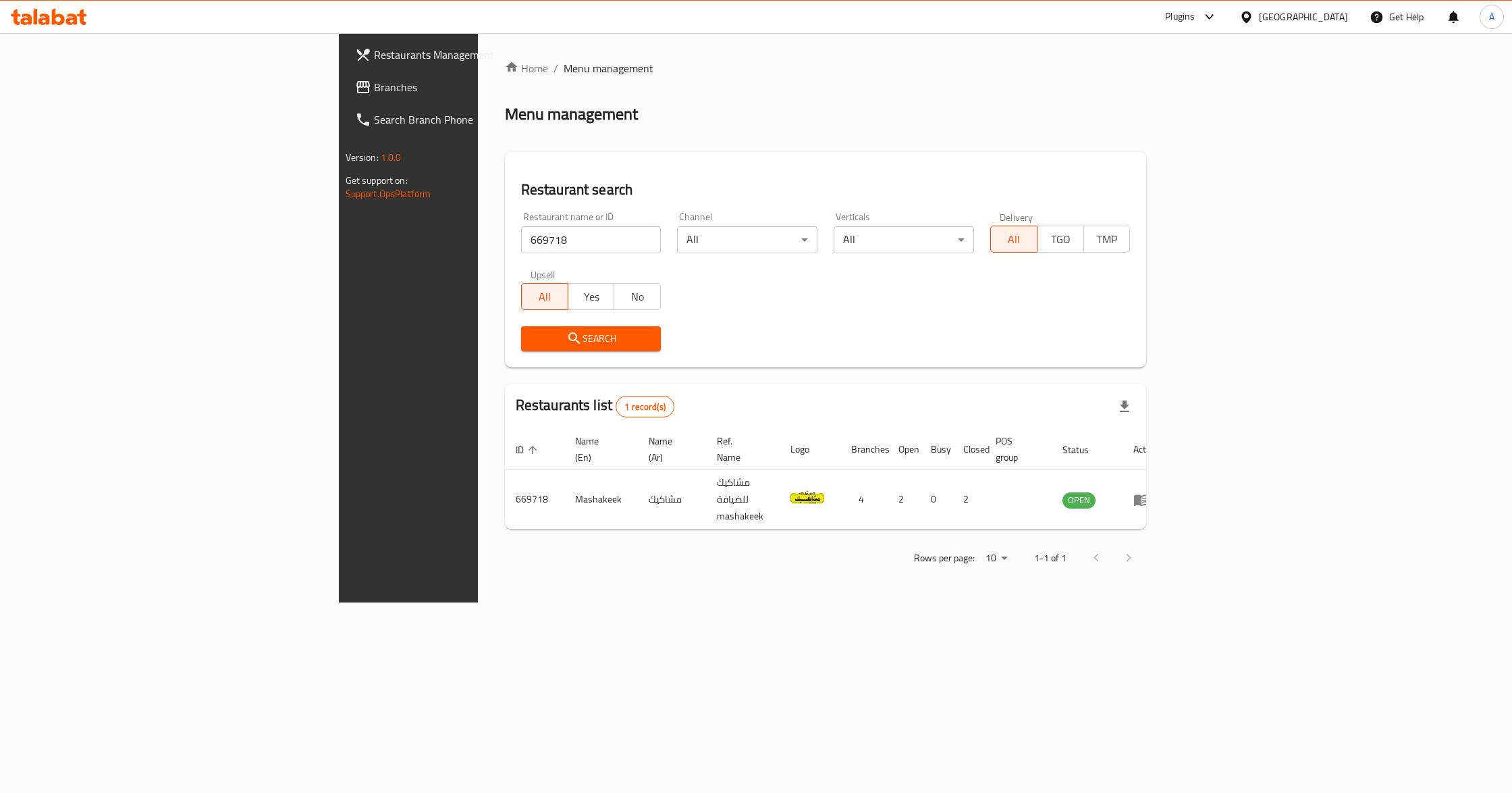
click at [763, 316] on div "Home / Menu management Menu management Restaurant search Restaurant name or ID …" at bounding box center [825, 318] width 642 height 515
click at [835, 324] on div "Search" at bounding box center [826, 338] width 626 height 41
click at [1174, 574] on div "Home / Menu management Menu management Restaurant search Restaurant name or ID …" at bounding box center [826, 318] width 696 height 570
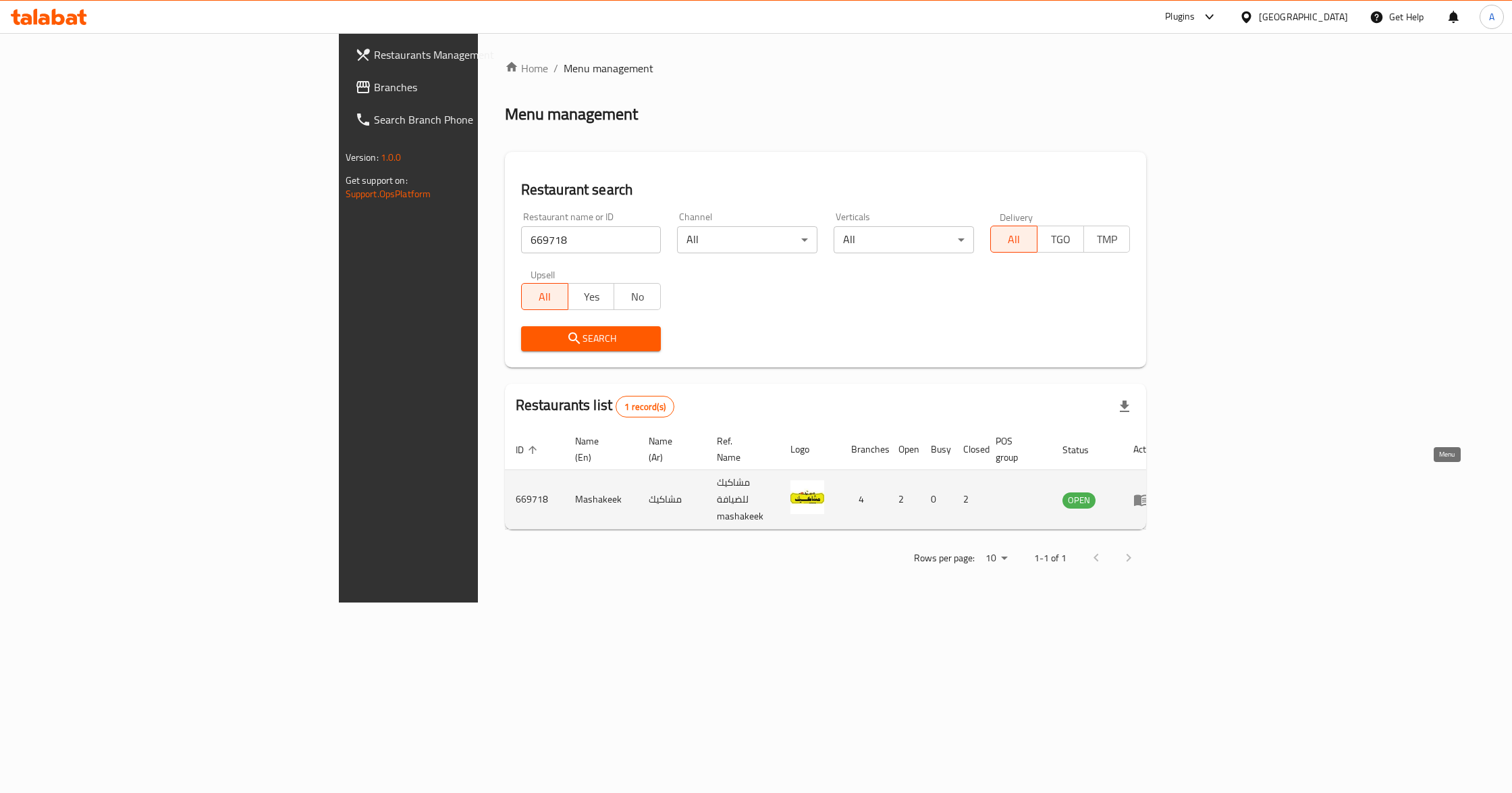
click at [1150, 491] on icon "enhanced table" at bounding box center [1141, 499] width 16 height 16
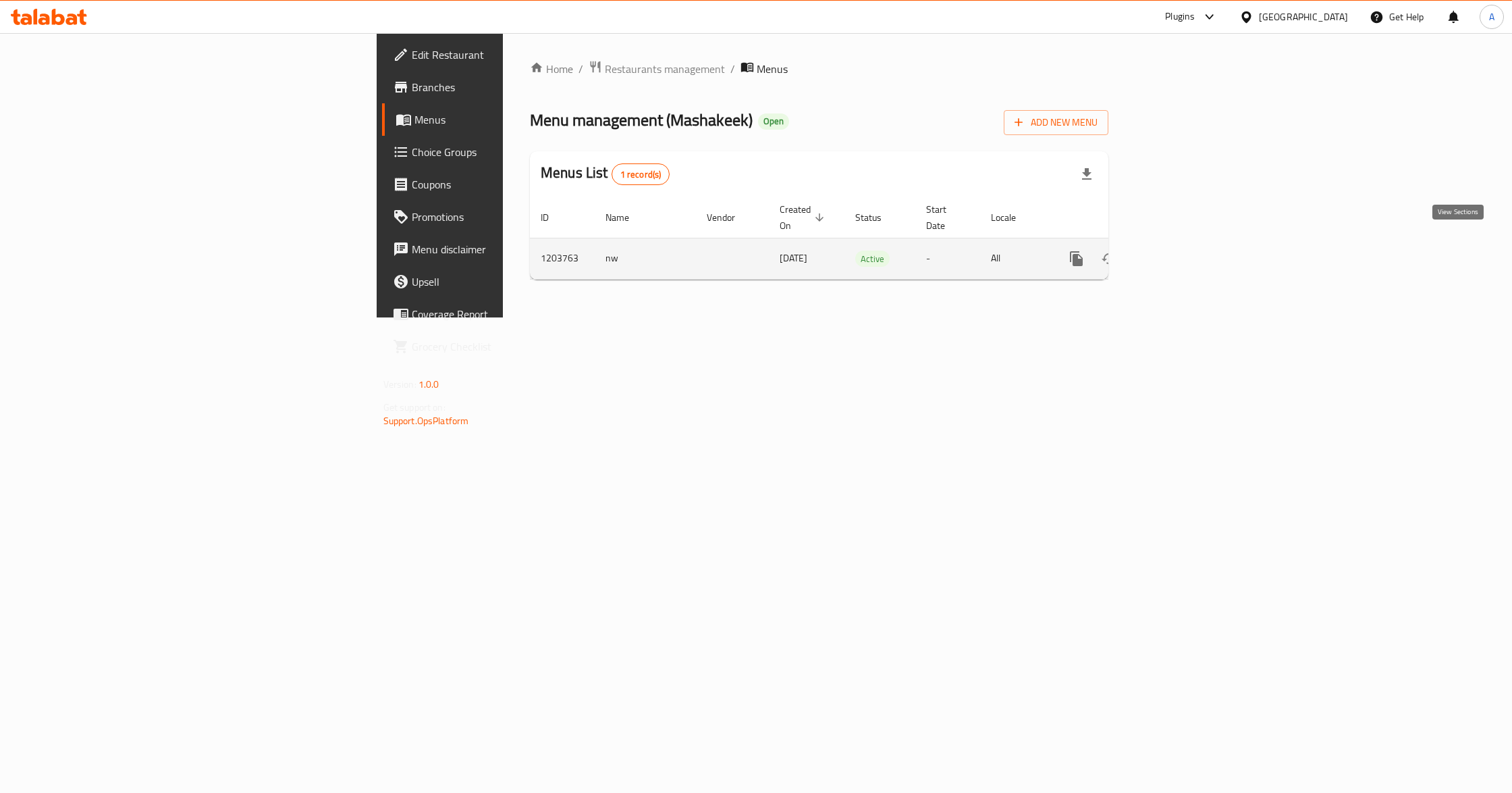
click at [1182, 251] on icon "enhanced table" at bounding box center [1173, 259] width 16 height 16
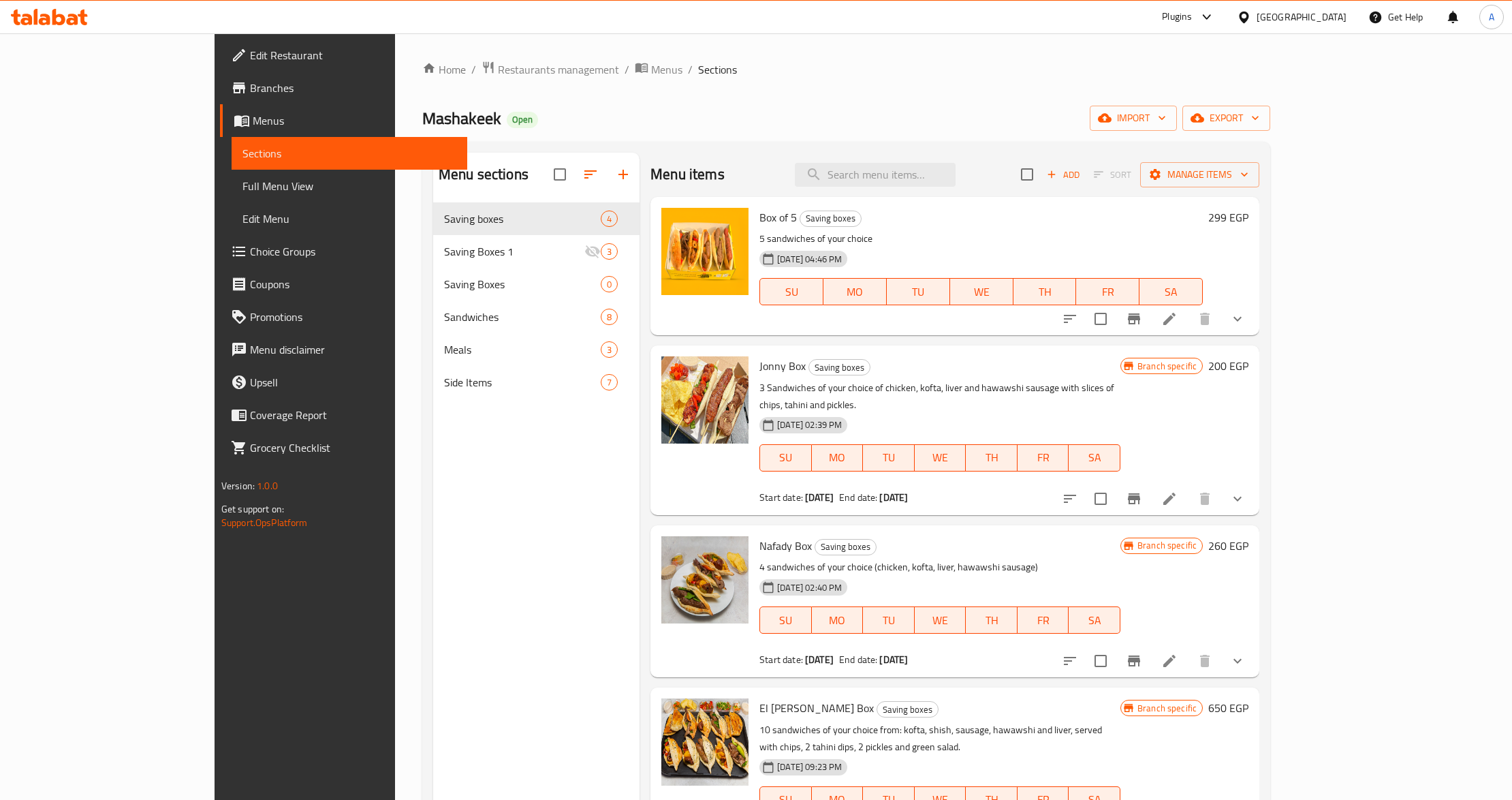
click at [433, 595] on div "Menu sections Saving boxes 4 Saving Boxes 1 3 Saving Boxes 0 Sandwiches 8 Meals…" at bounding box center [536, 553] width 206 height 800
click at [433, 565] on div "Menu sections Saving boxes 4 Saving Boxes 1 3 Saving Boxes 0 Sandwiches 8 Meals…" at bounding box center [536, 553] width 206 height 800
click at [956, 168] on input "search" at bounding box center [875, 174] width 161 height 24
paste input "Jonny Box"
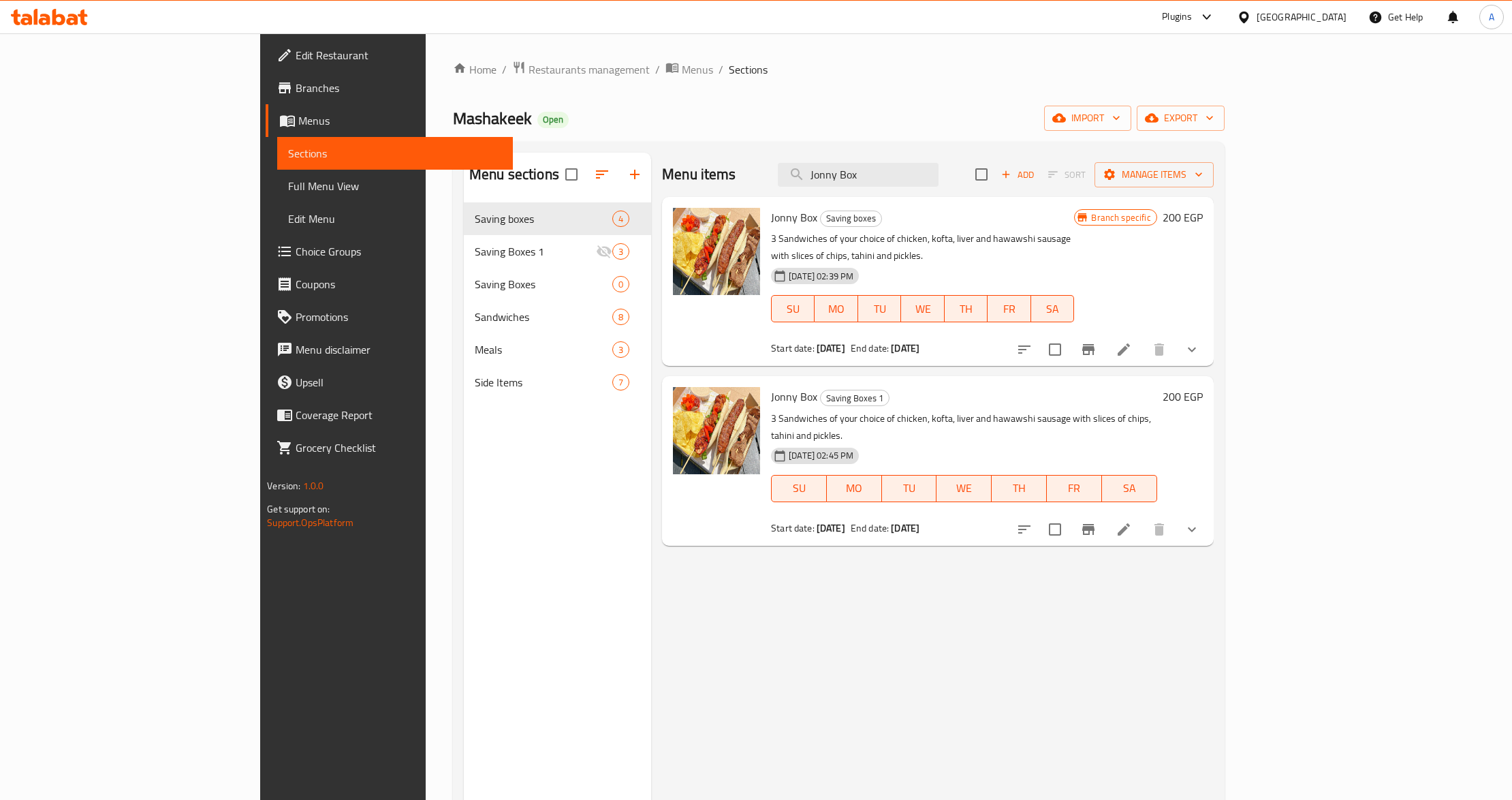
click at [964, 570] on div "Menu items Jonny Box Add Sort Manage items Jonny Box Saving boxes 3 Sandwiches …" at bounding box center [932, 553] width 562 height 800
click at [1196, 540] on div "Menu items Jonny Box Add Sort Manage items Jonny Box Saving boxes 3 Sandwiches …" at bounding box center [932, 553] width 562 height 800
click at [1096, 342] on icon "Branch-specific-item" at bounding box center [1088, 349] width 16 height 16
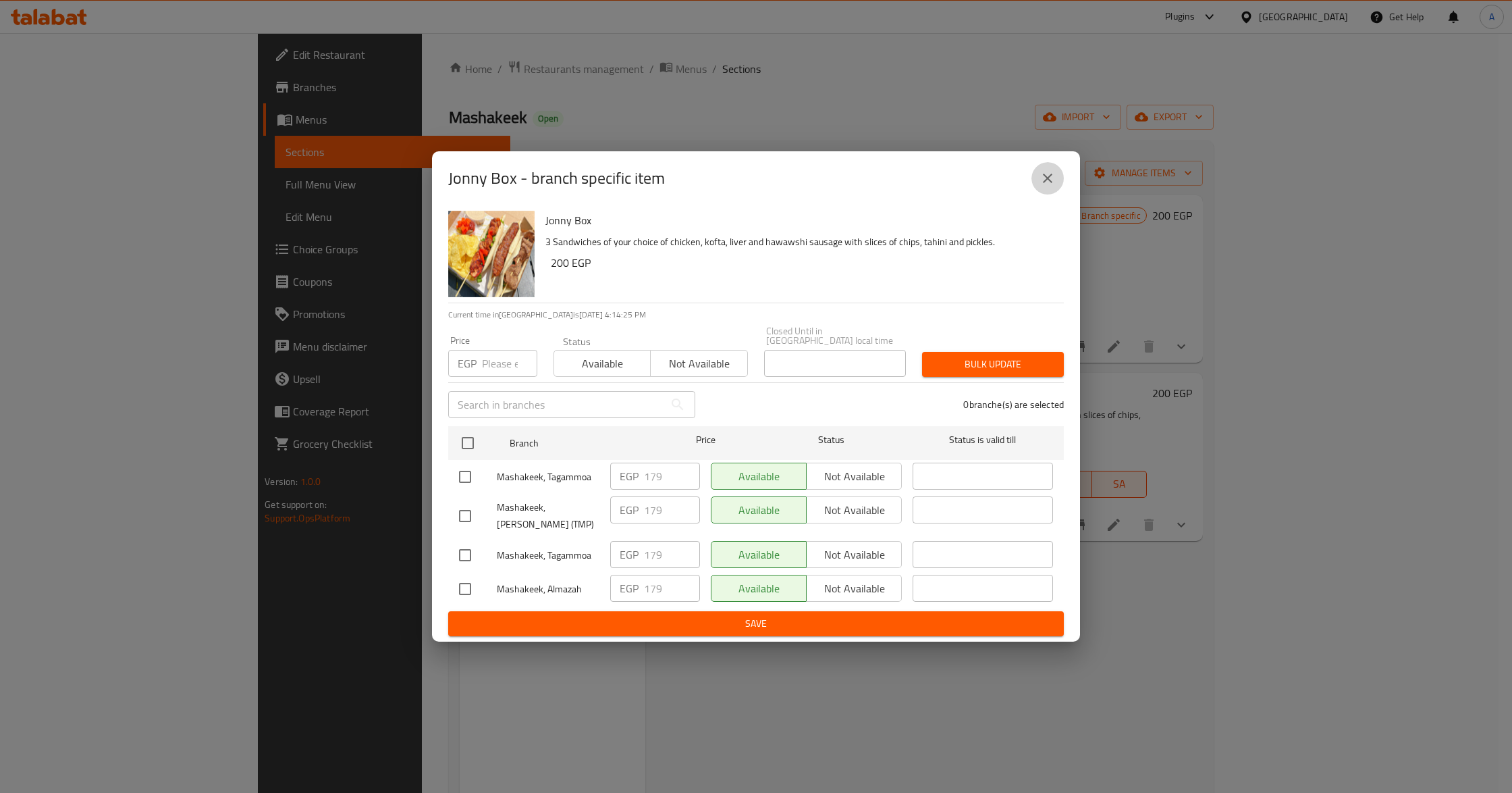
click at [1053, 177] on icon "close" at bounding box center [1047, 177] width 16 height 16
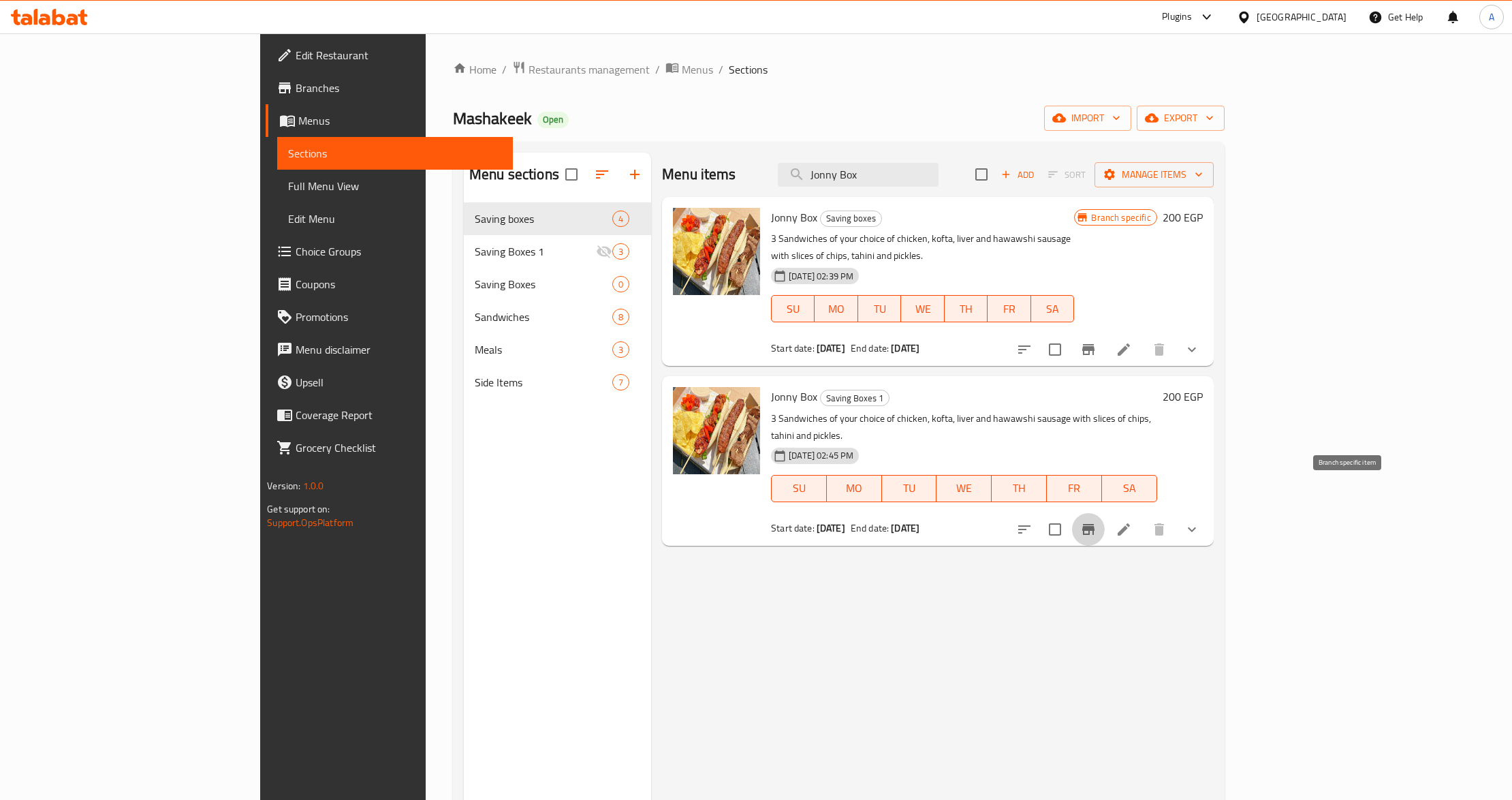
click at [1096, 521] on icon "Branch-specific-item" at bounding box center [1088, 529] width 16 height 16
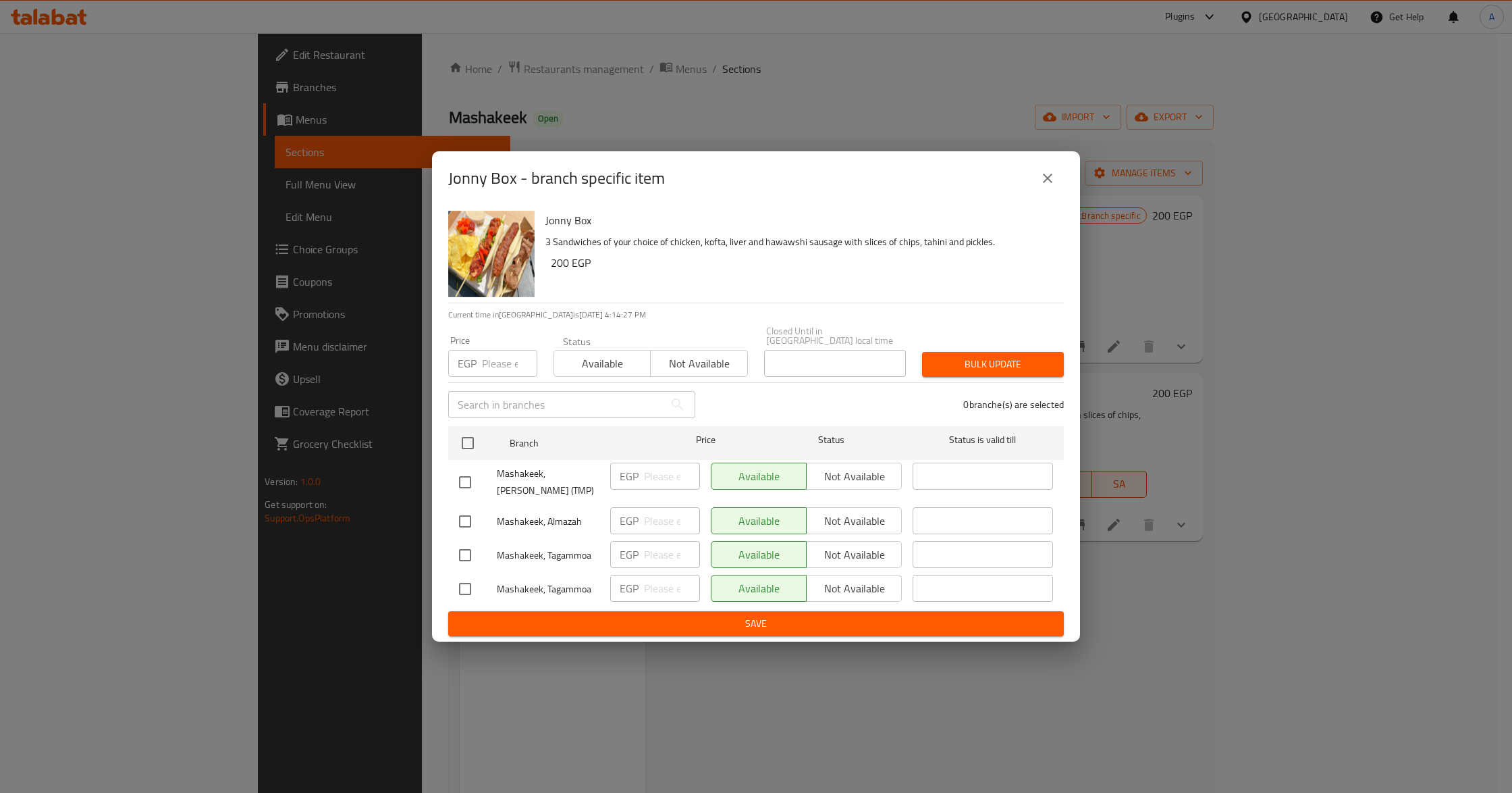
click at [1046, 183] on button "close" at bounding box center [1047, 178] width 32 height 32
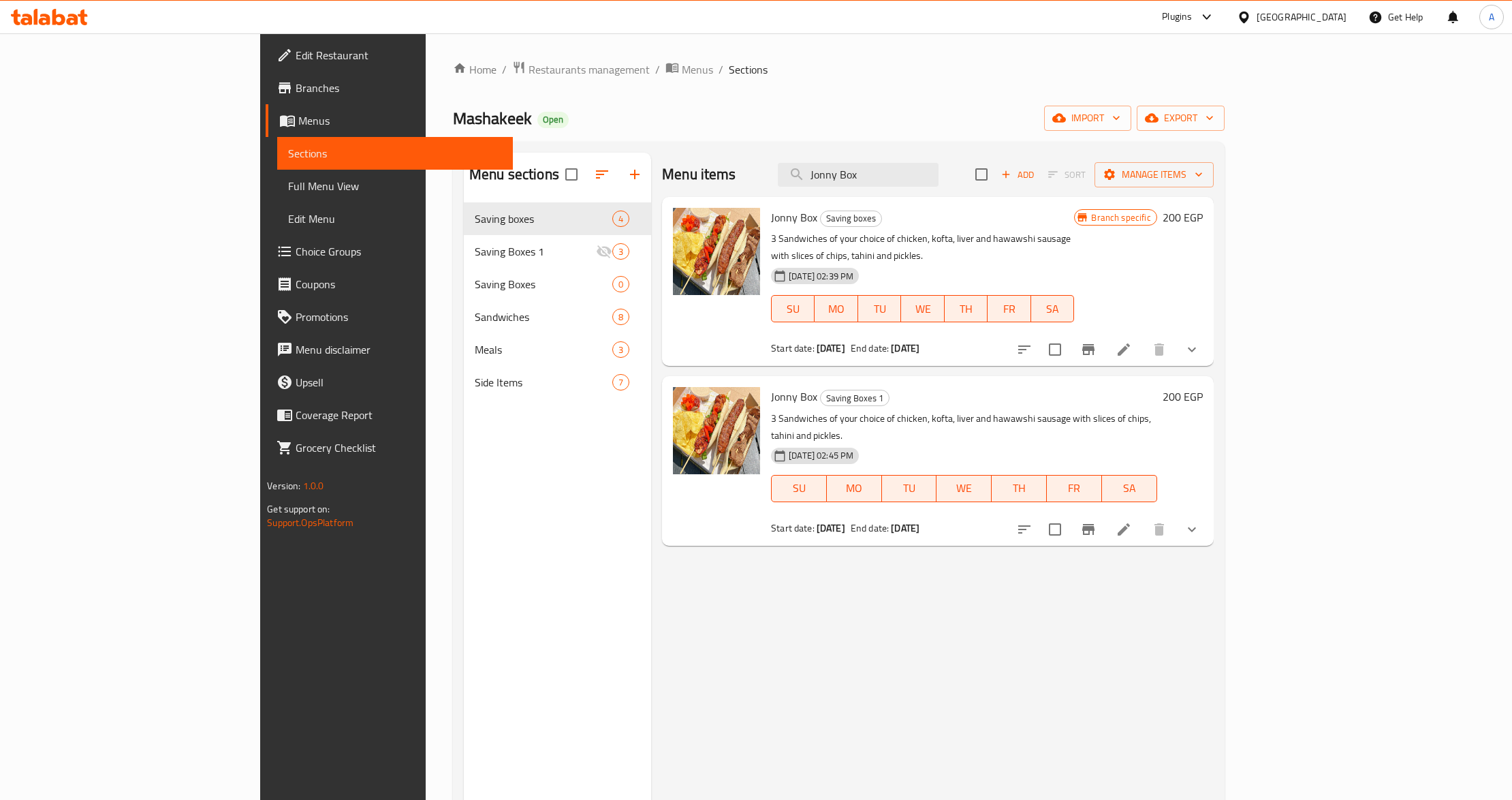
click at [1208, 337] on button "show more" at bounding box center [1192, 349] width 33 height 33
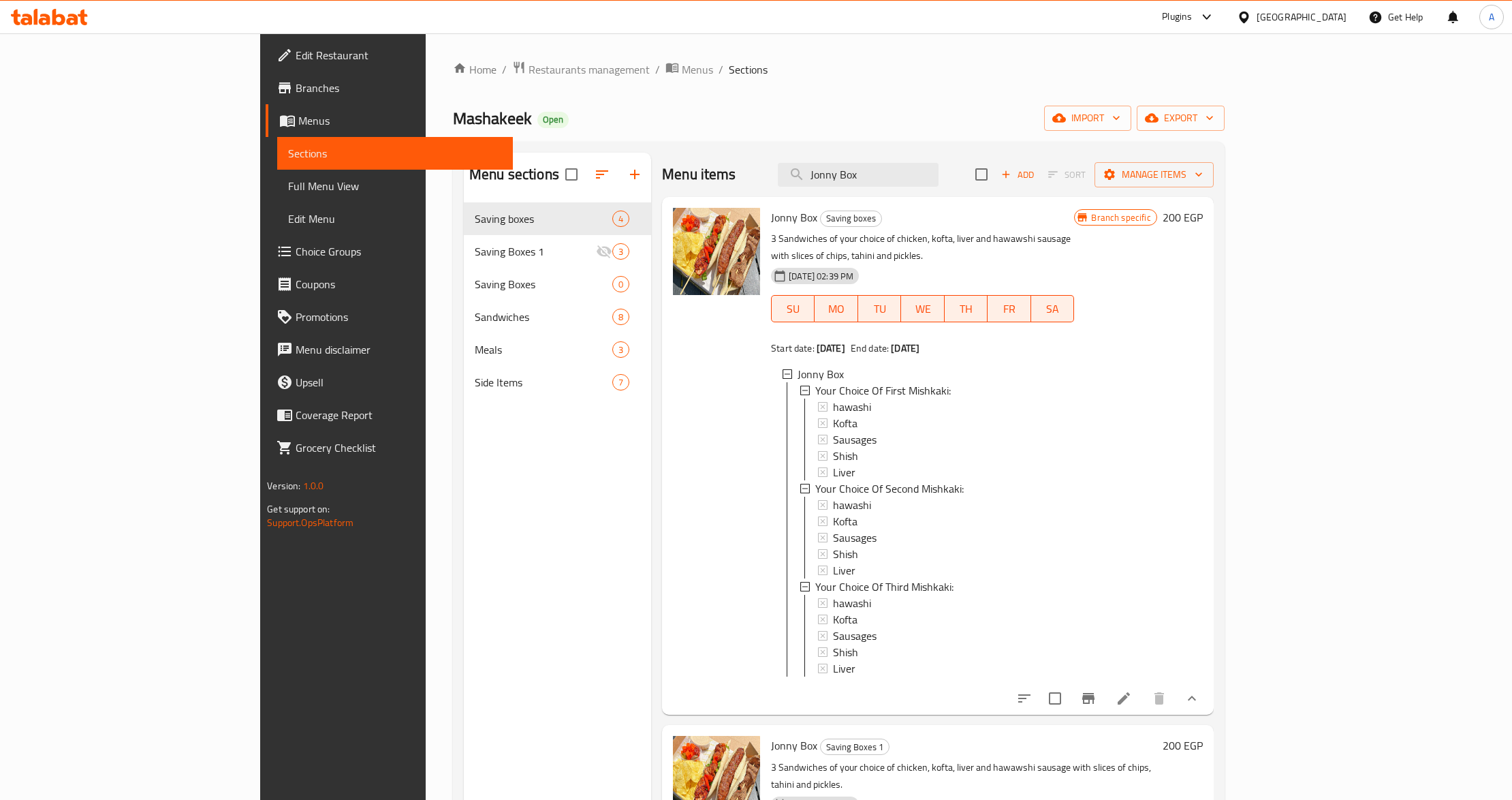
scroll to position [1, 0]
click at [1200, 690] on icon "show more" at bounding box center [1192, 698] width 16 height 16
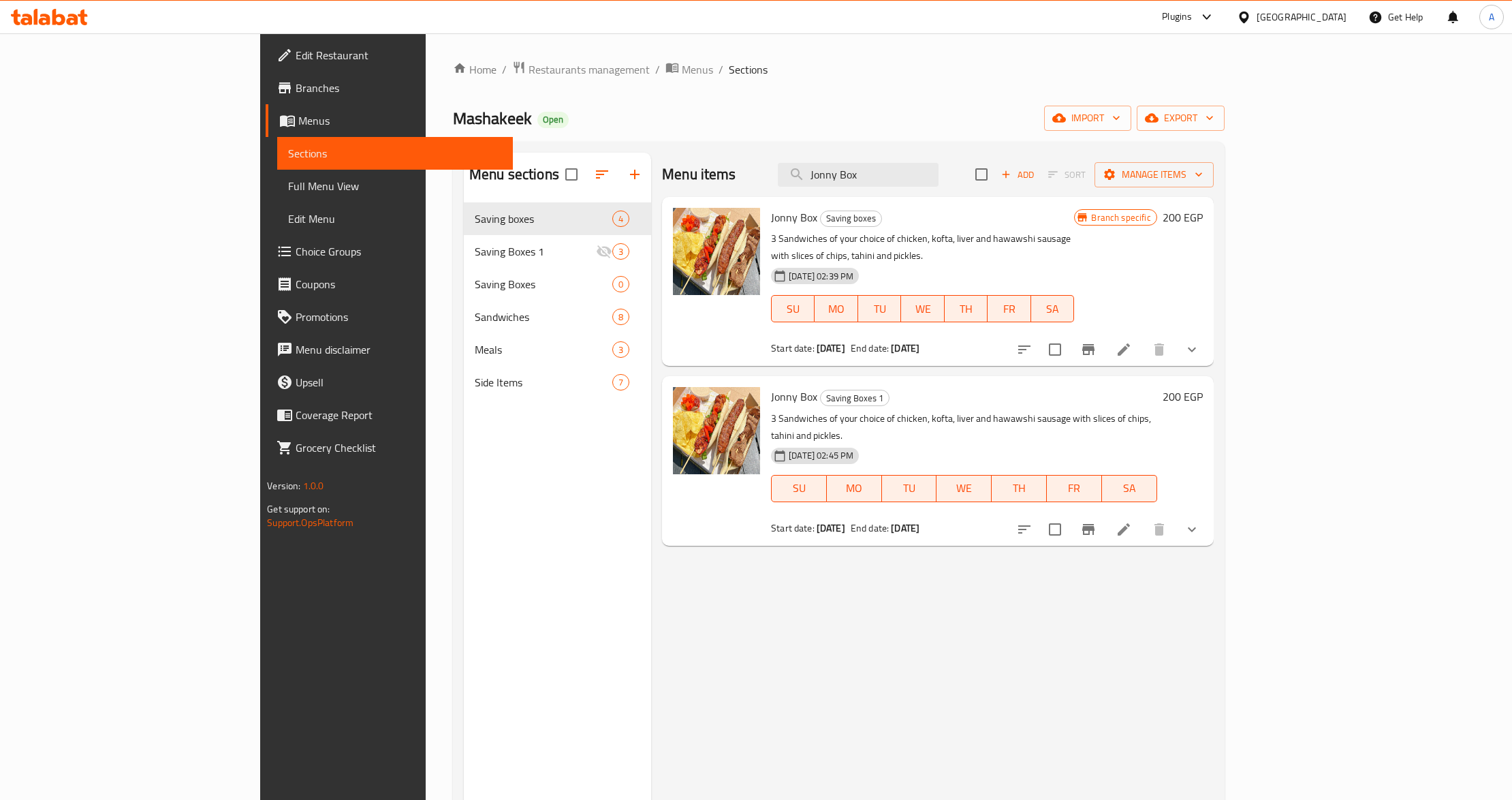
click at [554, 427] on div "Menu sections Saving boxes 4 Saving Boxes 1 3 Saving Boxes 0 Sandwiches 8 Meals…" at bounding box center [557, 553] width 188 height 800
click at [930, 177] on input "Jonny Box" at bounding box center [858, 174] width 161 height 24
paste input "Nafad"
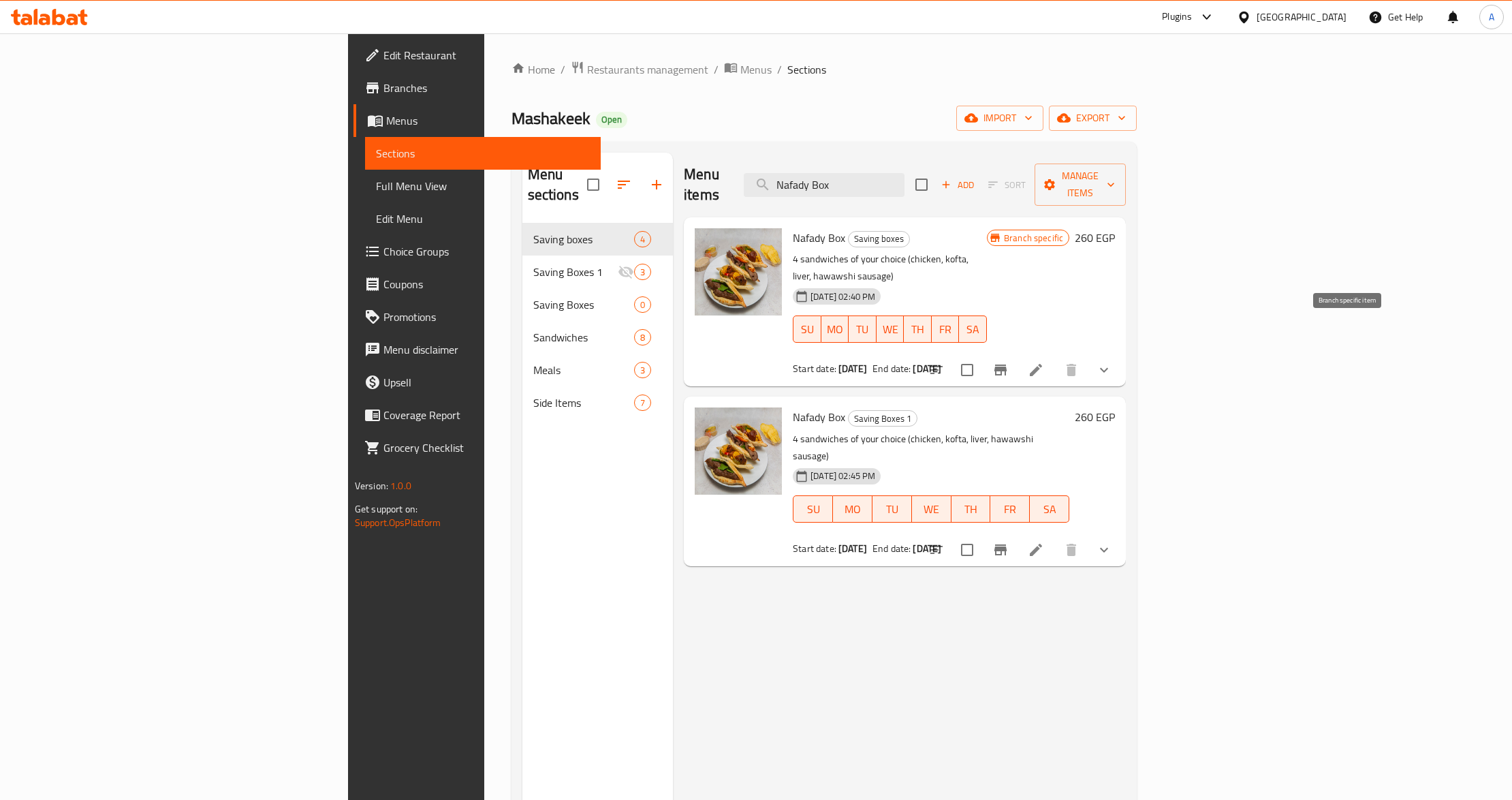
click at [1009, 362] on icon "Branch-specific-item" at bounding box center [1000, 370] width 16 height 16
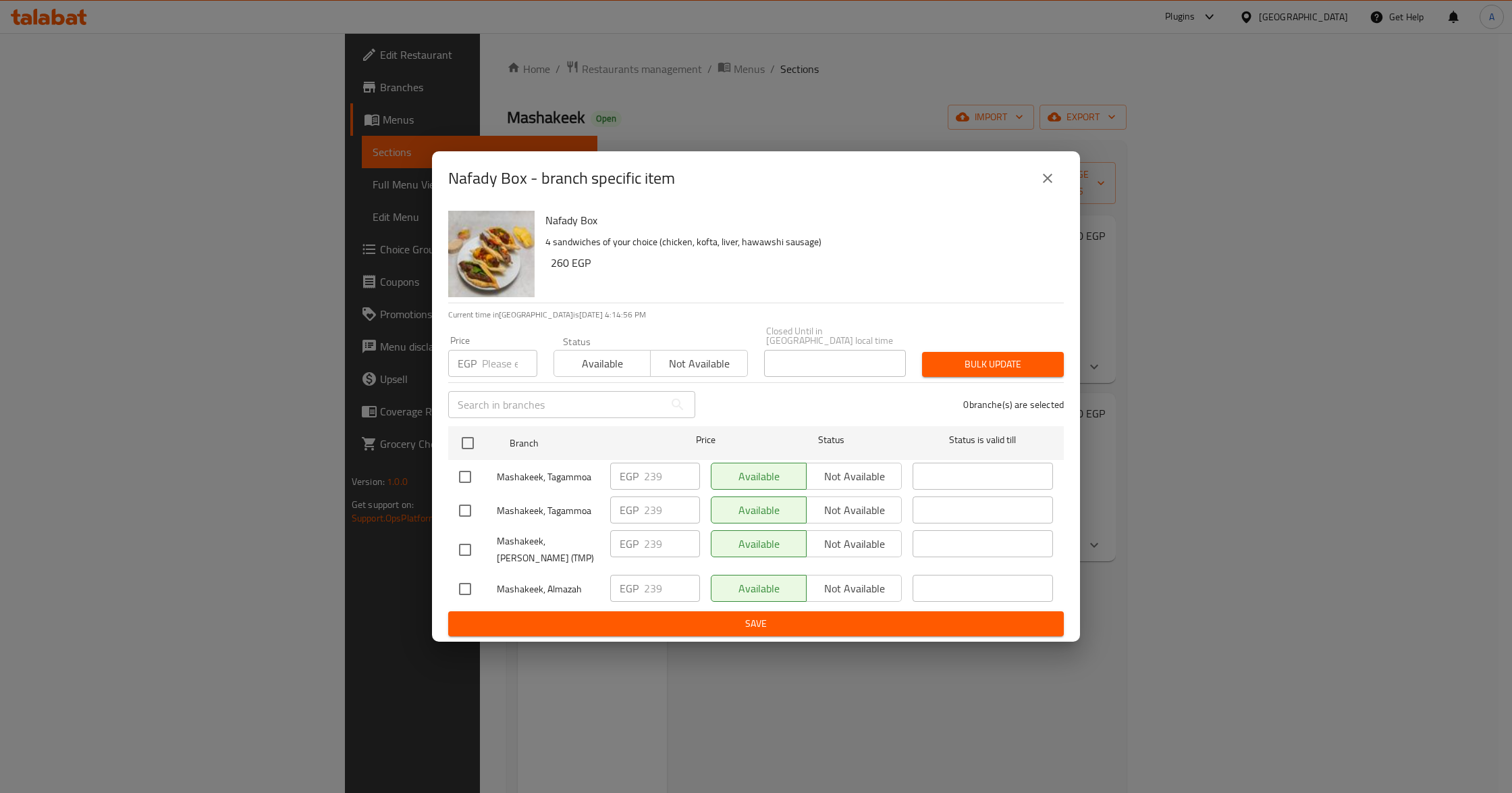
click at [1046, 179] on icon "close" at bounding box center [1047, 177] width 16 height 16
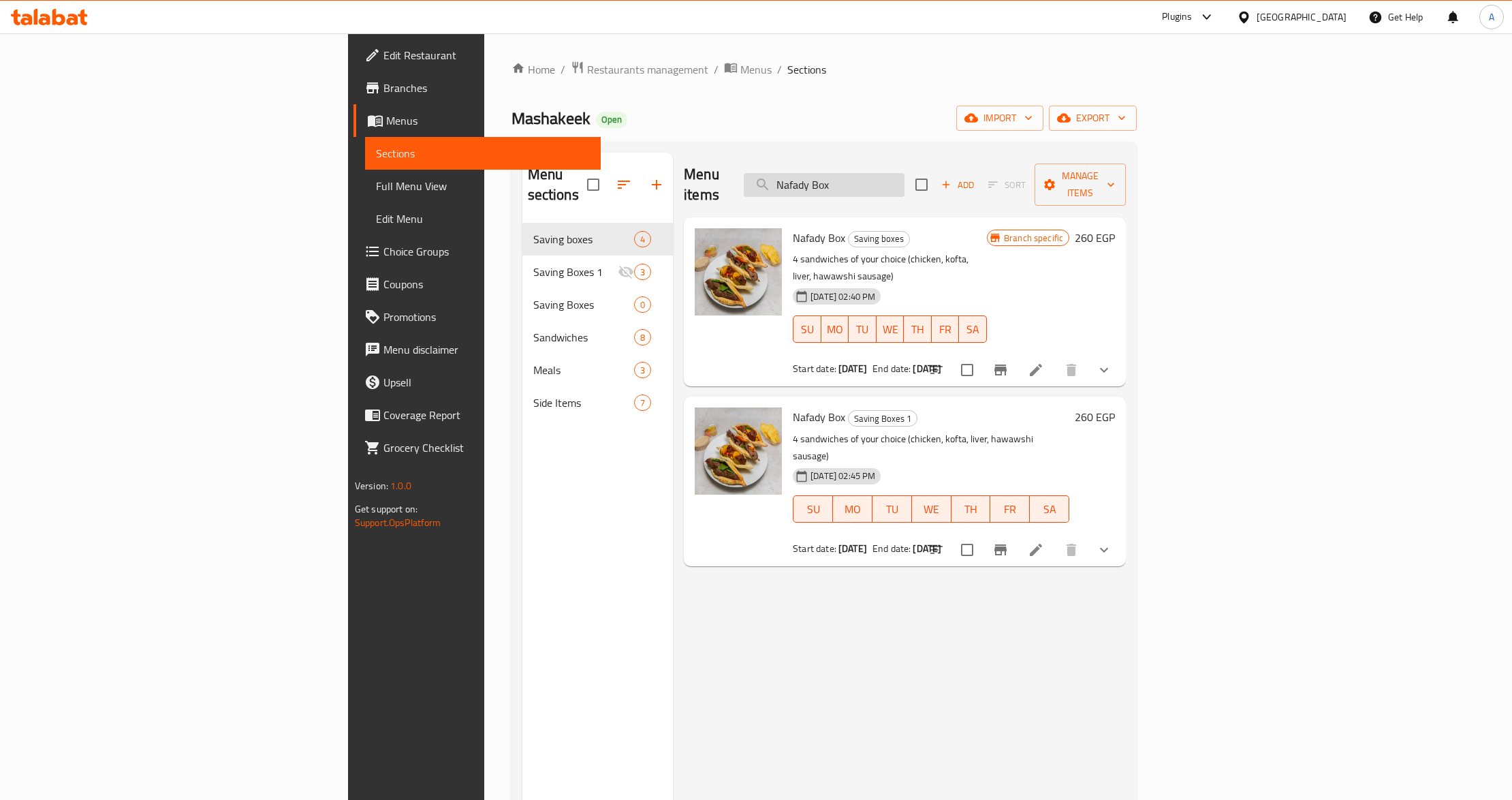
click at [905, 173] on input "Nafady Box" at bounding box center [824, 185] width 161 height 24
paste input "El Kaber"
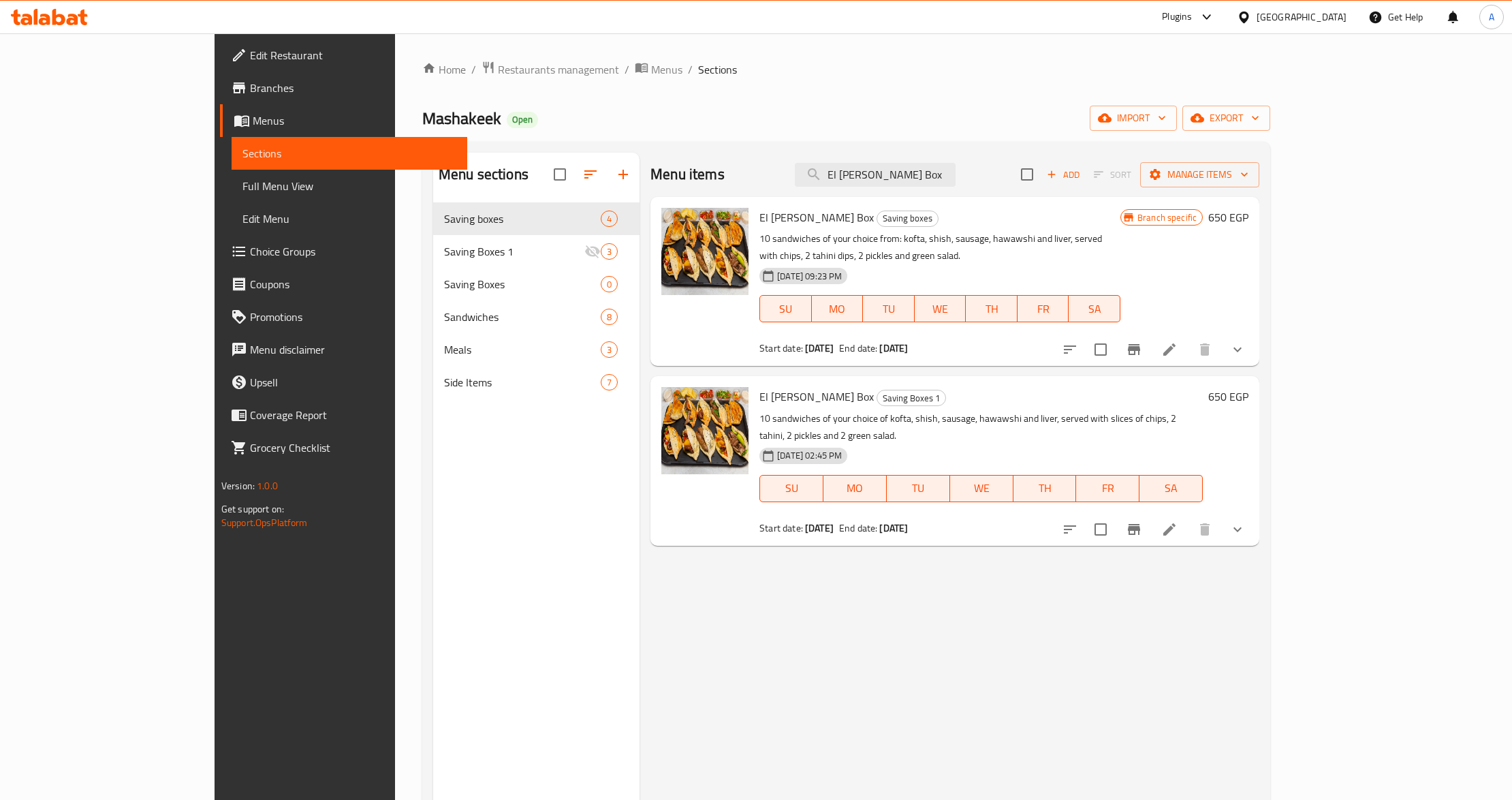
type input "El [PERSON_NAME] Box"
click at [1150, 333] on button "Branch-specific-item" at bounding box center [1134, 349] width 33 height 33
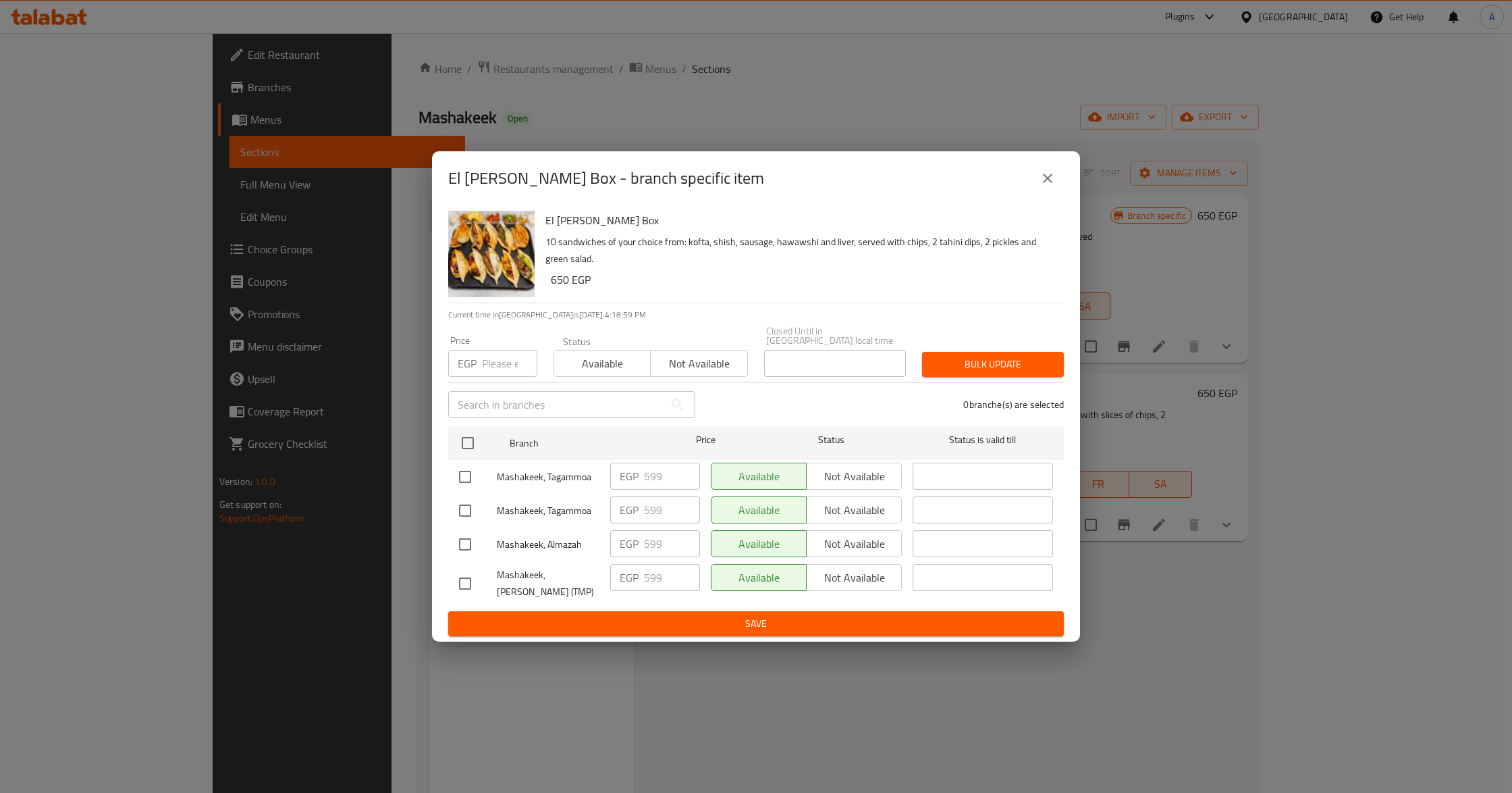
click at [1146, 563] on div "El Kaber Box - branch specific item El Kaber Box 10 sandwiches of your choice f…" at bounding box center [756, 396] width 1512 height 793
click at [1045, 178] on icon "close" at bounding box center [1047, 178] width 10 height 10
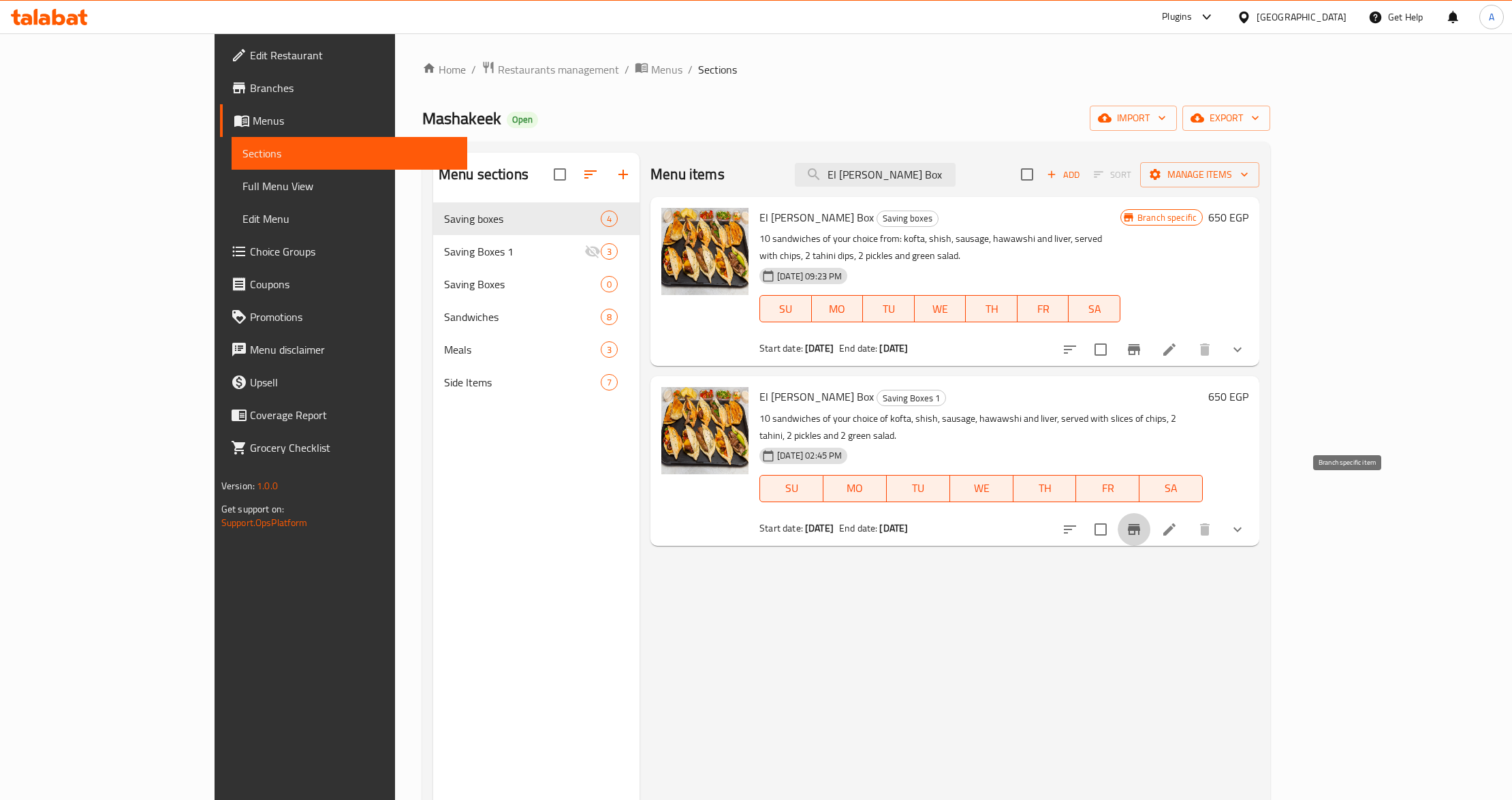
click at [1142, 521] on icon "Branch-specific-item" at bounding box center [1134, 529] width 16 height 16
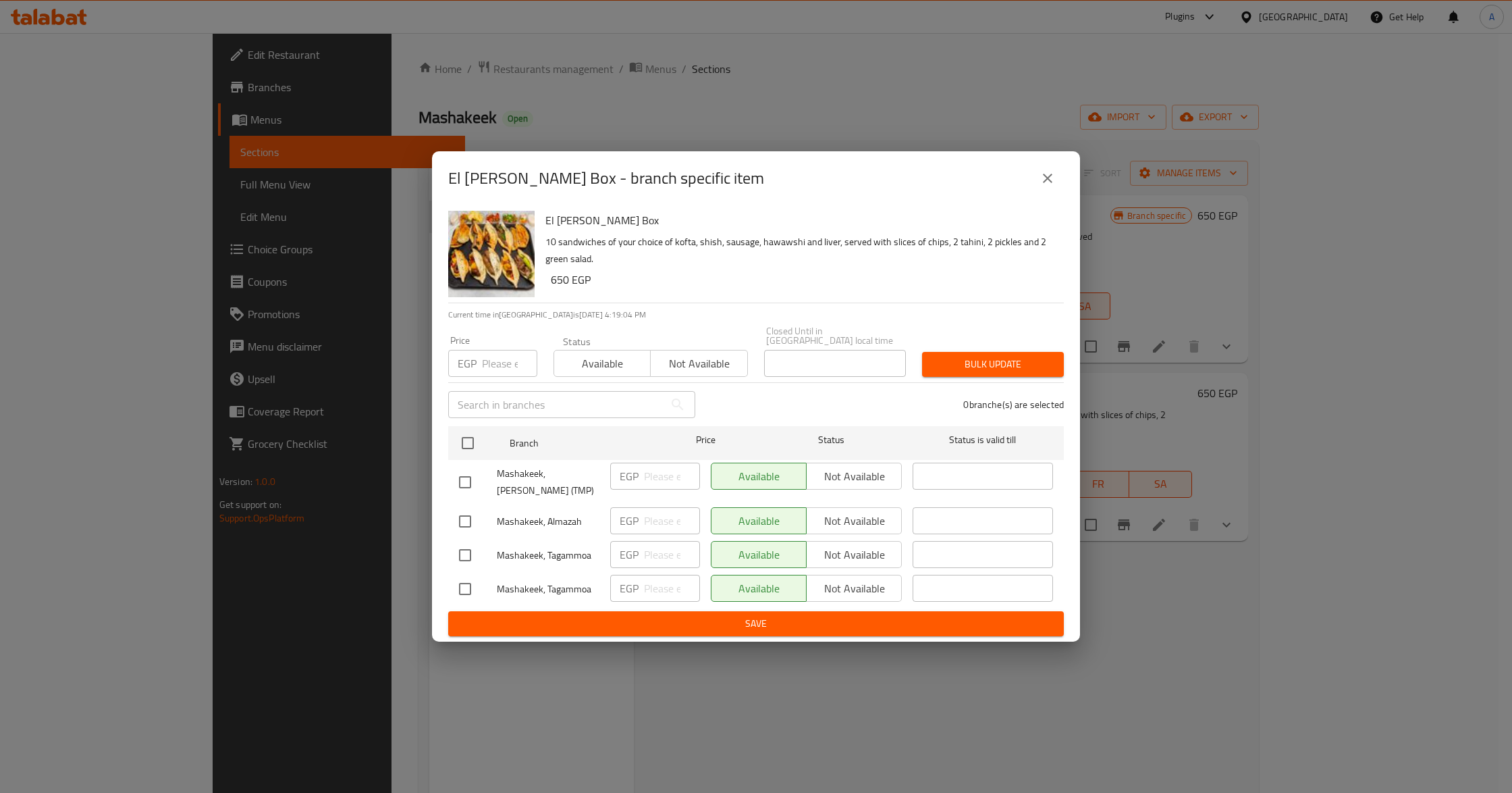
click at [1044, 176] on icon "close" at bounding box center [1047, 177] width 16 height 16
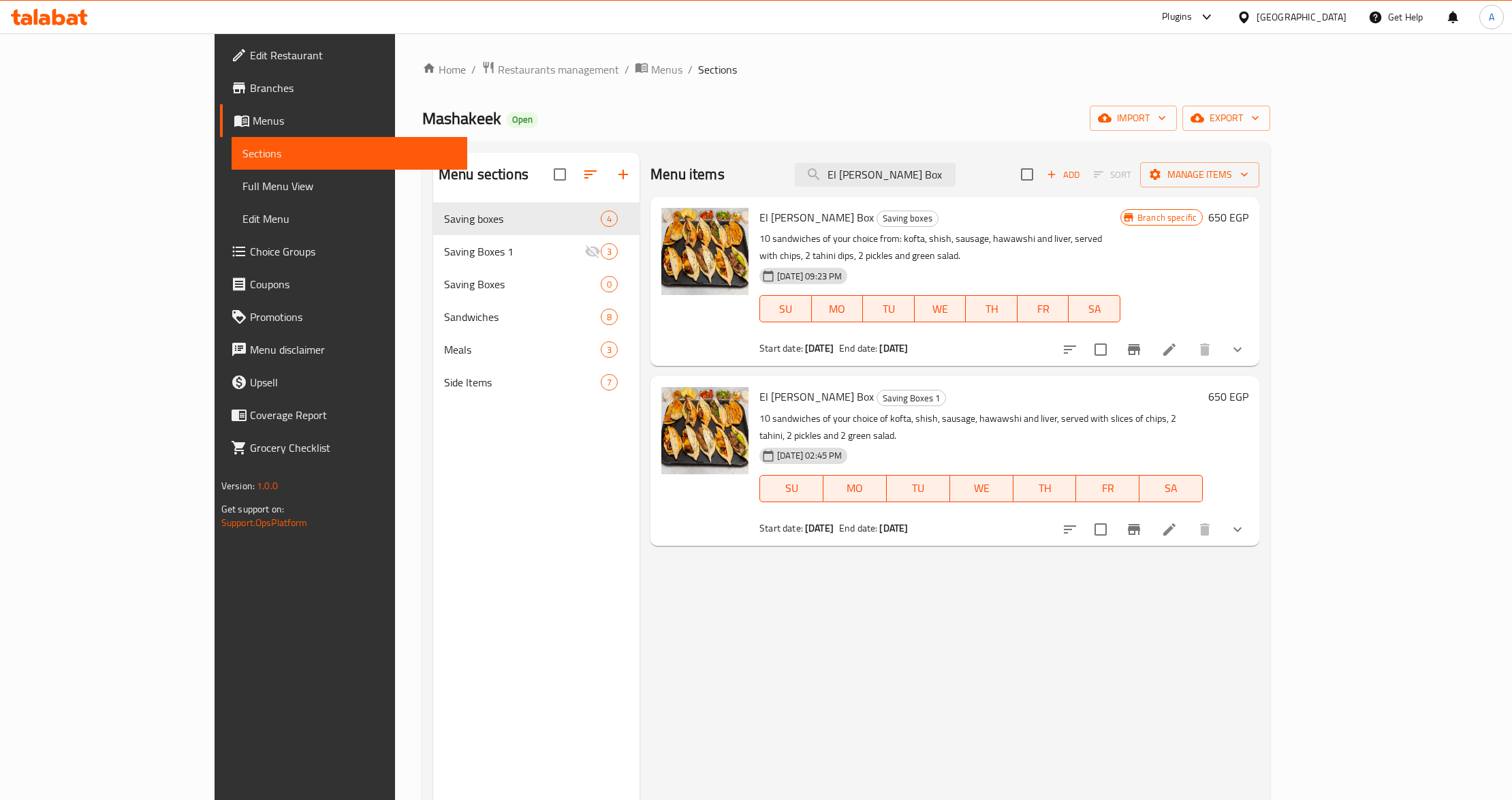
click at [1245, 521] on icon "show more" at bounding box center [1237, 529] width 16 height 16
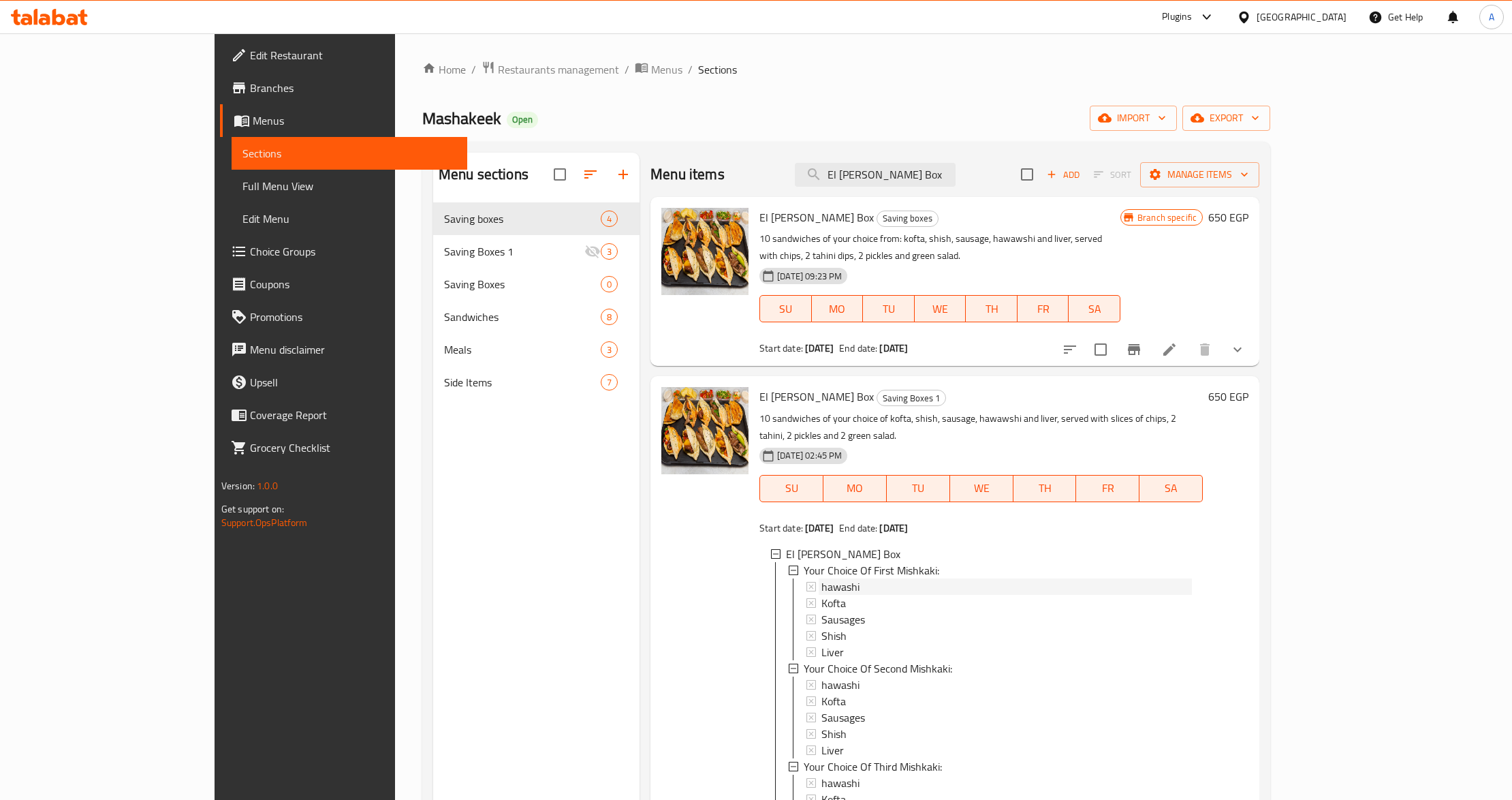
click at [821, 579] on span "hawashi" at bounding box center [840, 586] width 38 height 16
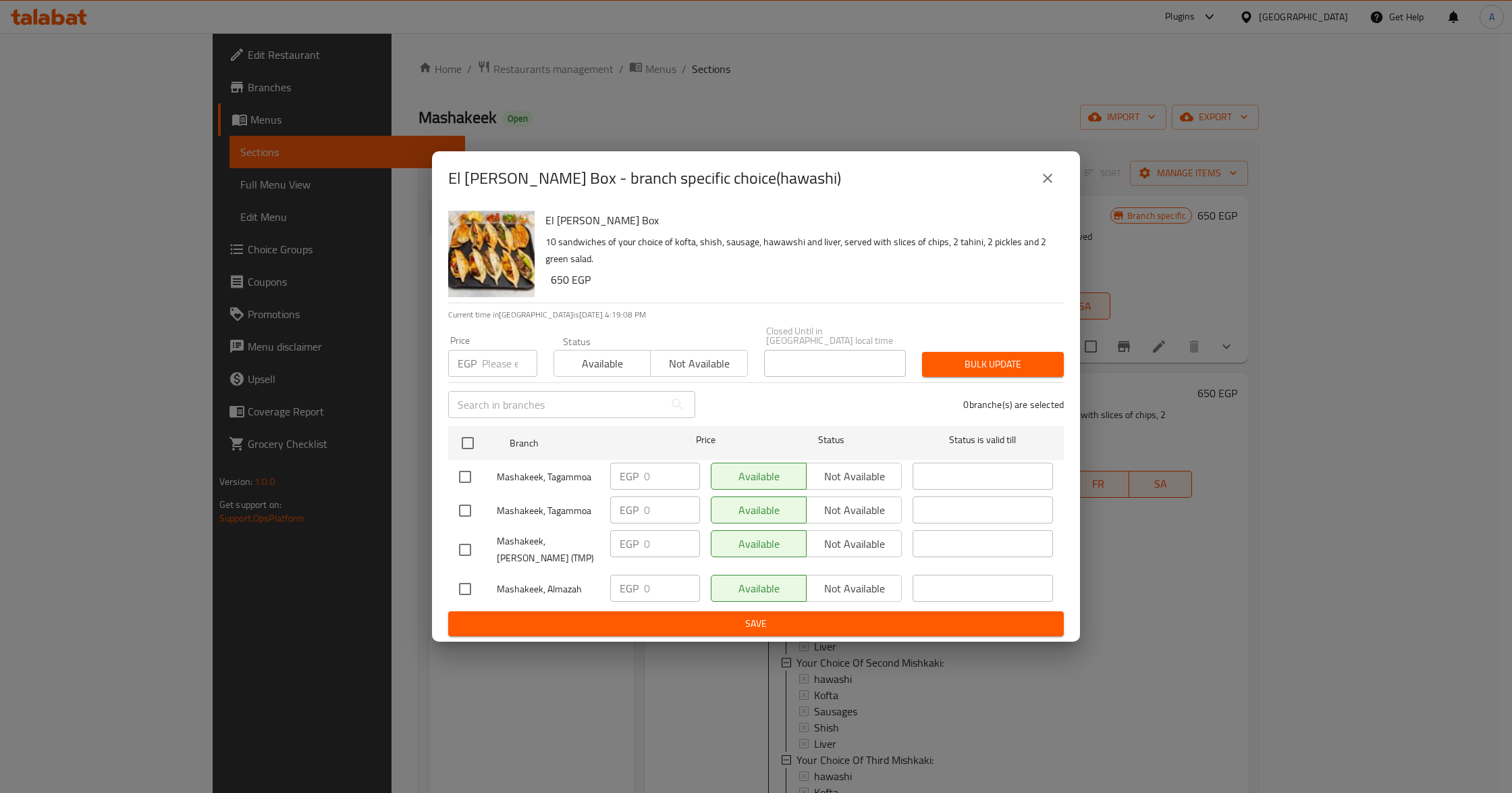
click at [1051, 170] on icon "close" at bounding box center [1047, 177] width 16 height 16
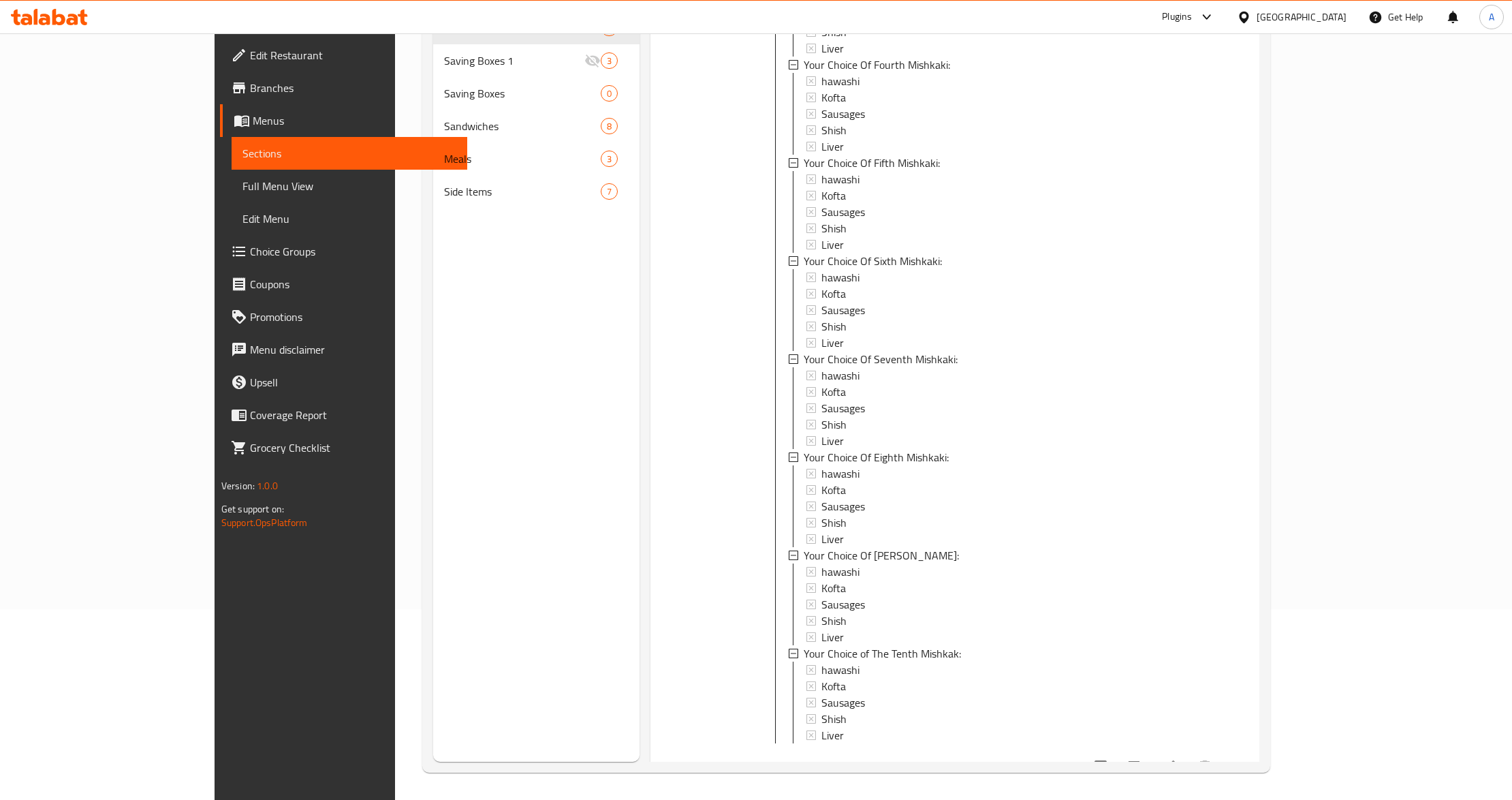
scroll to position [192, 0]
click at [1142, 759] on icon "Branch-specific-item" at bounding box center [1134, 766] width 16 height 16
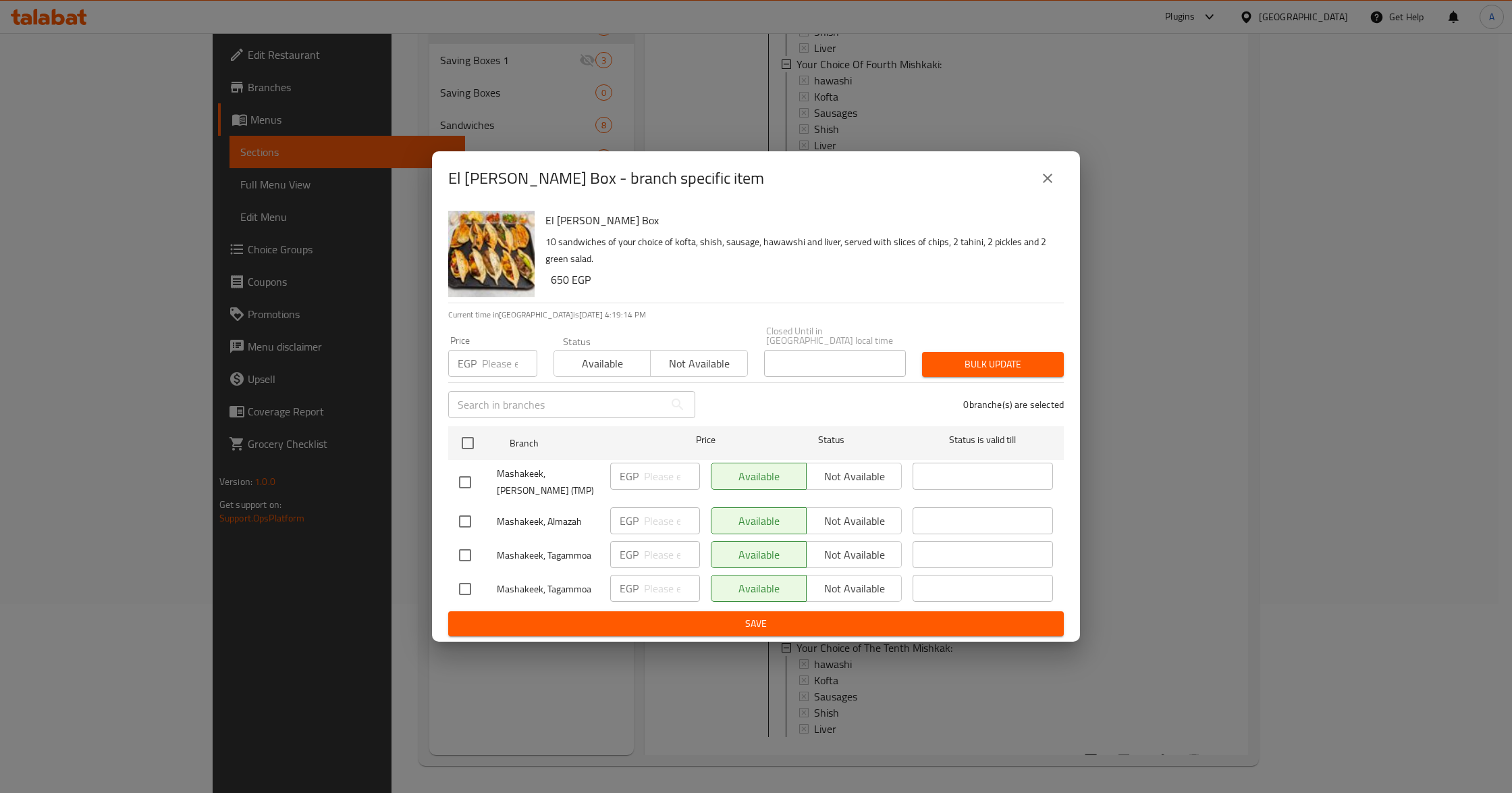
click at [1043, 179] on icon "close" at bounding box center [1047, 177] width 16 height 16
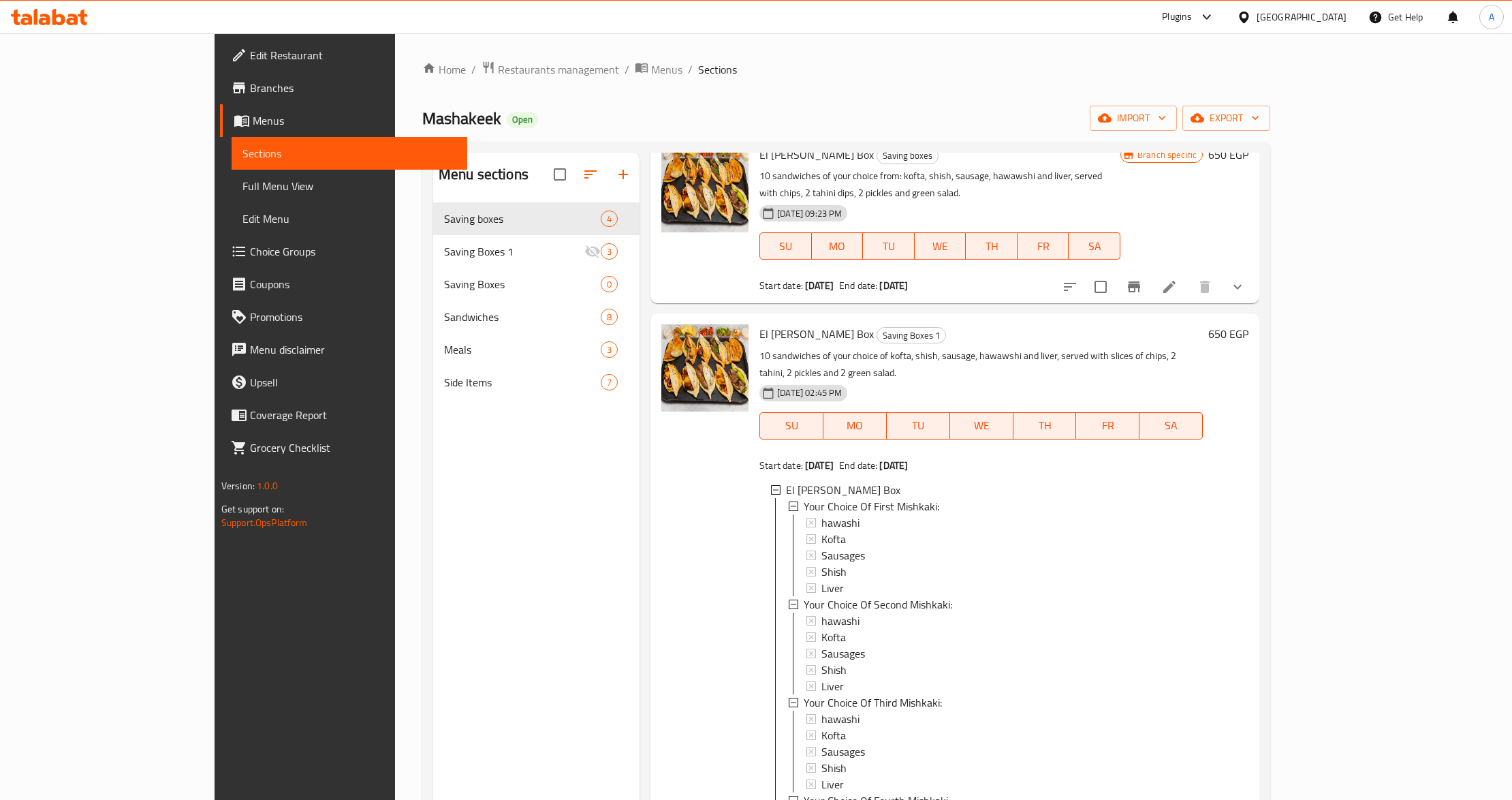
scroll to position [0, 0]
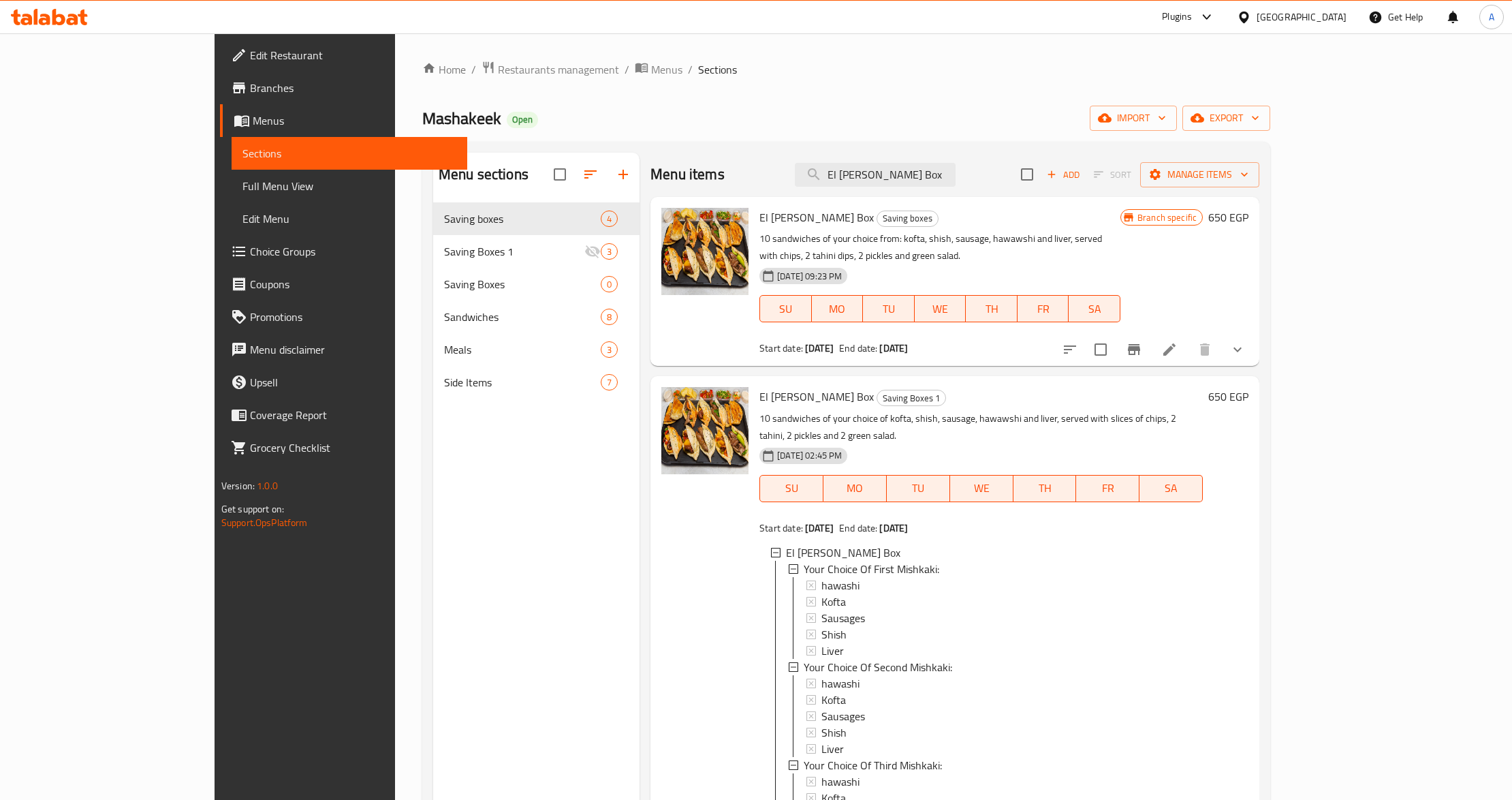
click at [655, 341] on div at bounding box center [705, 281] width 98 height 158
click at [670, 339] on div at bounding box center [705, 281] width 98 height 158
click at [498, 62] on span "Restaurants management" at bounding box center [558, 69] width 121 height 16
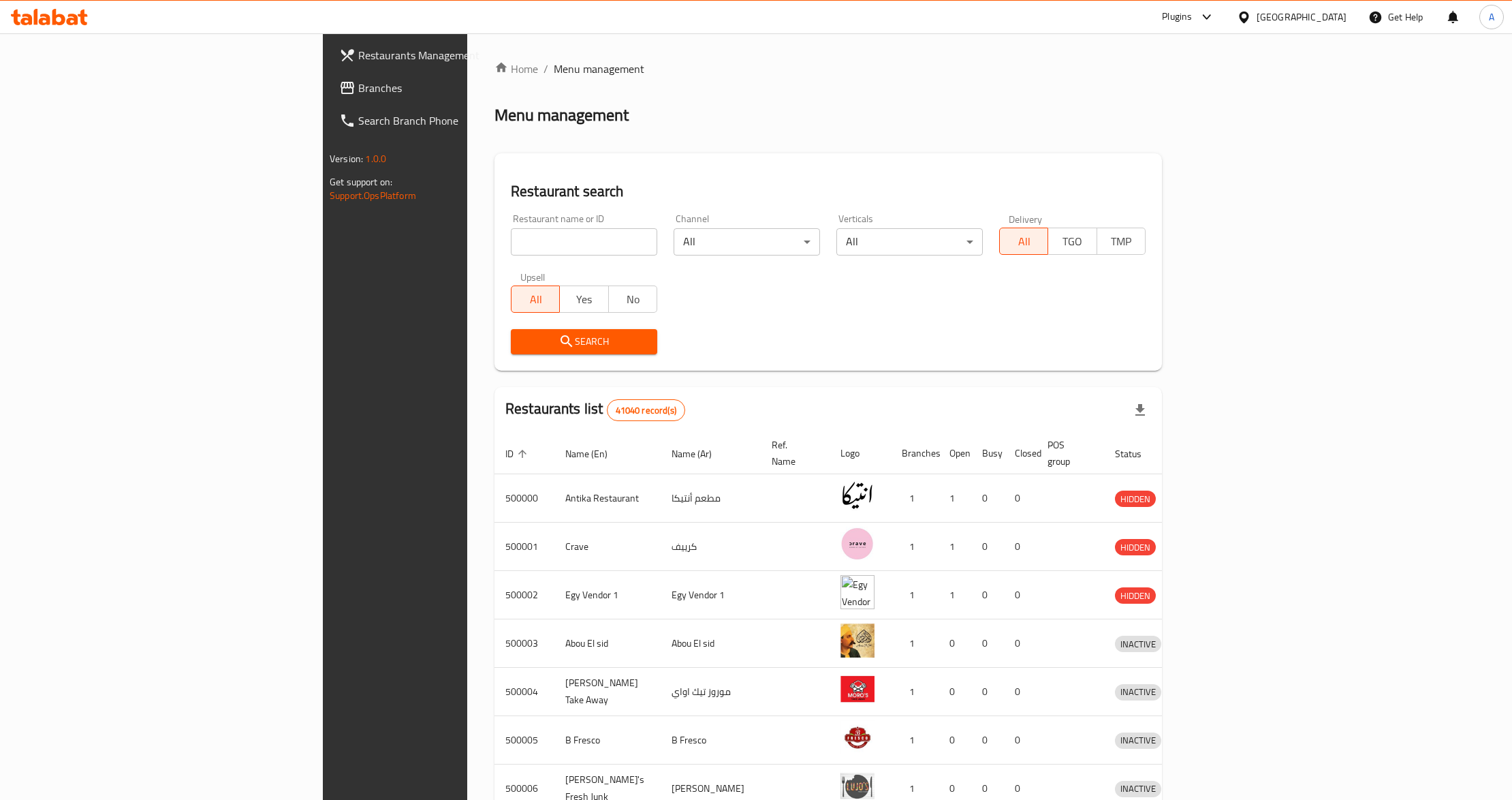
click at [511, 241] on input "search" at bounding box center [584, 242] width 146 height 27
paste input "669718"
type input "669718"
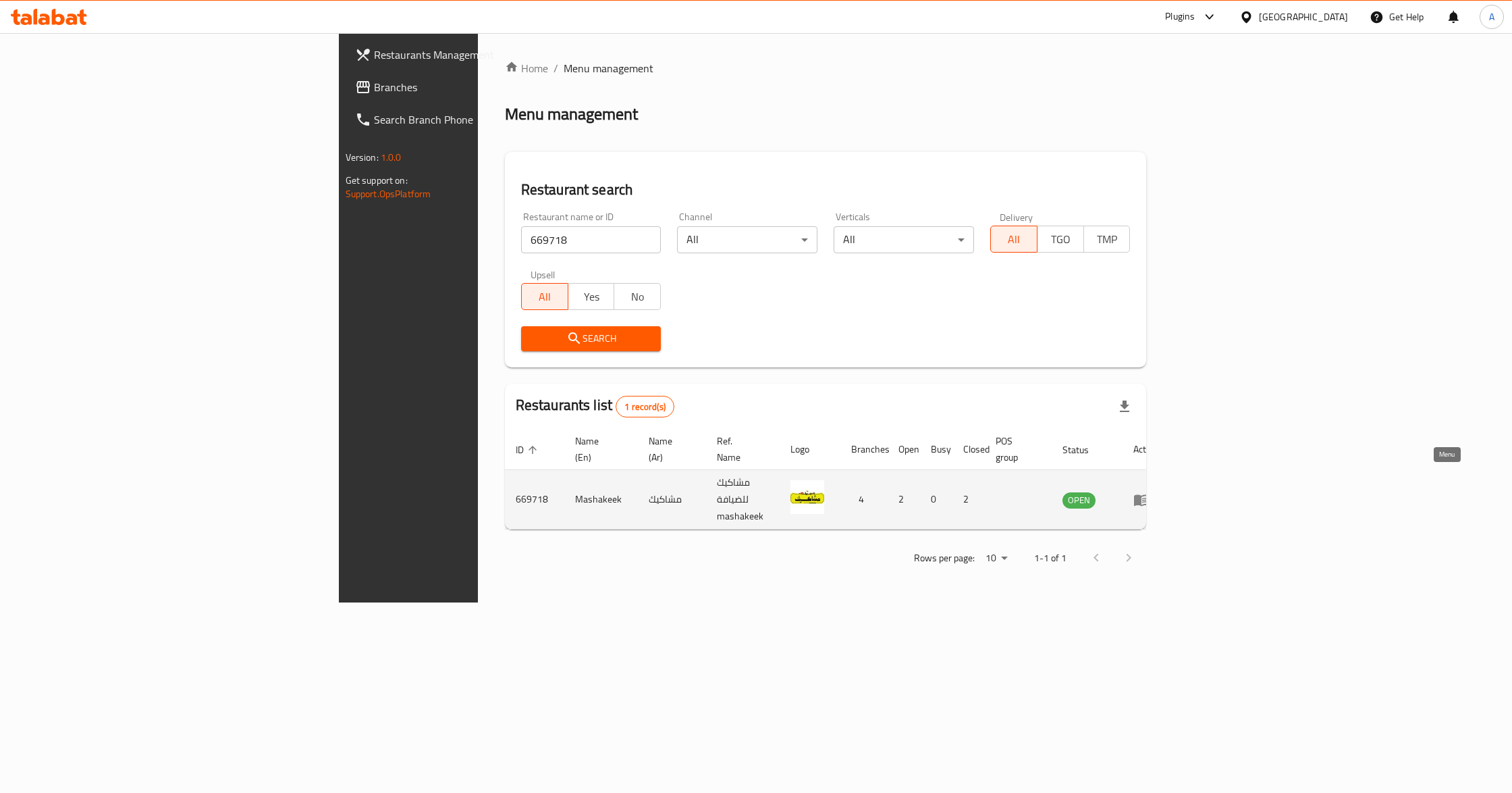
click at [1149, 494] on icon "enhanced table" at bounding box center [1142, 500] width 15 height 11
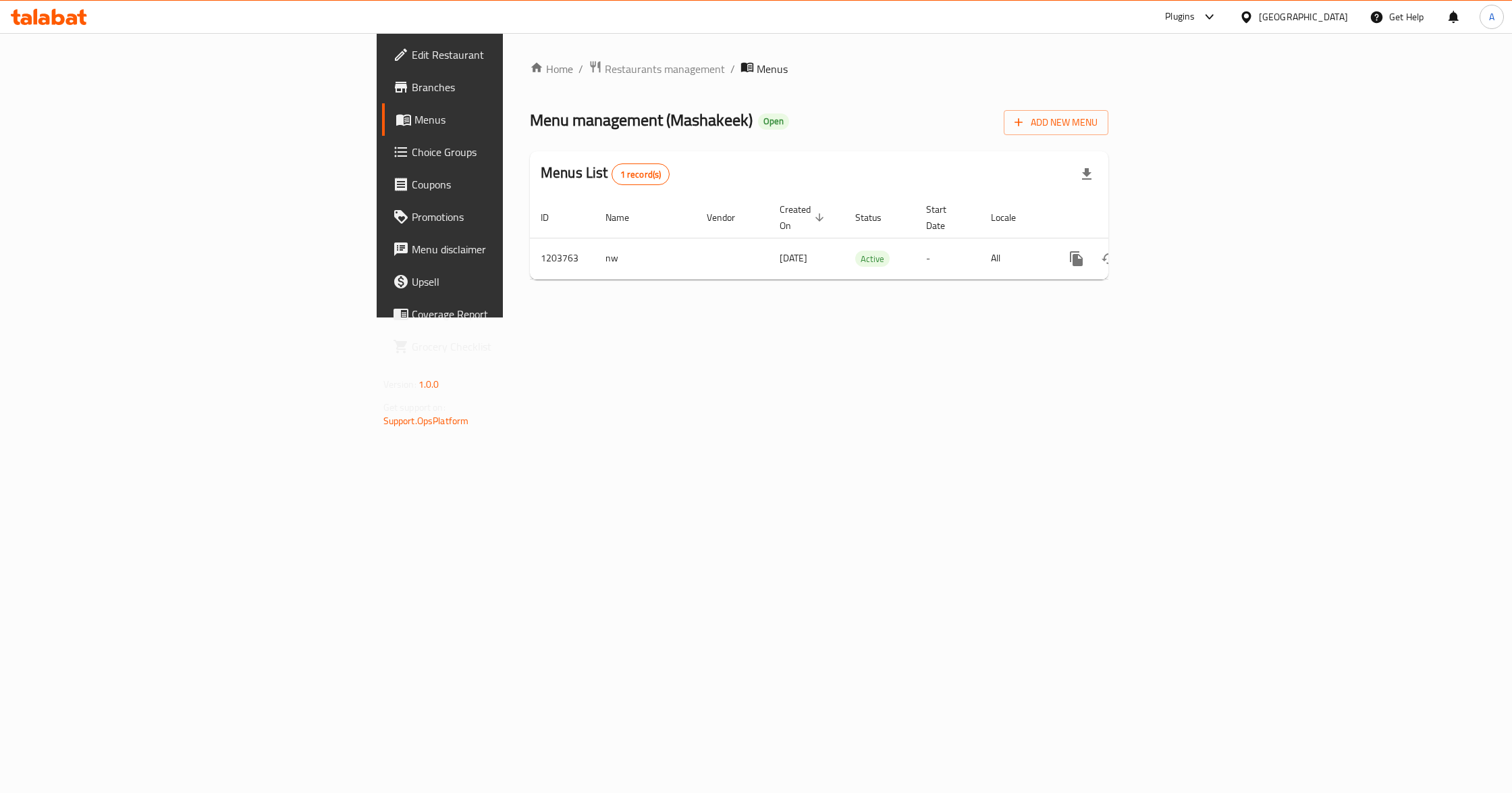
click at [412, 88] on span "Branches" at bounding box center [515, 87] width 207 height 16
click at [1182, 249] on icon "enhanced table" at bounding box center [1173, 257] width 16 height 16
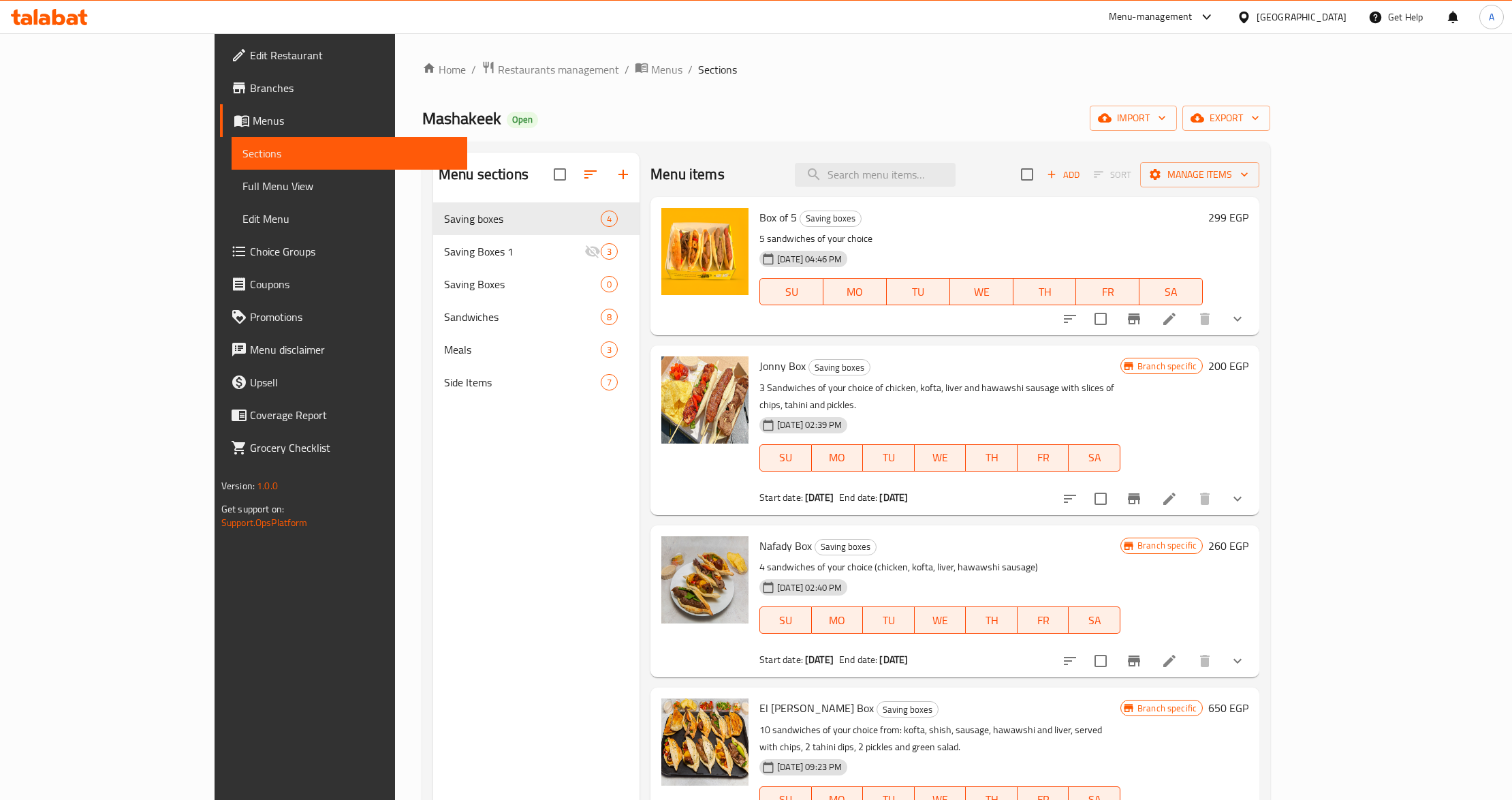
click at [867, 268] on div "[DATE] 04:46 PM" at bounding box center [810, 259] width 114 height 27
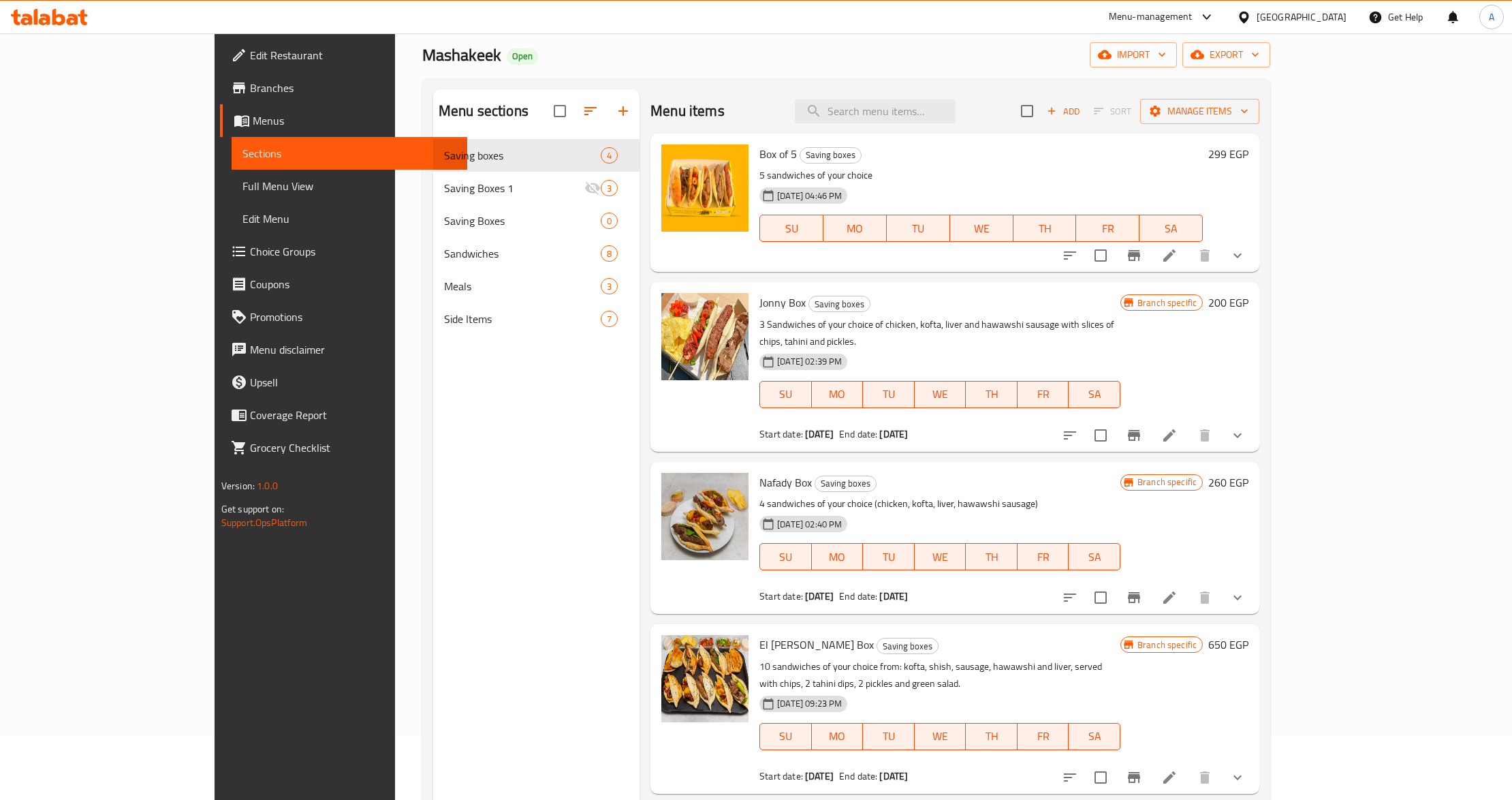
scroll to position [90, 0]
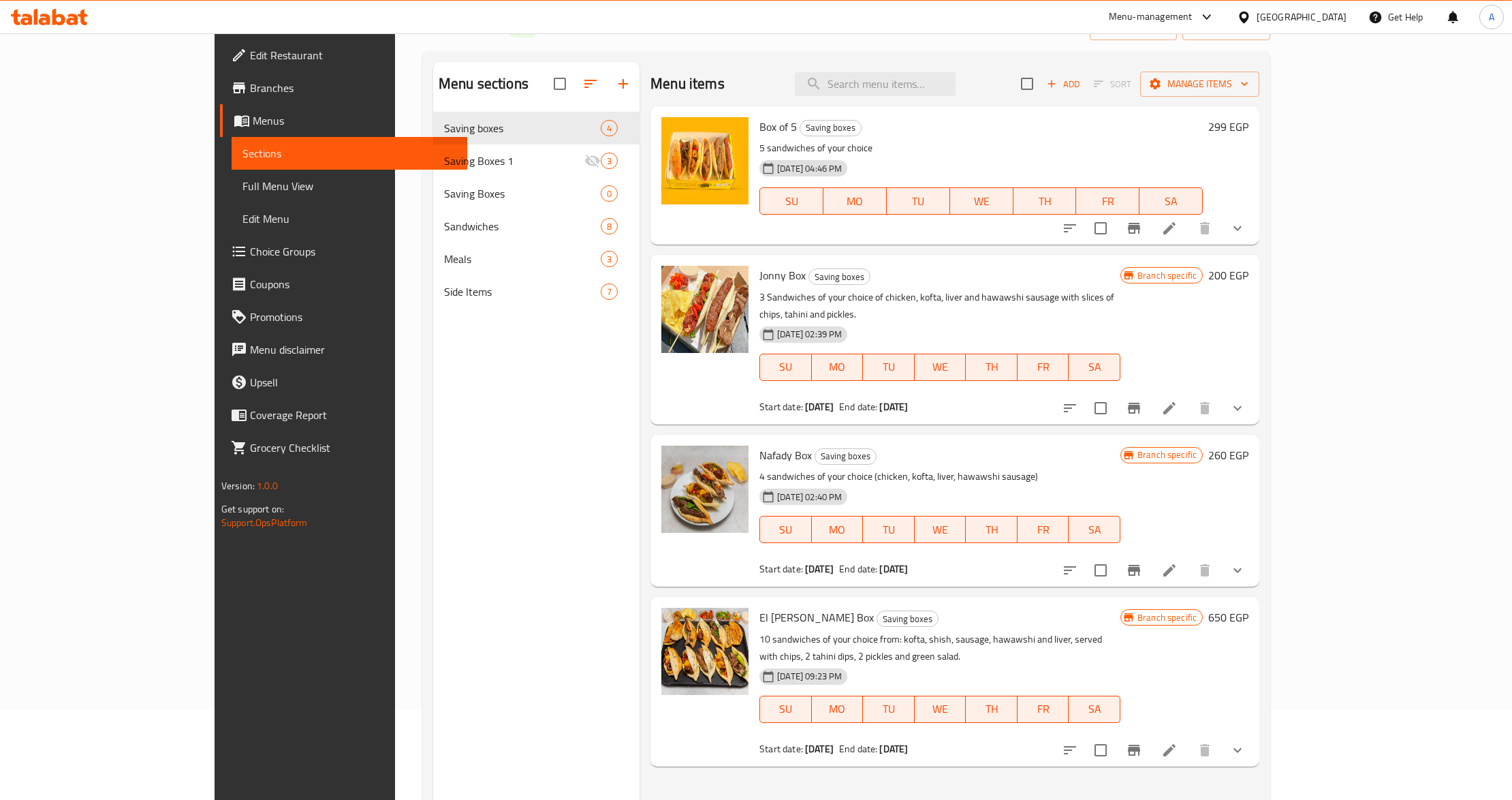
click at [954, 321] on div "[DATE] 02:39 PM SU MO TU WE TH FR SA" at bounding box center [939, 357] width 372 height 73
click at [919, 416] on div "Menu items Add Sort Manage items Box of 5 Saving boxes 5 sandwiches of your cho…" at bounding box center [949, 461] width 620 height 800
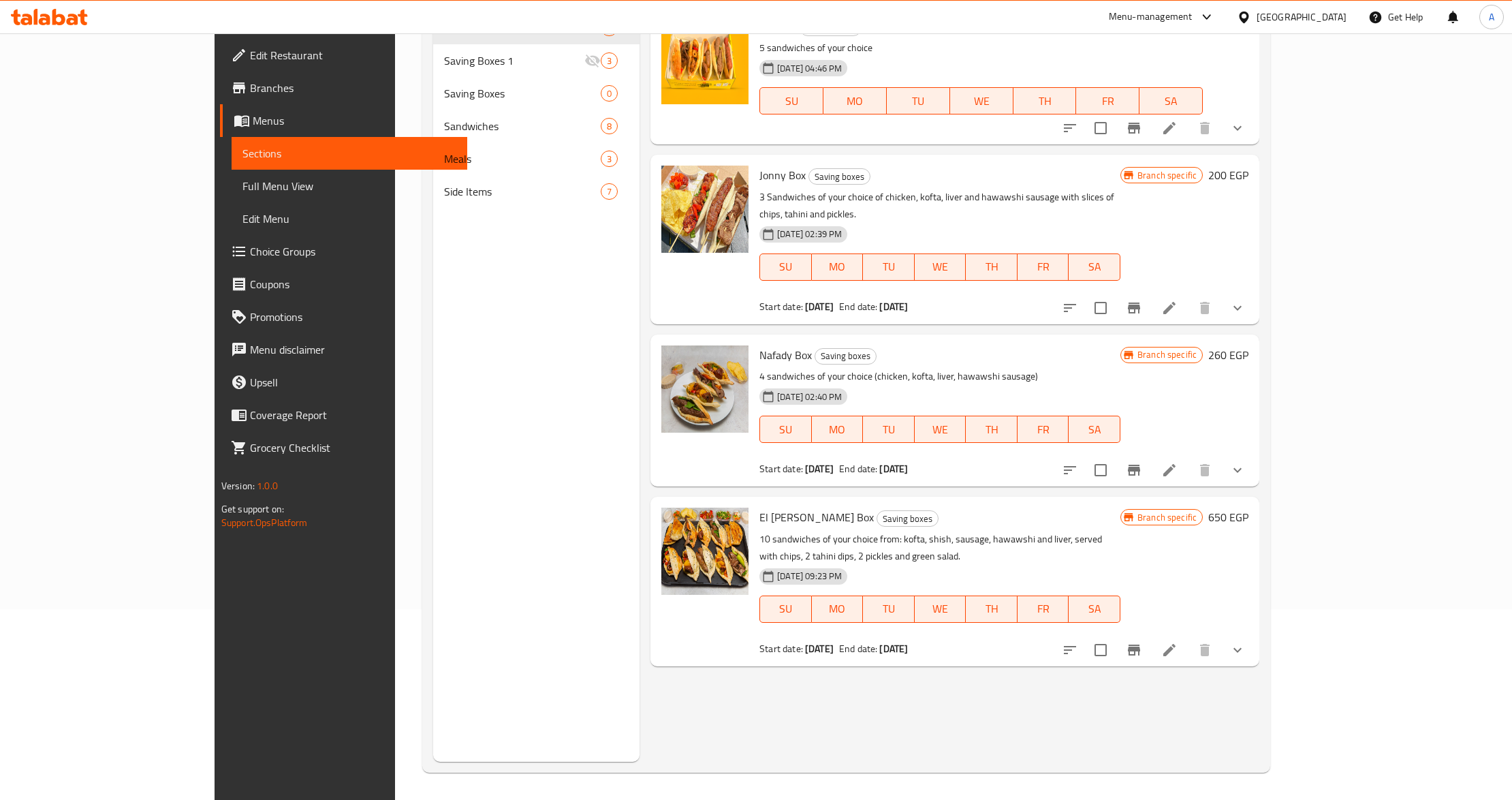
click at [865, 633] on div "Menu items Add Sort Manage items Box of 5 Saving boxes 5 sandwiches of your cho…" at bounding box center [949, 361] width 620 height 800
drag, startPoint x: 908, startPoint y: 622, endPoint x: 842, endPoint y: 623, distance: 66.0
click at [842, 623] on div "El [PERSON_NAME] Box Saving boxes 10 sandwiches of your choice from: kofta, shi…" at bounding box center [939, 581] width 372 height 158
click at [833, 656] on div "Menu items Add Sort Manage items Box of 5 Saving boxes 5 sandwiches of your cho…" at bounding box center [949, 361] width 620 height 800
click at [872, 368] on p "4 sandwiches of your choice (chicken, kofta, liver, hawawshi sausage)" at bounding box center [939, 376] width 361 height 17
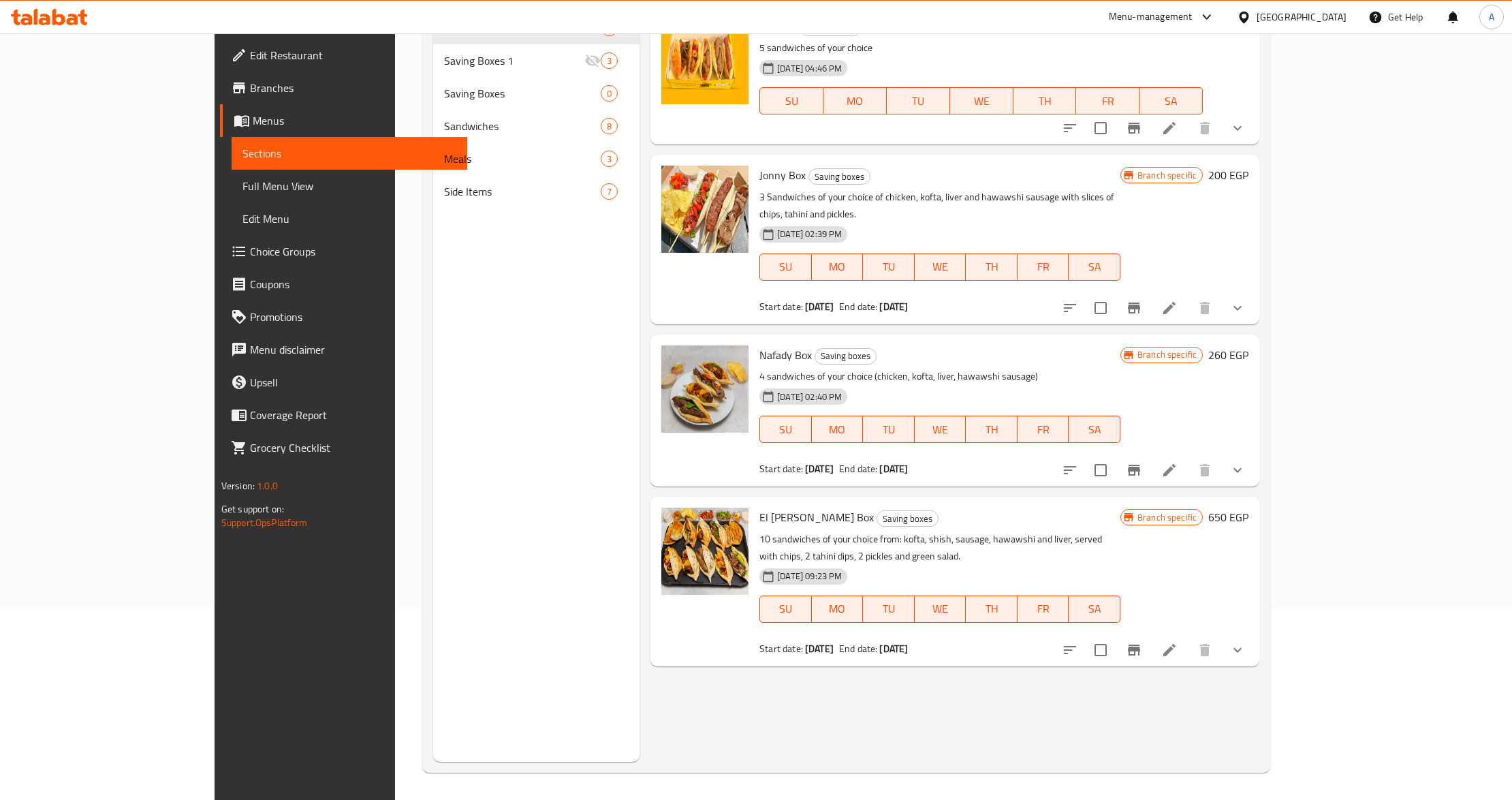
drag, startPoint x: 905, startPoint y: 453, endPoint x: 844, endPoint y: 464, distance: 62.0
click at [844, 464] on div "Nafady Box Saving boxes 4 sandwiches of your choice (chicken, kofta, liver, haw…" at bounding box center [955, 410] width 609 height 152
drag, startPoint x: 883, startPoint y: 301, endPoint x: 850, endPoint y: 299, distance: 33.1
click at [850, 299] on div "Jonny Box Saving boxes 3 Sandwiches of your choice of chicken, kofta, liver and…" at bounding box center [939, 239] width 372 height 158
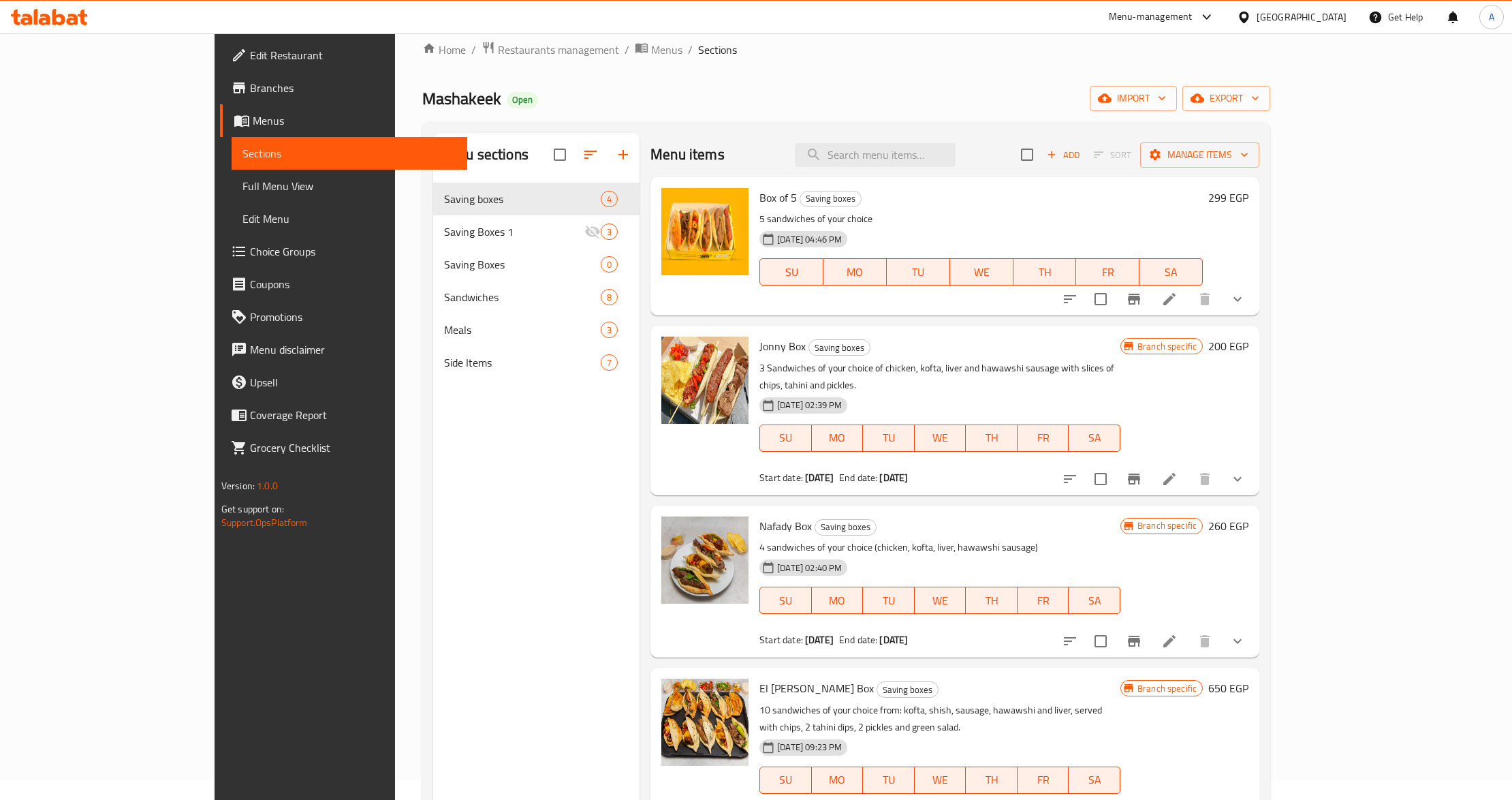
scroll to position [10, 0]
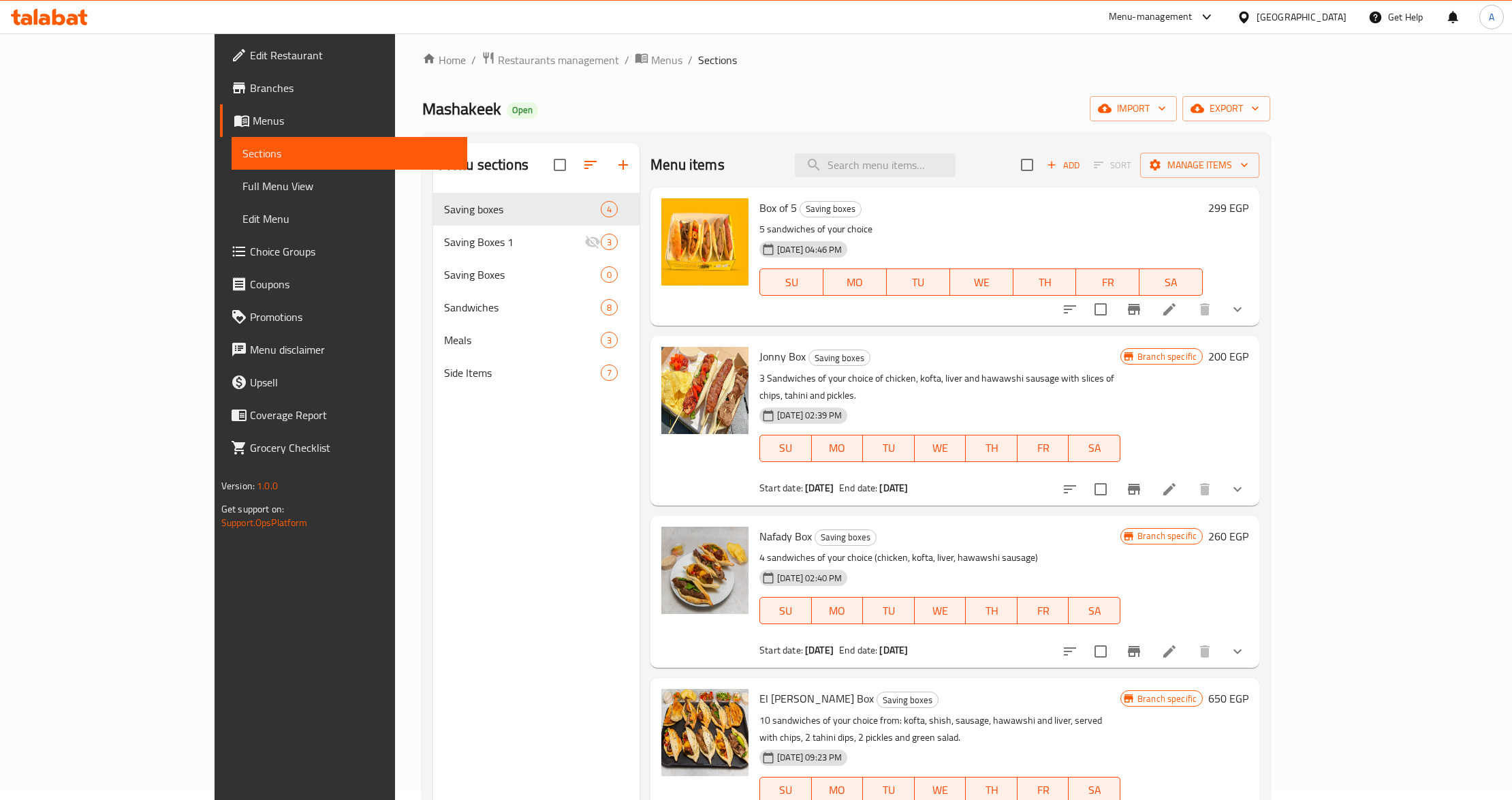
click at [843, 254] on div "[DATE] 04:46 PM" at bounding box center [810, 249] width 114 height 27
click at [916, 241] on div "[DATE] 04:46 PM SU MO TU WE TH FR SA" at bounding box center [981, 272] width 454 height 73
click at [477, 80] on div "Home / Restaurants management / Menus / Sections Mashakeek Open import export M…" at bounding box center [846, 503] width 848 height 903
click at [861, 382] on p "3 Sandwiches of your choice of chicken, kofta, liver and hawawshi sausage with …" at bounding box center [939, 386] width 361 height 34
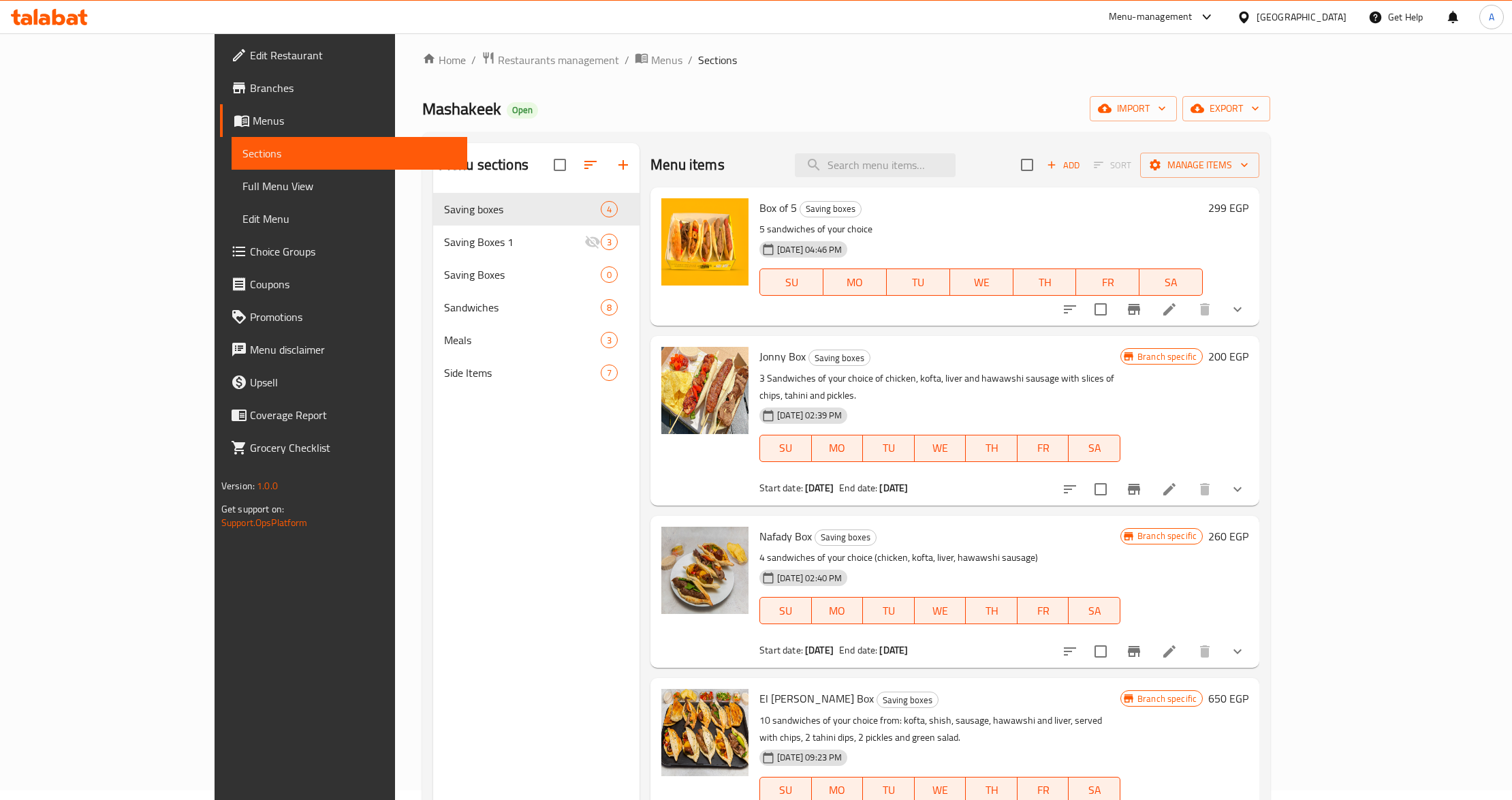
click at [861, 382] on p "3 Sandwiches of your choice of chicken, kofta, liver and hawawshi sausage with …" at bounding box center [939, 386] width 361 height 34
click at [879, 527] on h6 "Nafady Box Saving boxes" at bounding box center [939, 536] width 361 height 19
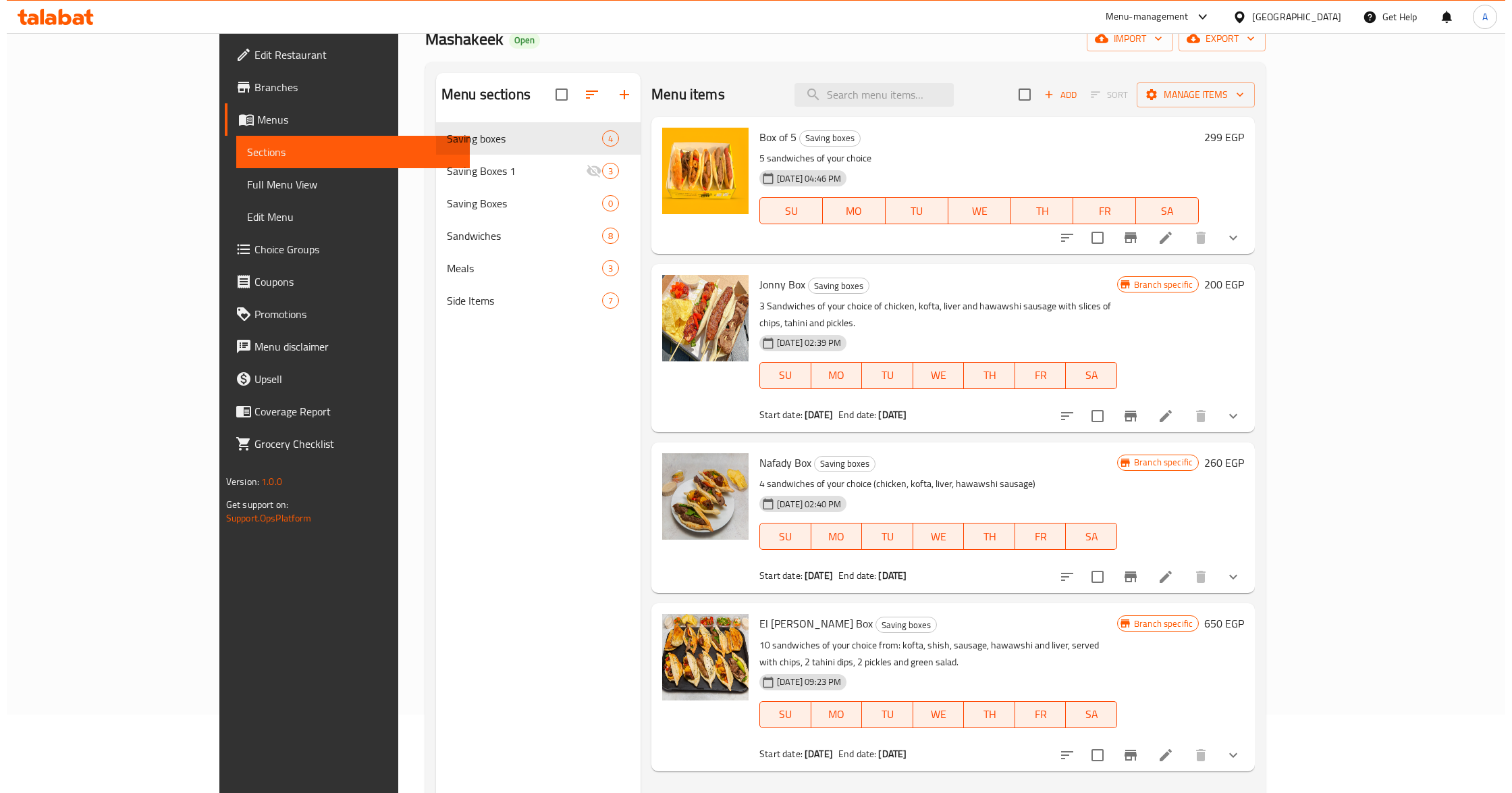
scroll to position [190, 0]
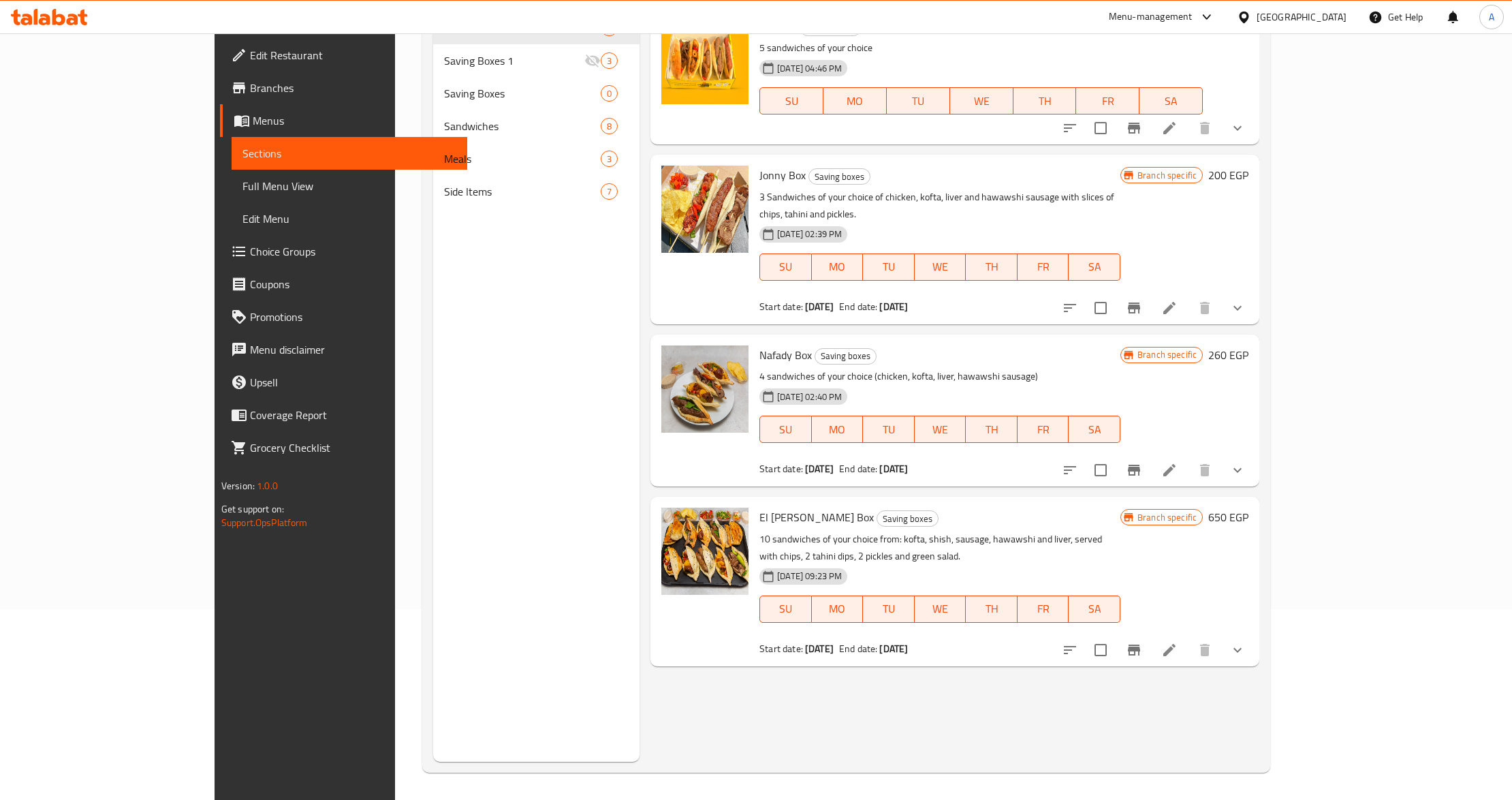
click at [884, 530] on p "10 sandwiches of your choice from: kofta, shish, sausage, hawawshi and liver, s…" at bounding box center [939, 547] width 361 height 34
click at [1150, 633] on button "Branch-specific-item" at bounding box center [1134, 650] width 33 height 33
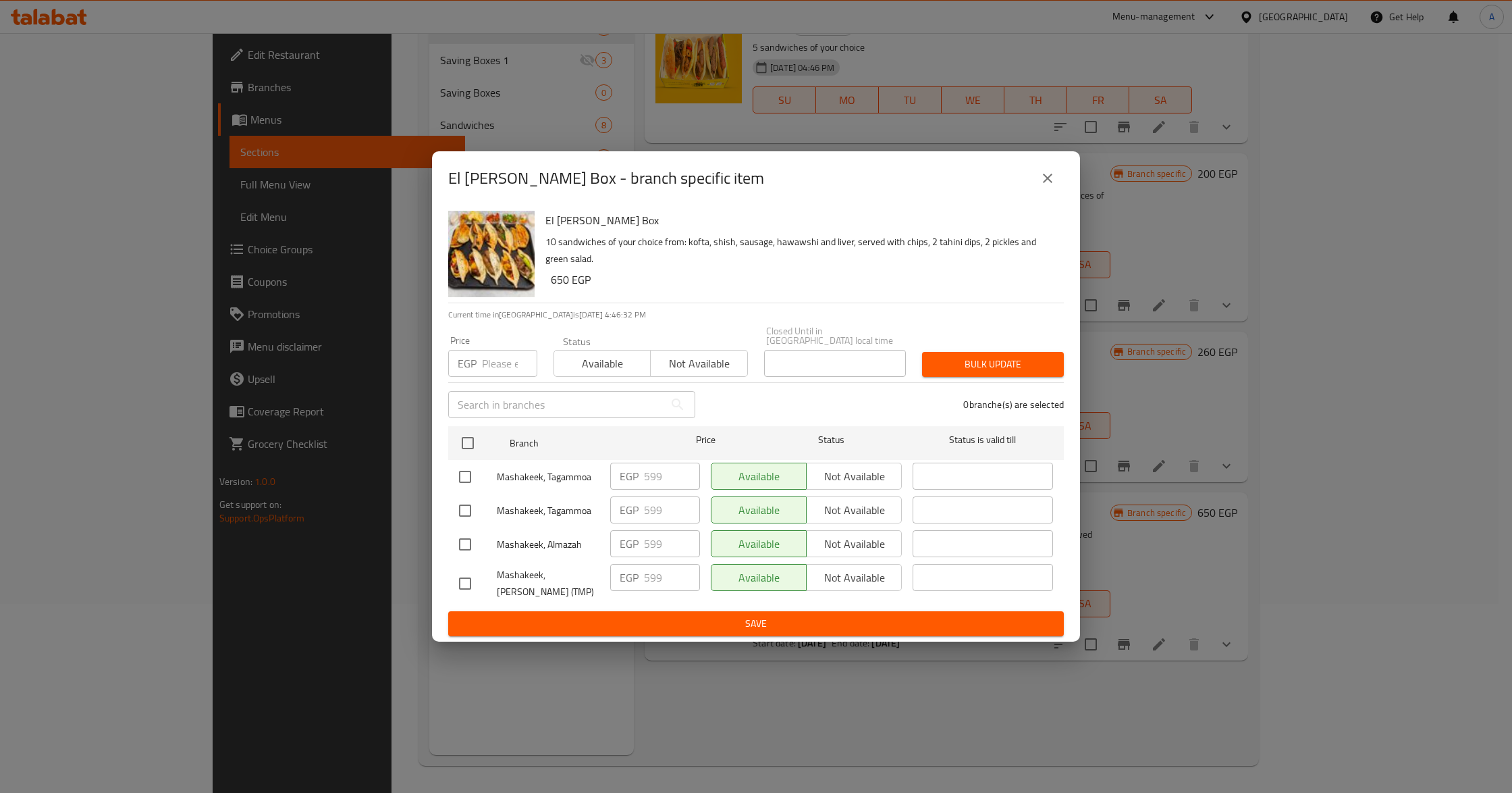
click at [1045, 179] on icon "close" at bounding box center [1047, 177] width 16 height 16
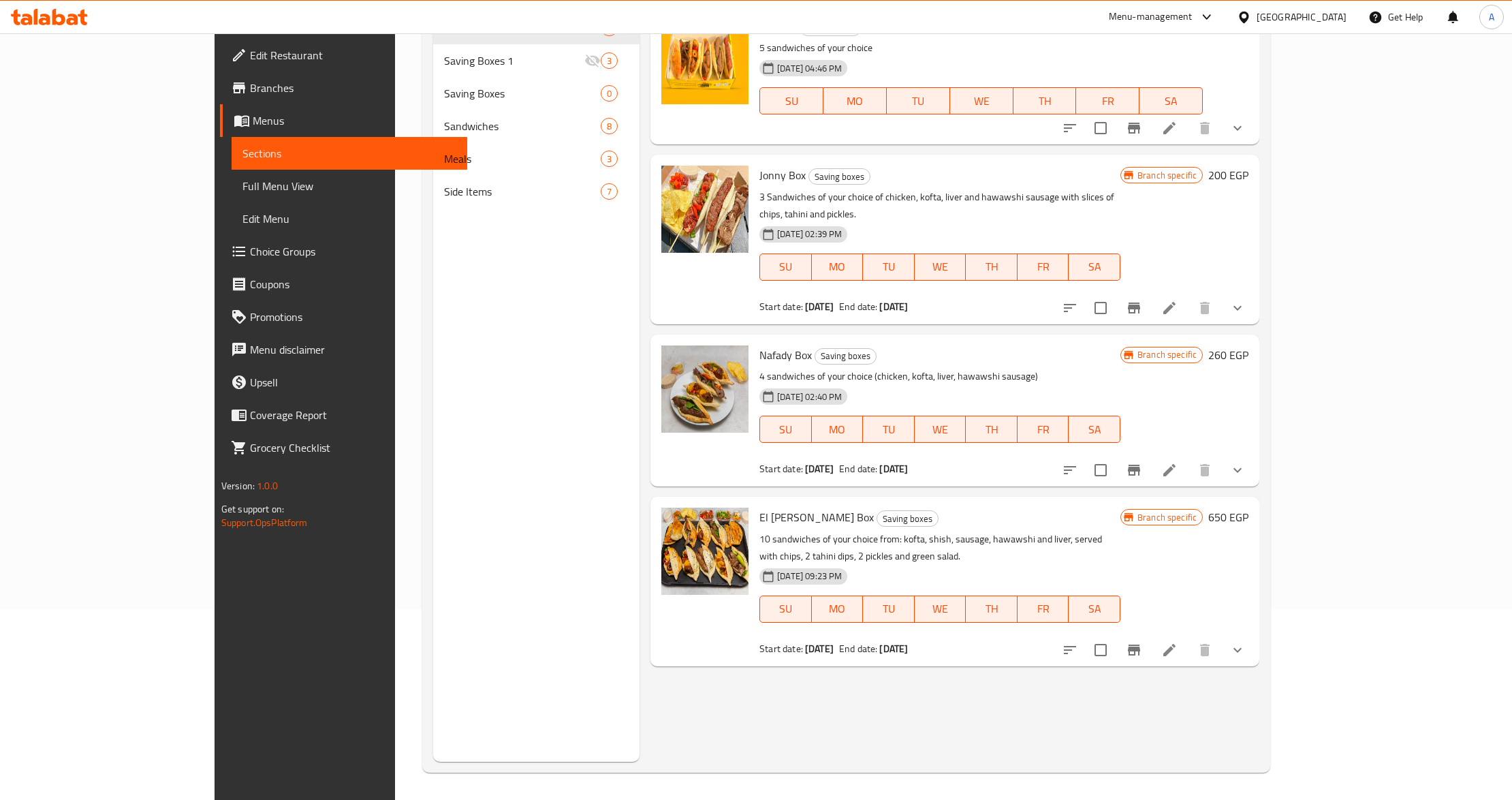
click at [1248, 431] on div "Branch specific 260 EGP" at bounding box center [1184, 410] width 128 height 130
click at [1142, 462] on icon "Branch-specific-item" at bounding box center [1134, 470] width 16 height 16
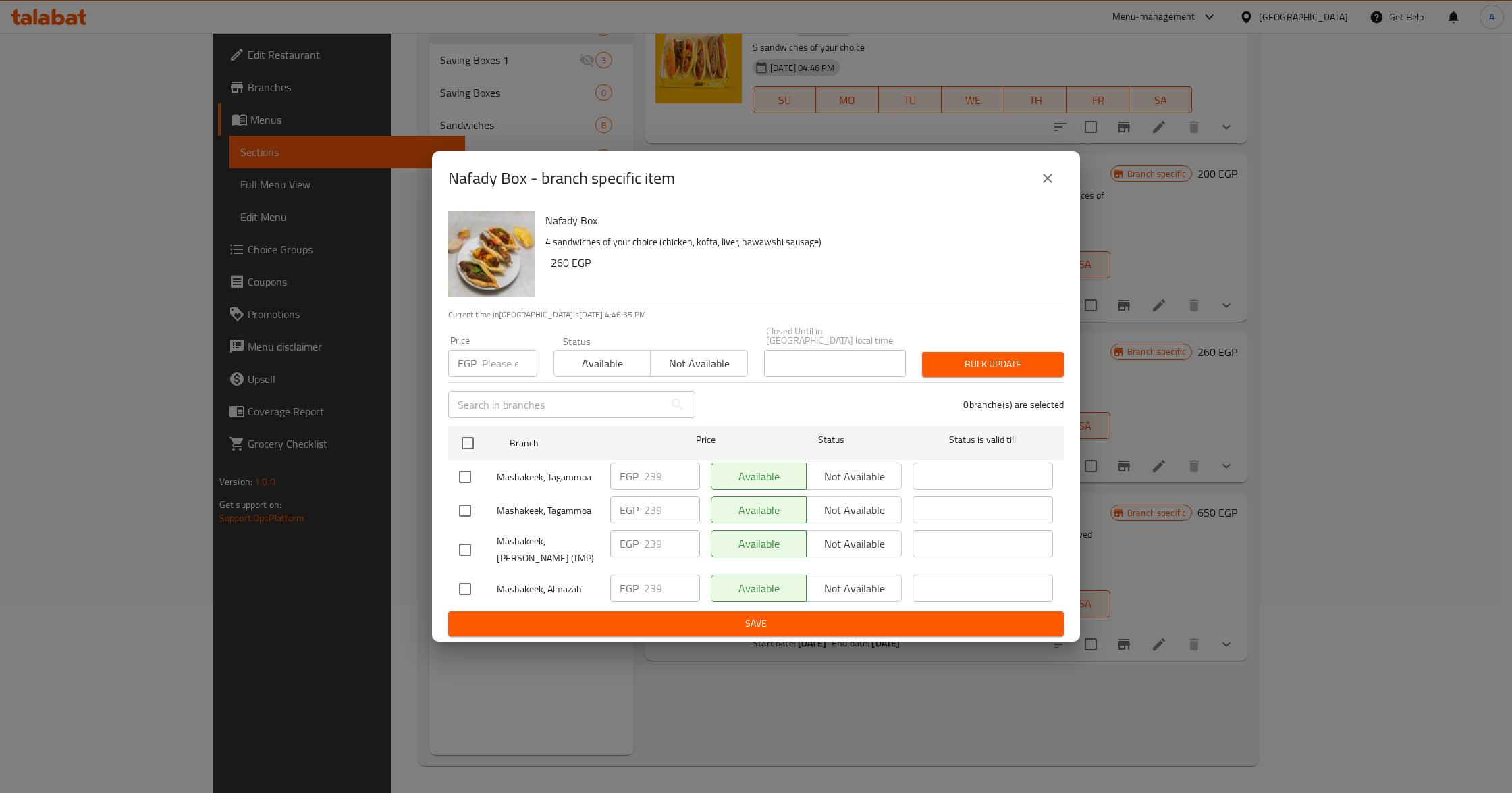
click at [1051, 177] on icon "close" at bounding box center [1047, 177] width 16 height 16
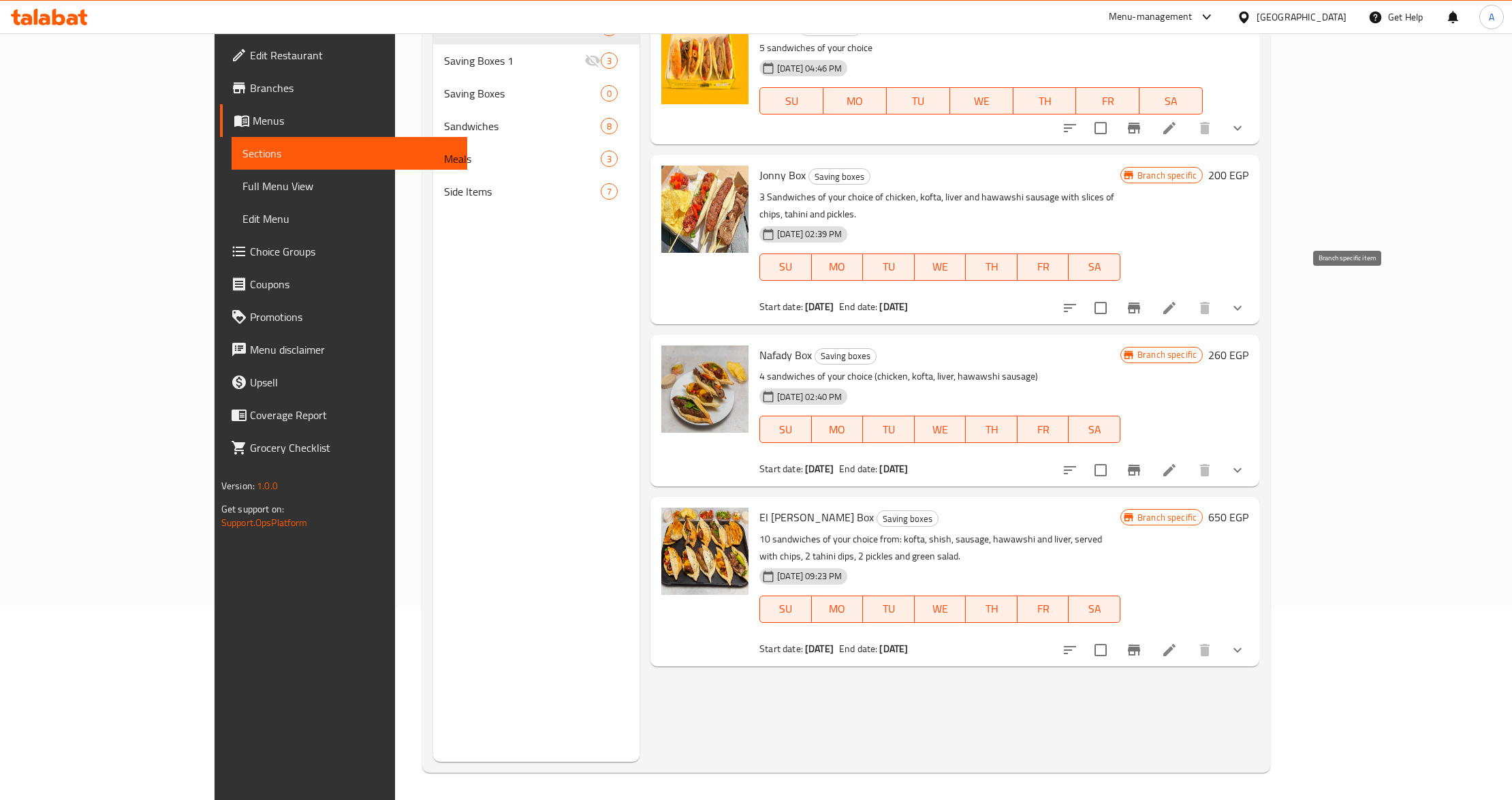
click at [1150, 292] on button "Branch-specific-item" at bounding box center [1134, 308] width 33 height 33
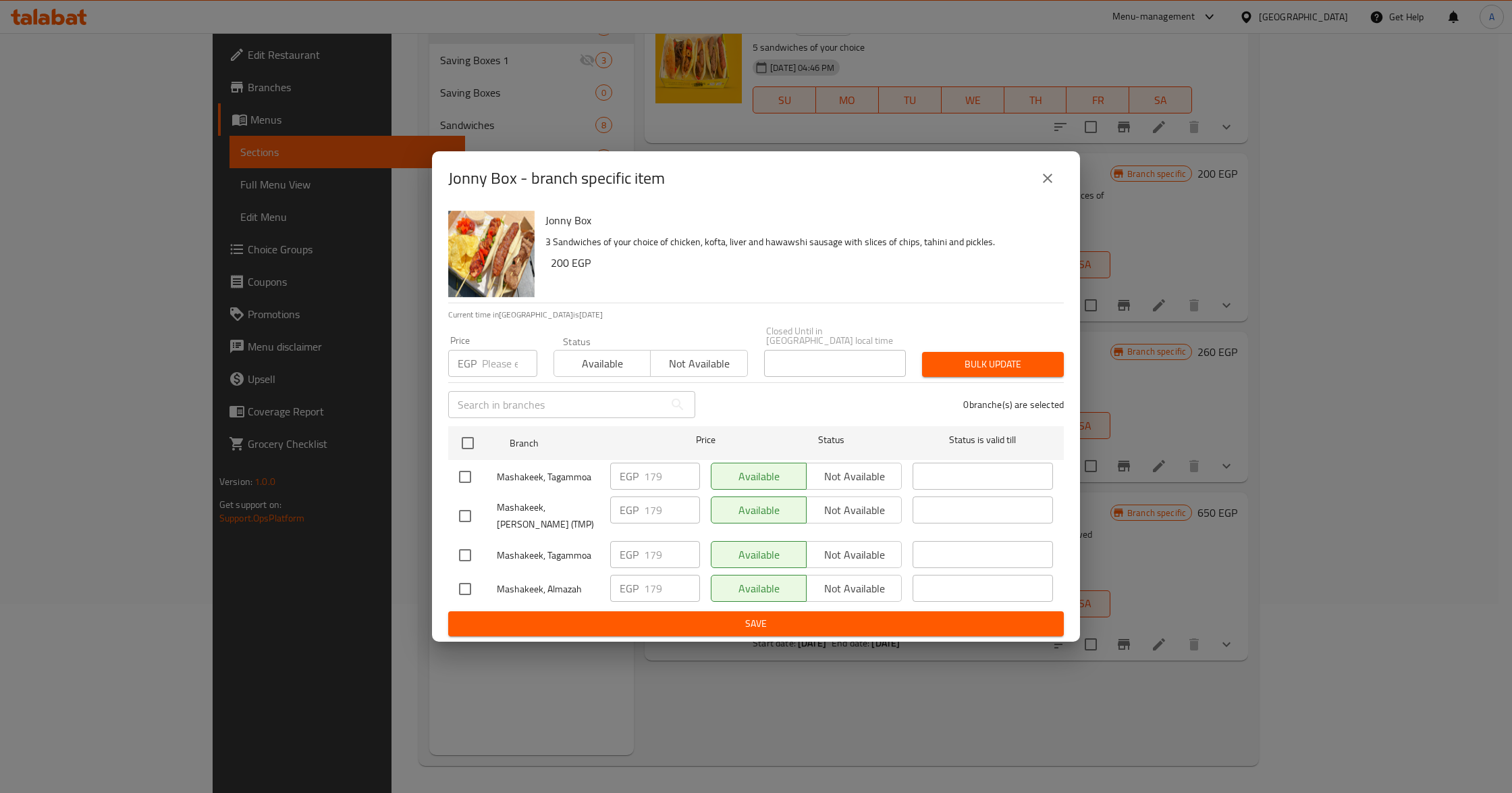
drag, startPoint x: 663, startPoint y: 519, endPoint x: 671, endPoint y: 276, distance: 243.1
click at [666, 513] on div "EGP 179 ​" at bounding box center [654, 515] width 100 height 50
click at [1051, 181] on icon "close" at bounding box center [1047, 177] width 16 height 16
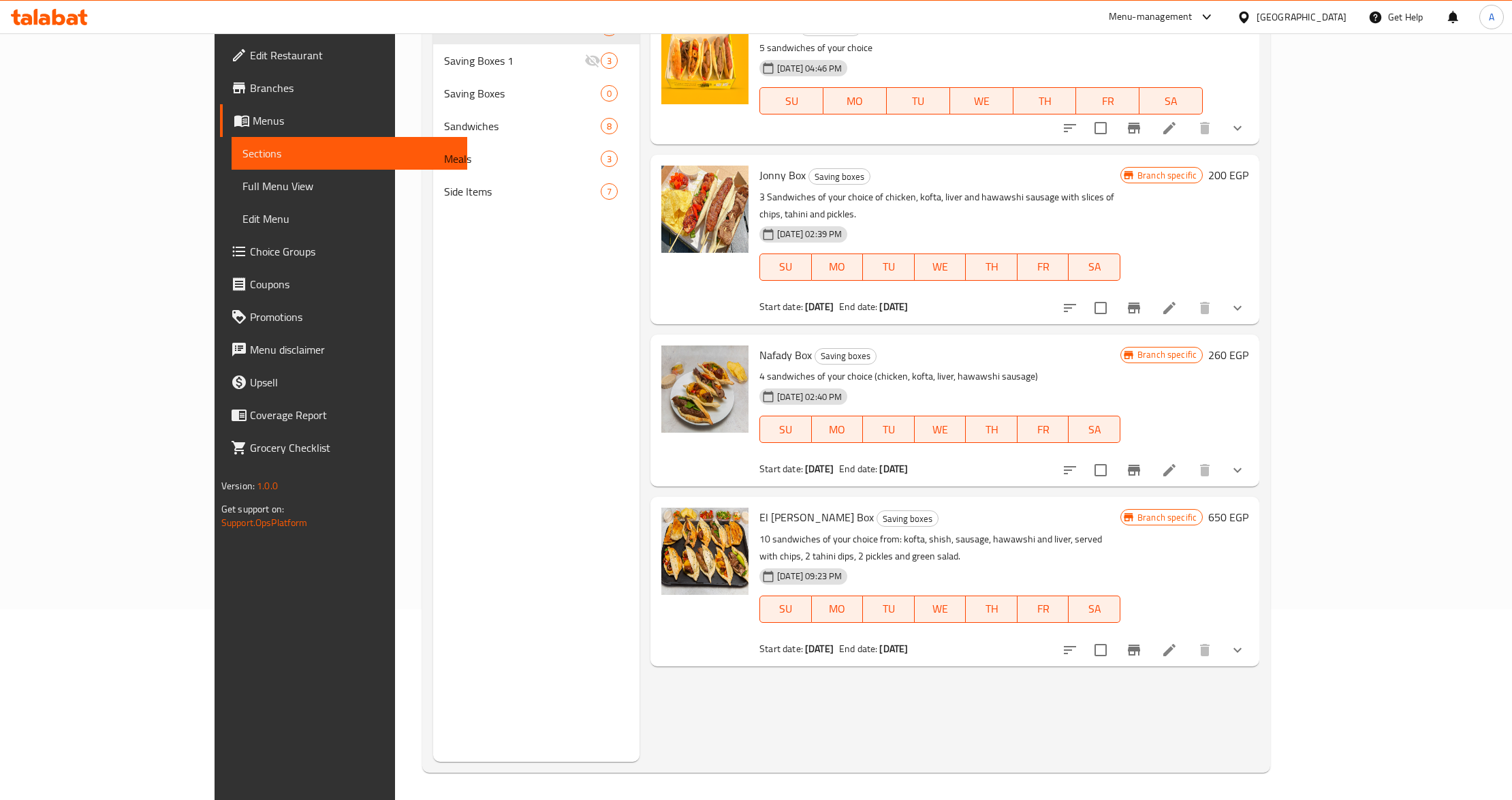
click at [1142, 462] on icon "Branch-specific-item" at bounding box center [1134, 470] width 16 height 16
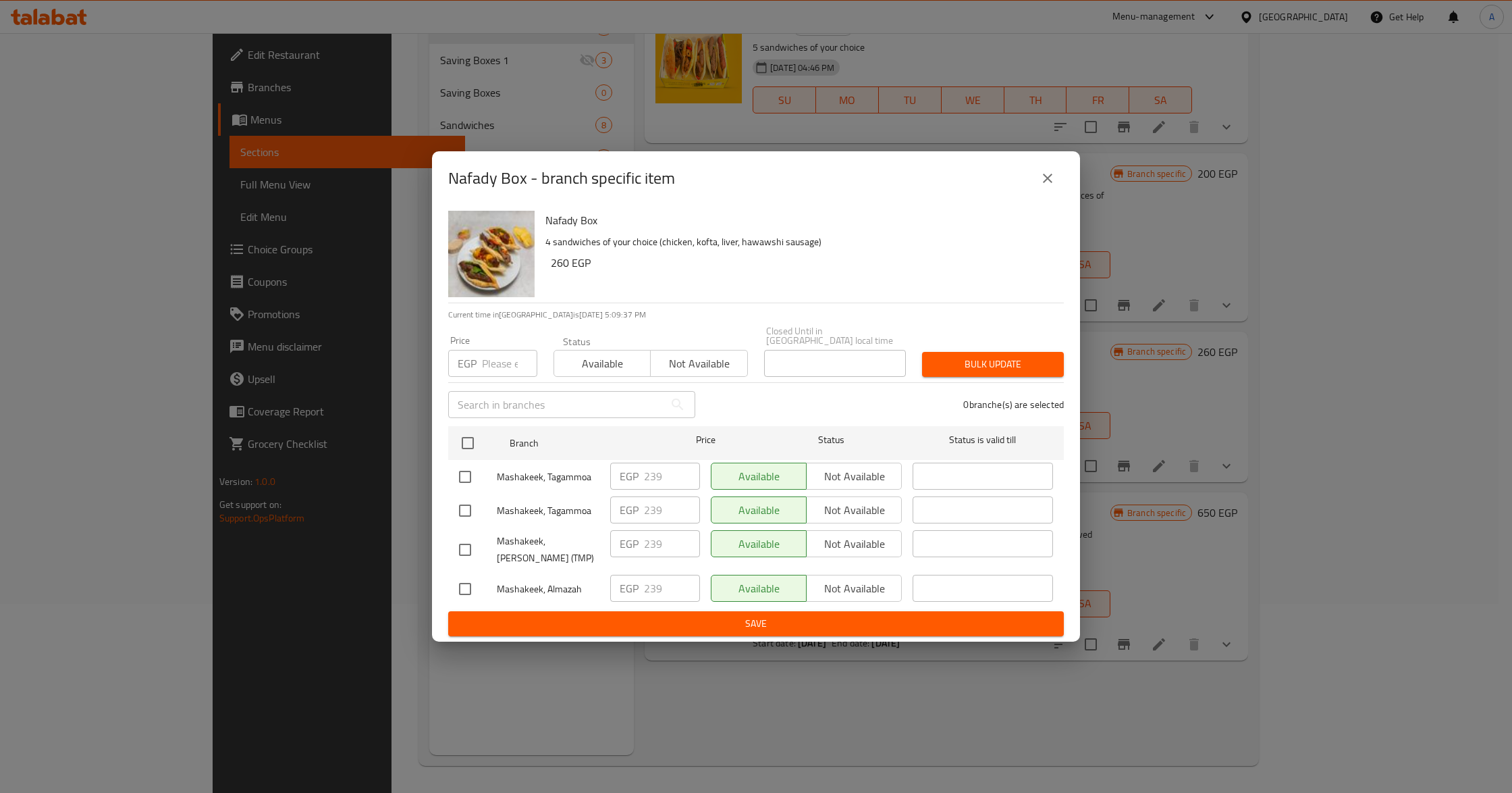
click at [1038, 175] on button "close" at bounding box center [1047, 178] width 32 height 32
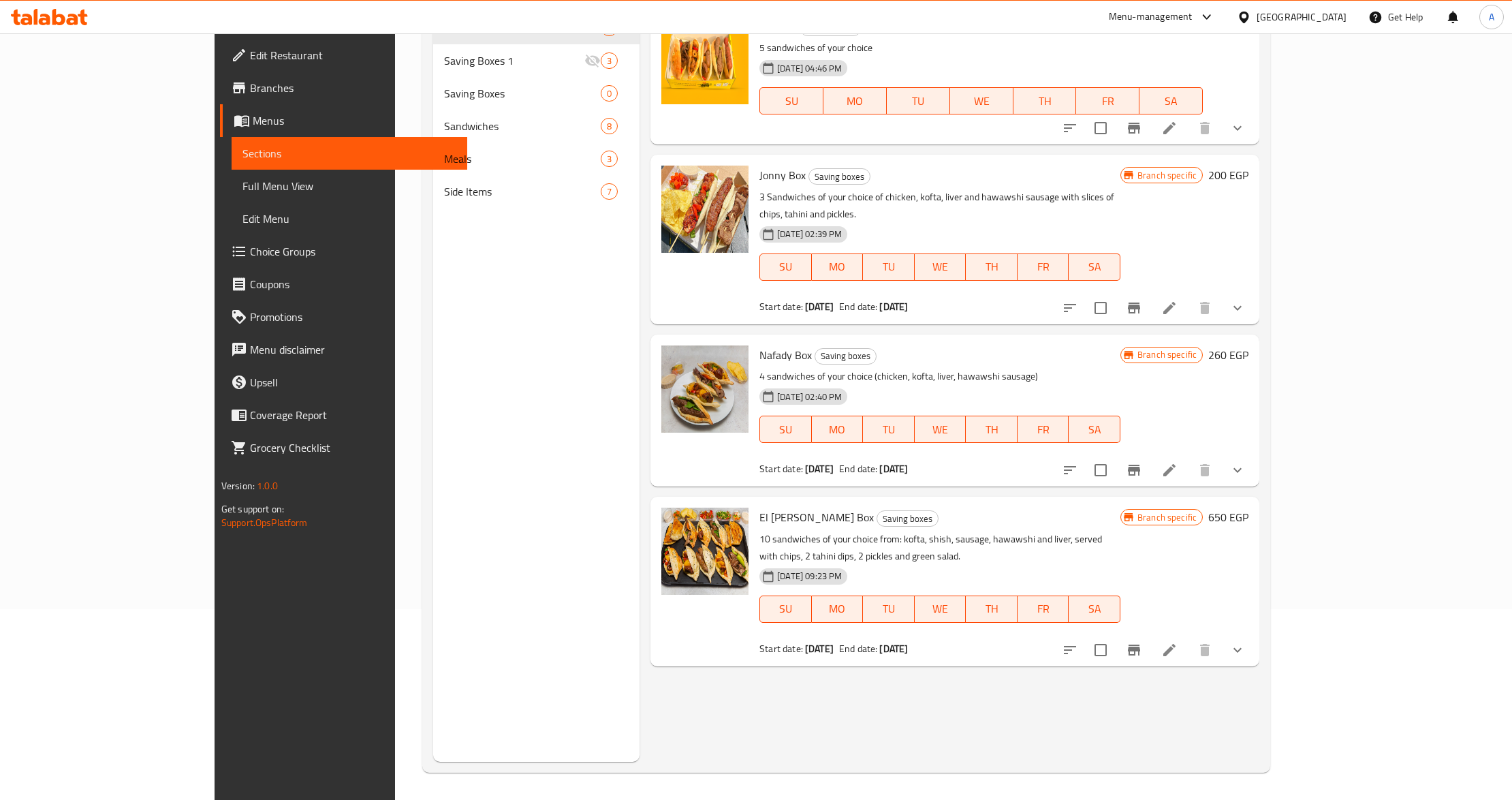
click at [1140, 644] on icon "Branch-specific-item" at bounding box center [1134, 649] width 13 height 11
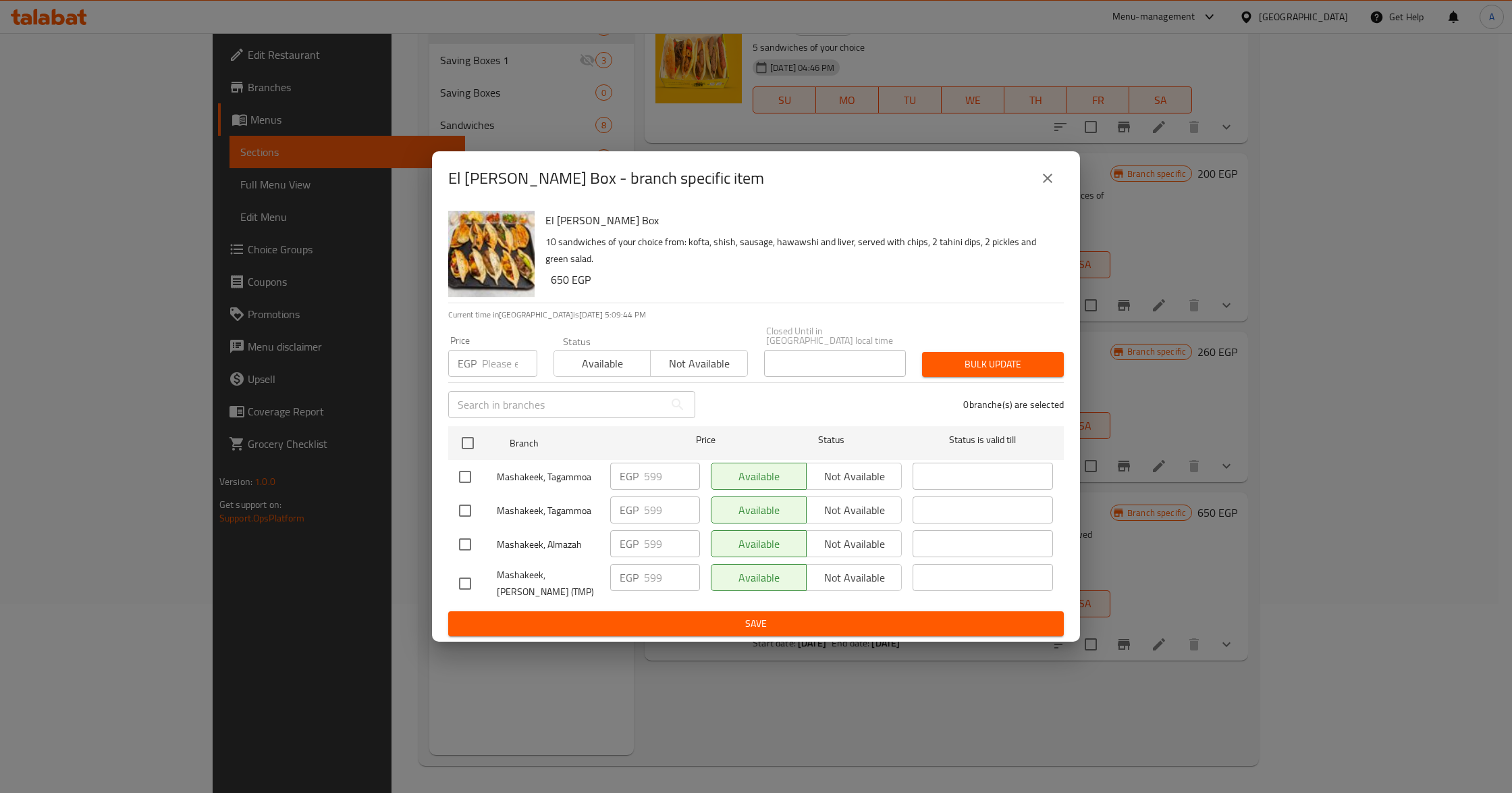
click at [1049, 174] on icon "close" at bounding box center [1047, 178] width 10 height 10
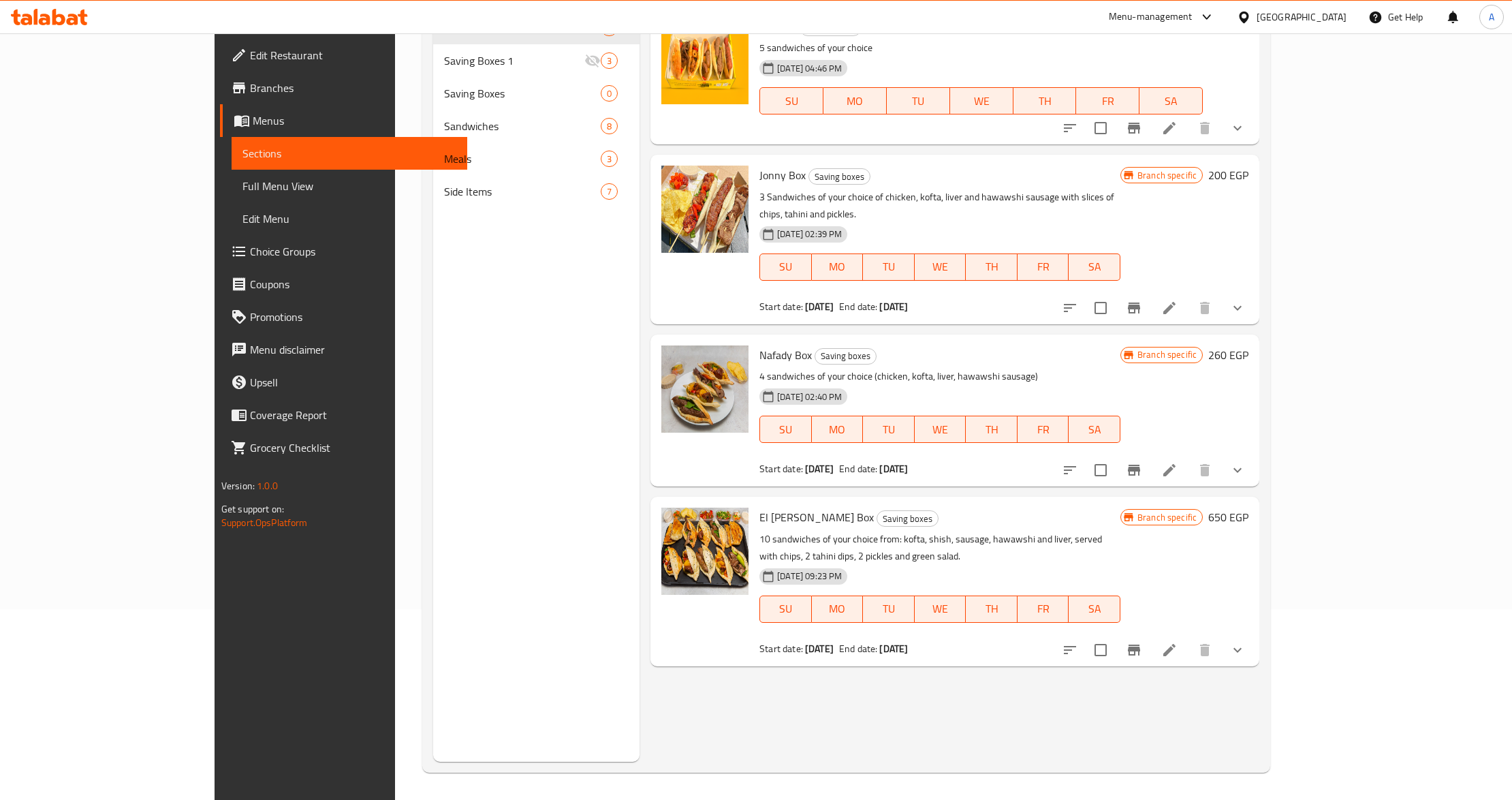
click at [925, 383] on div "[DATE] 02:40 PM SU MO TU WE TH FR SA" at bounding box center [939, 420] width 372 height 73
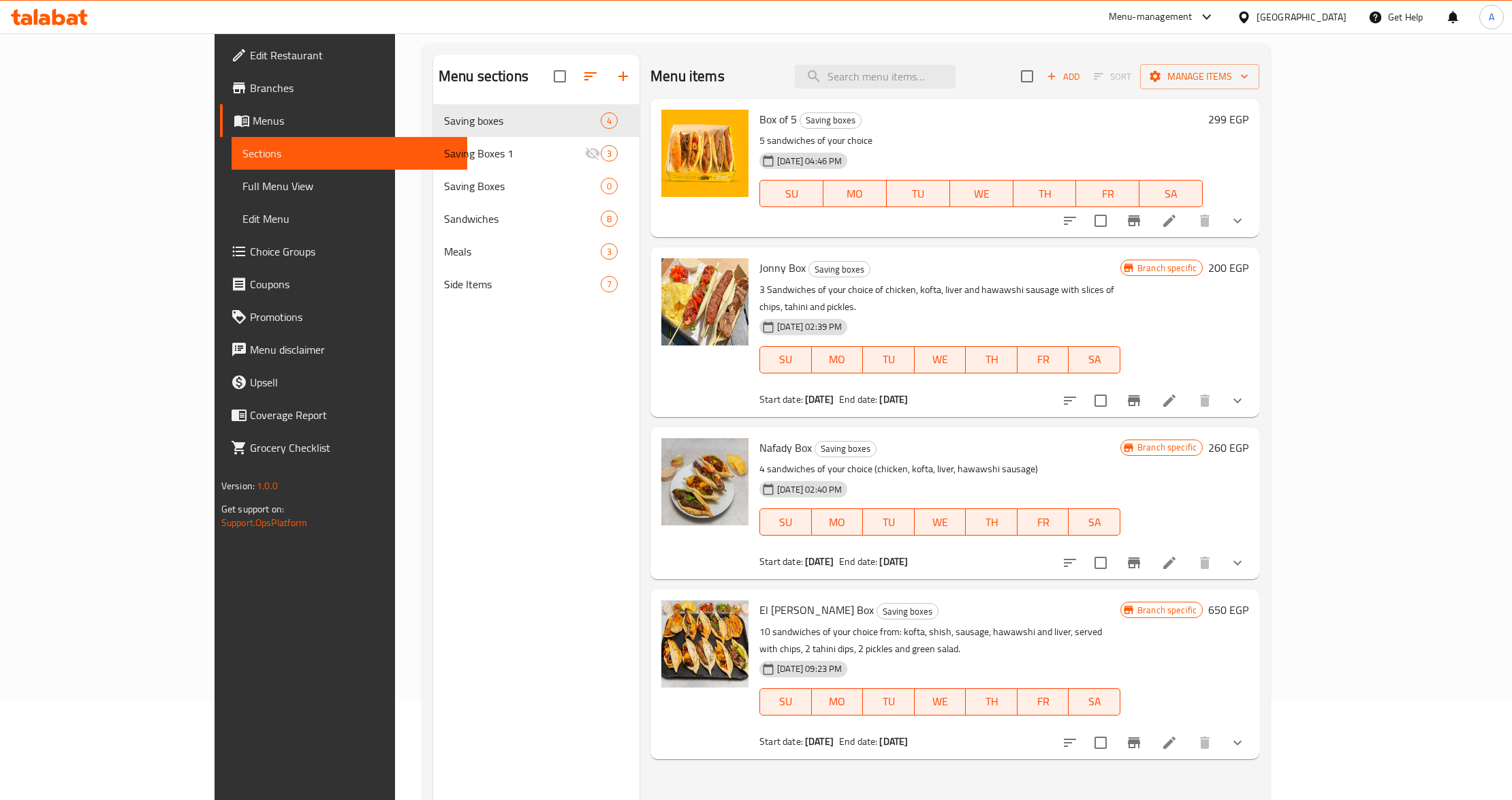
scroll to position [0, 0]
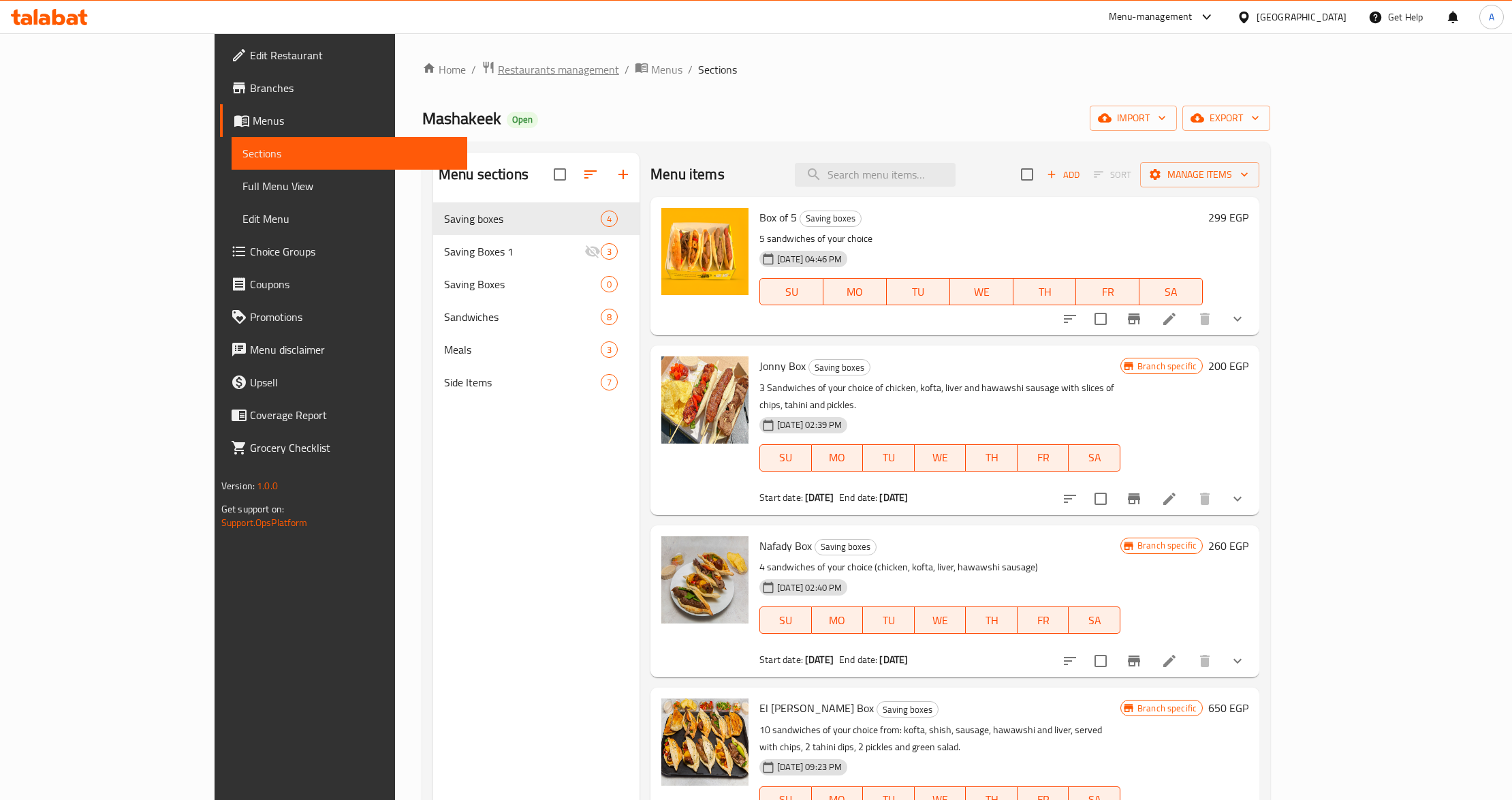
click at [498, 75] on span "Restaurants management" at bounding box center [558, 69] width 121 height 16
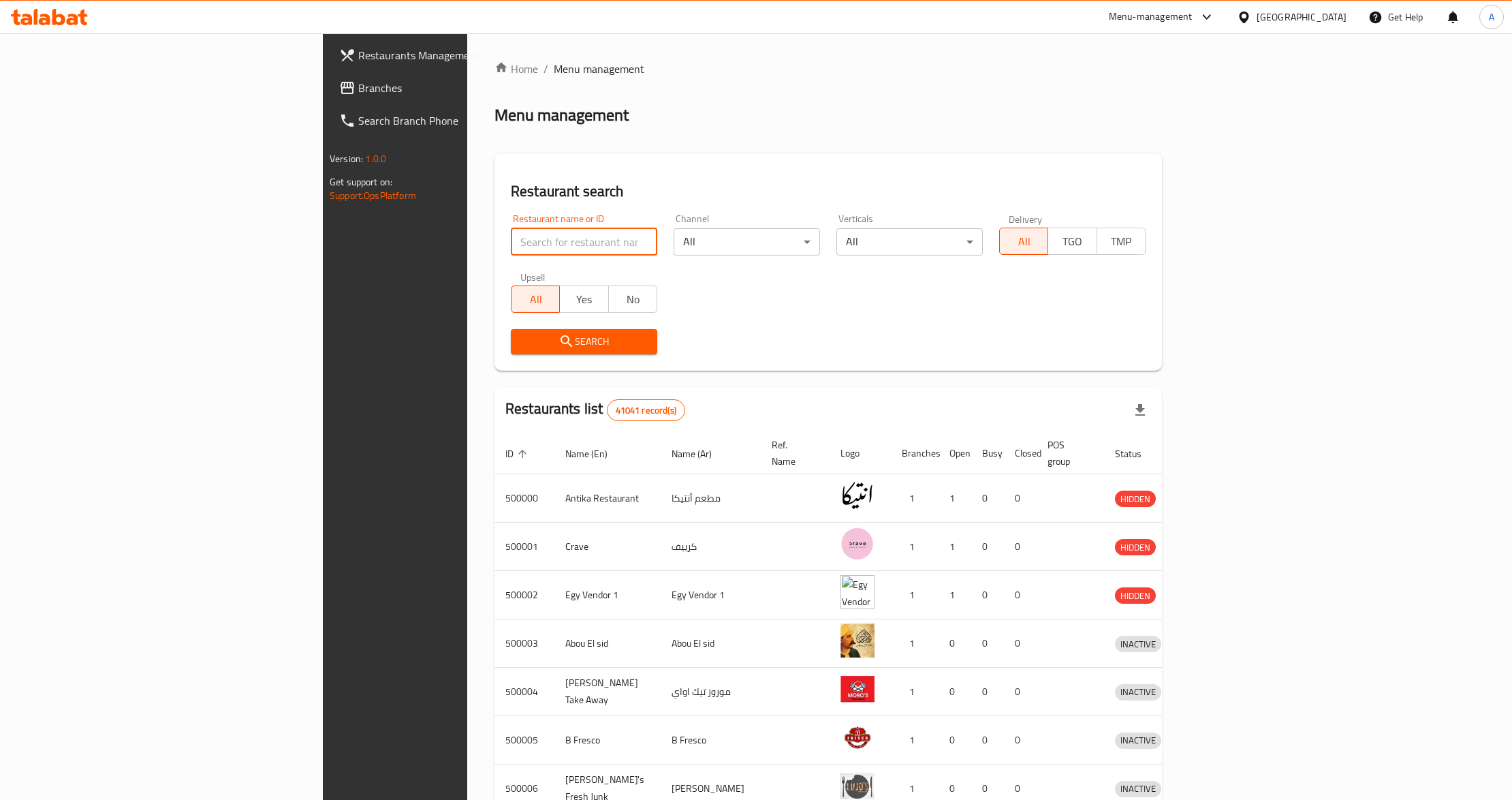
click at [511, 241] on input "search" at bounding box center [584, 242] width 146 height 27
paste input "671510"
type input "671510"
click at [522, 339] on span "Search" at bounding box center [583, 342] width 124 height 17
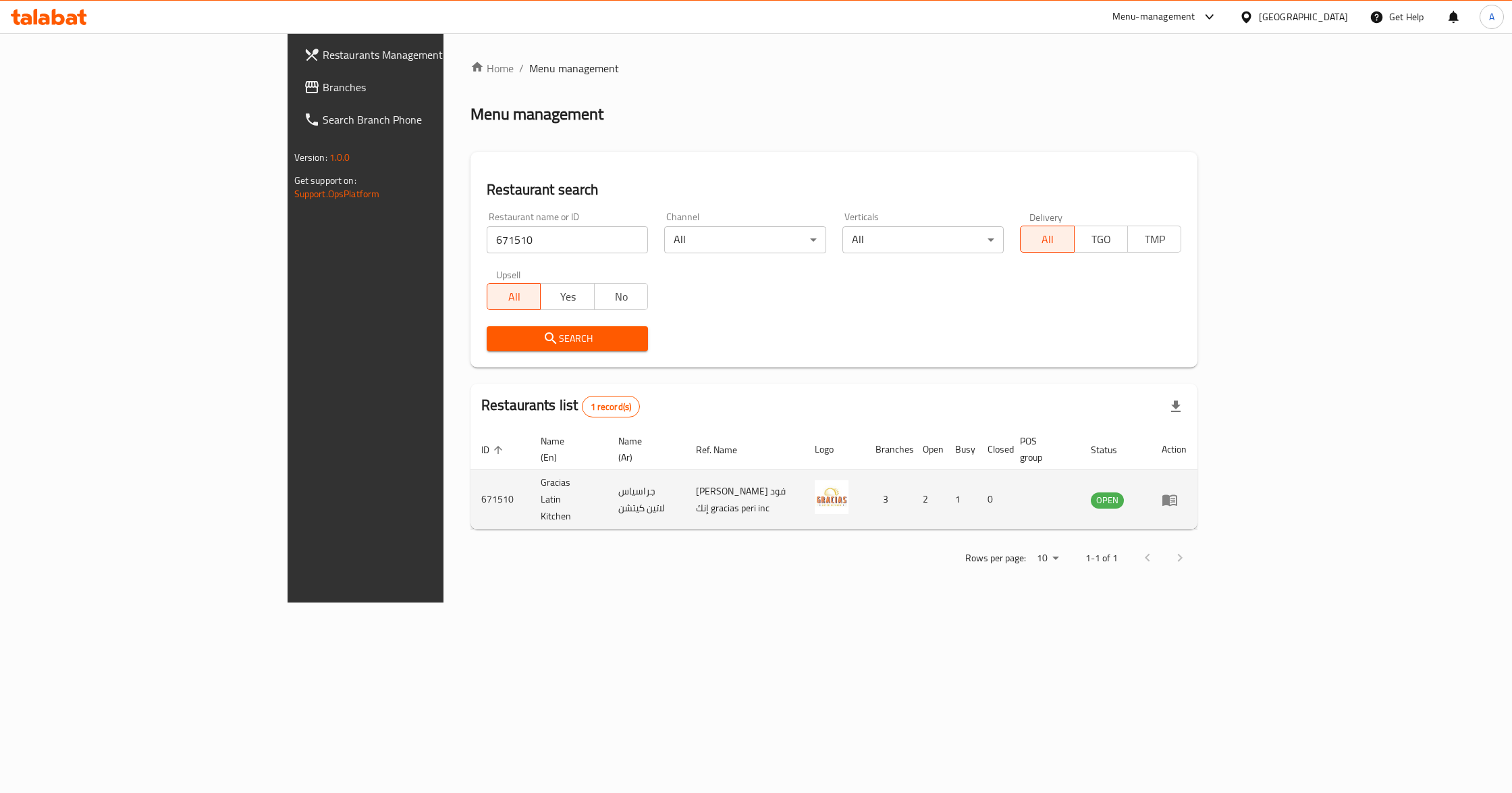
click at [1177, 494] on icon "enhanced table" at bounding box center [1170, 500] width 15 height 11
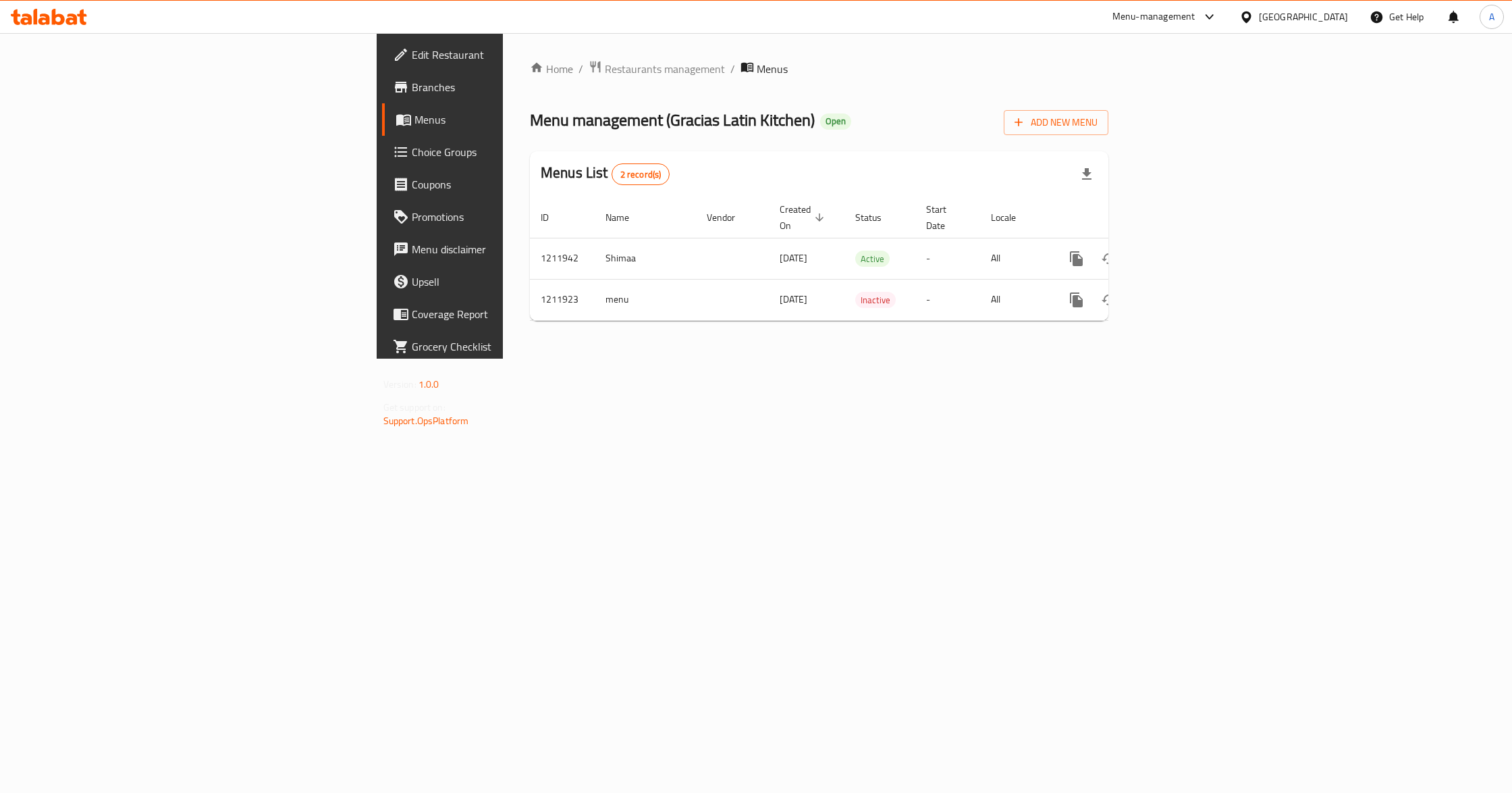
click at [412, 79] on span "Branches" at bounding box center [515, 87] width 207 height 16
